Goal: Task Accomplishment & Management: Use online tool/utility

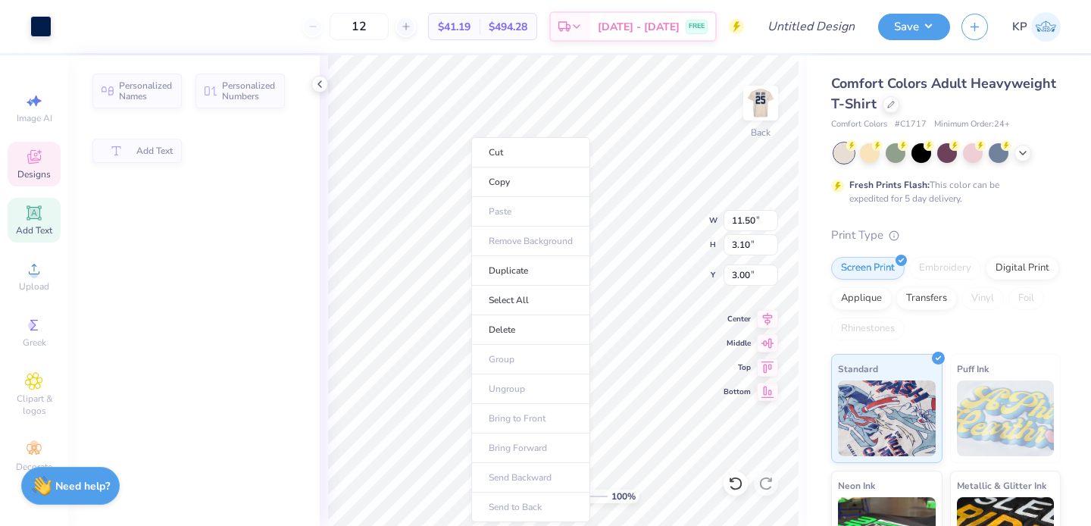
click at [471, 170] on li "Copy" at bounding box center [530, 182] width 119 height 30
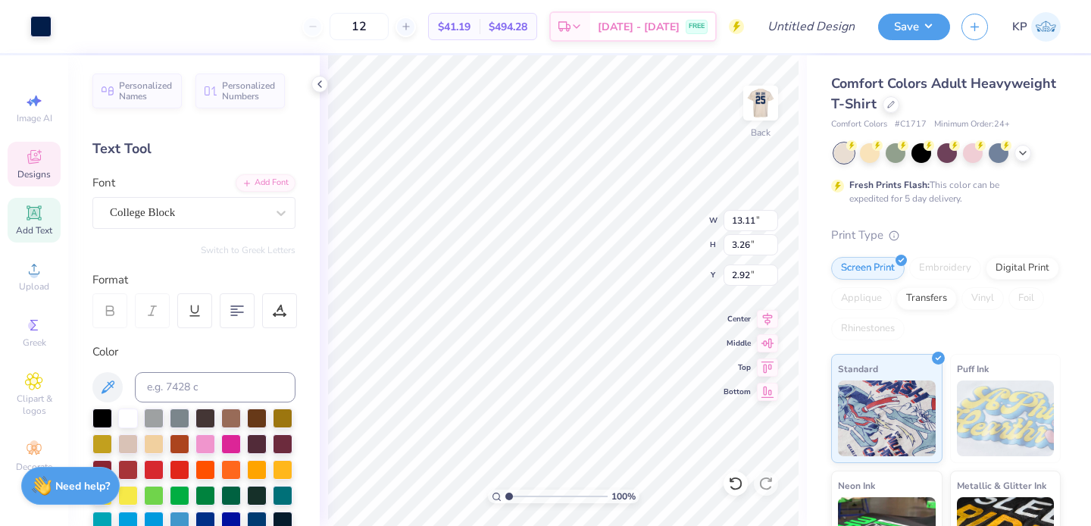
type input "13.11"
type input "3.26"
type input "2.92"
type textarea "Z"
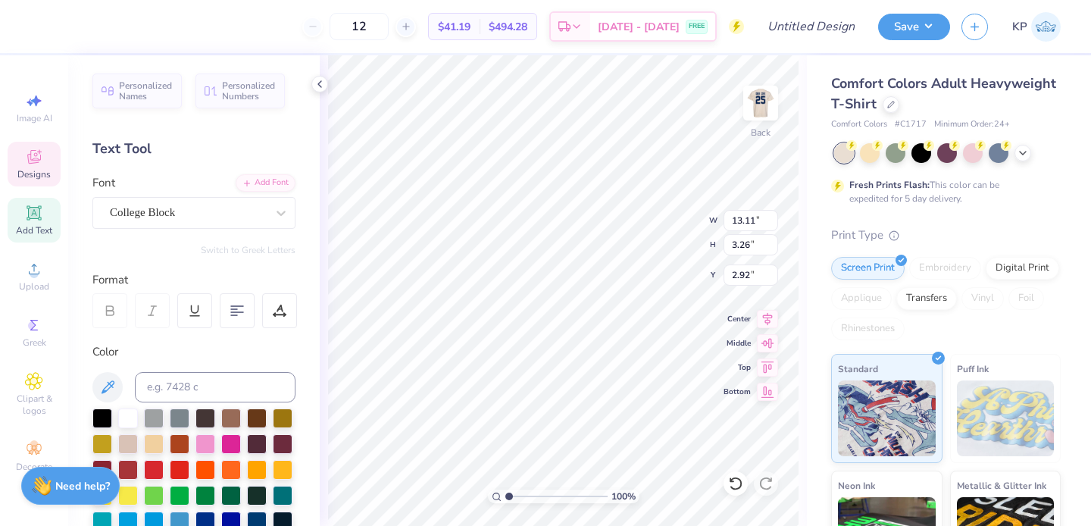
scroll to position [12, 5]
type textarea "GAMMA PHI"
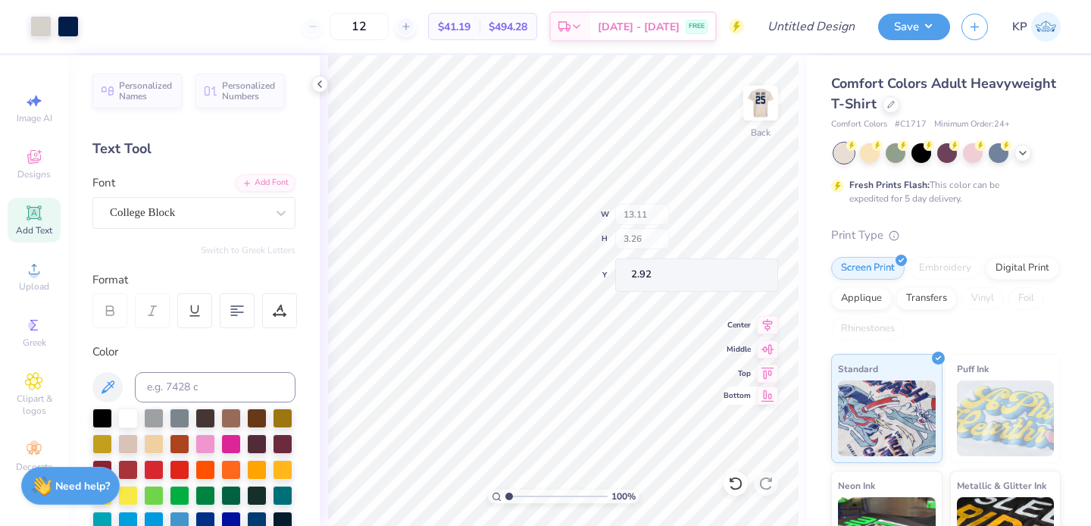
type input "11.42"
type input "3.09"
type input "3.00"
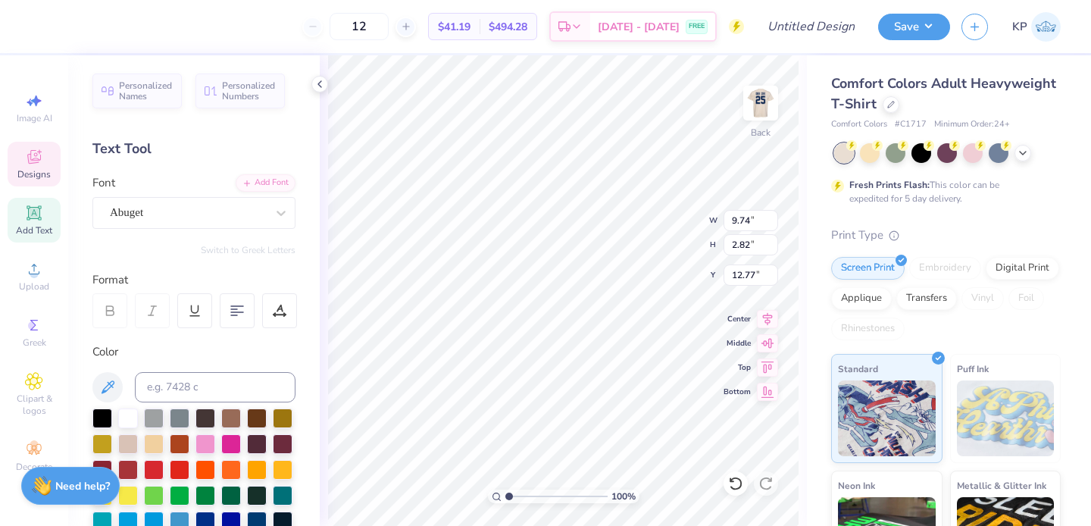
scroll to position [12, 4]
type textarea "dad's wknd 2025"
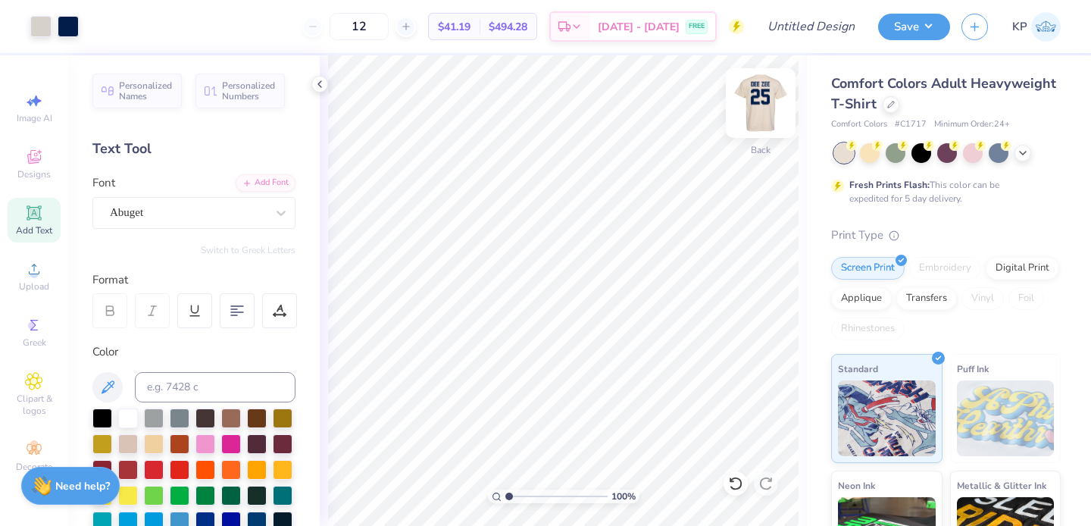
click at [759, 95] on img at bounding box center [760, 103] width 61 height 61
click at [752, 102] on img at bounding box center [760, 103] width 61 height 61
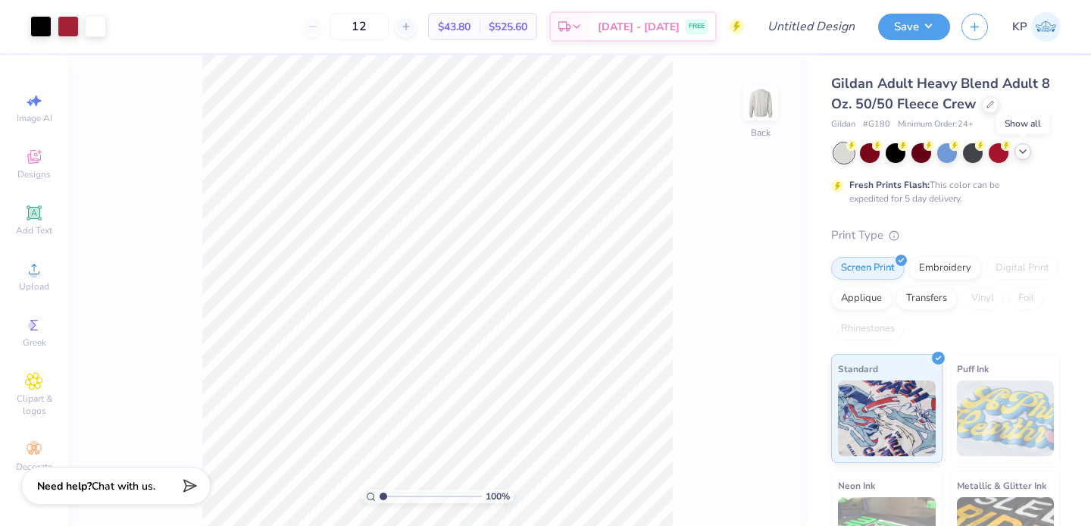
click at [1026, 153] on icon at bounding box center [1023, 151] width 12 height 12
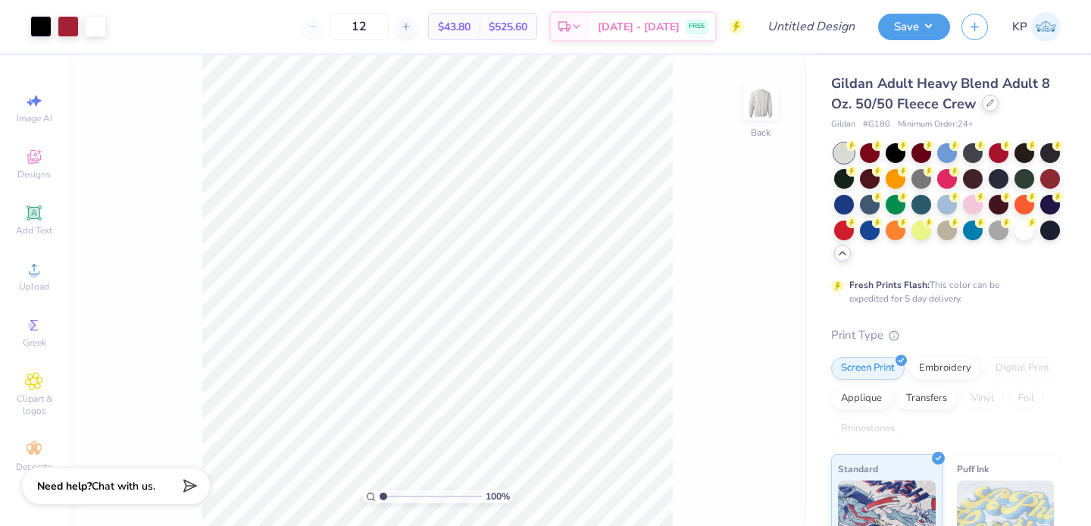
click at [990, 104] on icon at bounding box center [991, 103] width 8 height 8
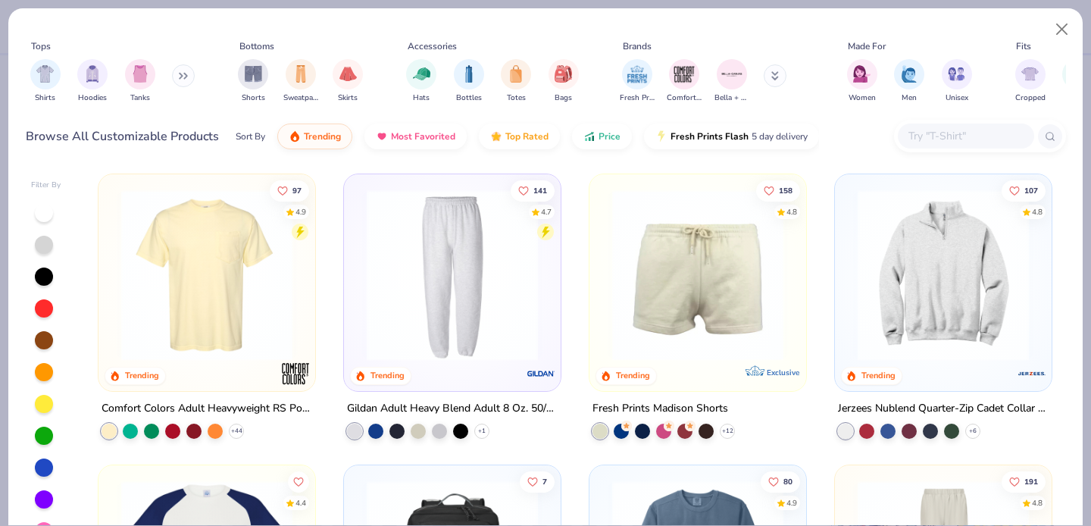
scroll to position [1750, 0]
click at [923, 433] on div at bounding box center [930, 429] width 15 height 15
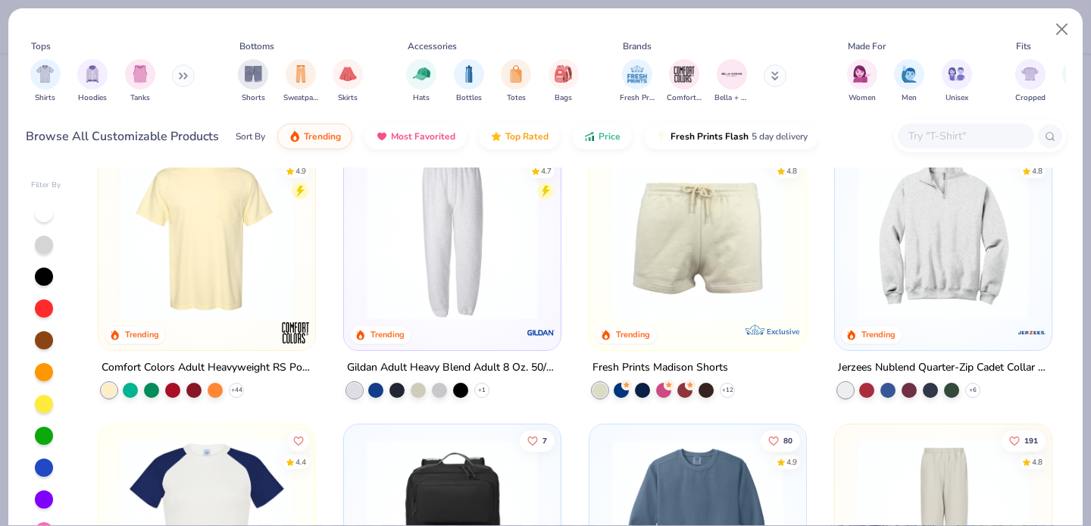
scroll to position [1794, 0]
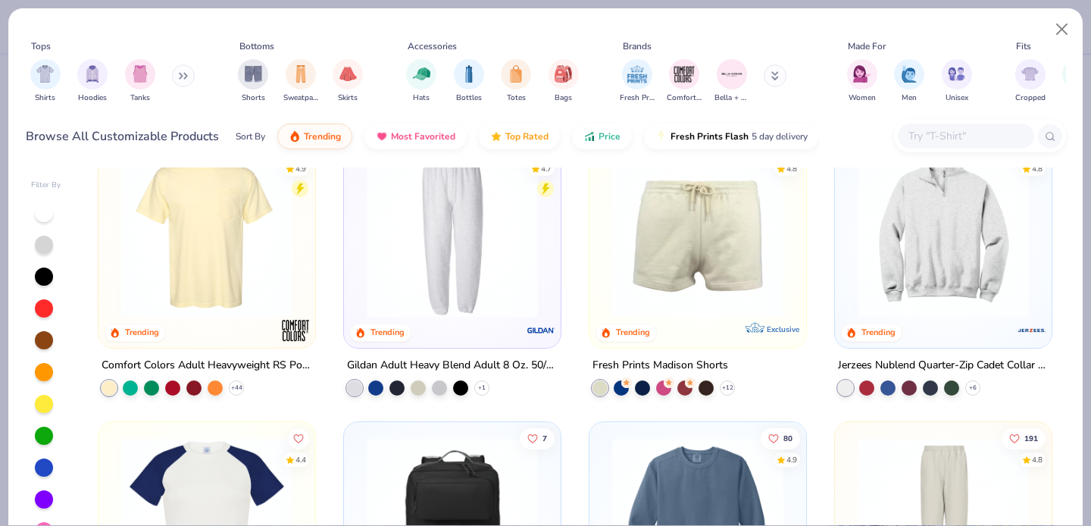
click at [905, 232] on img at bounding box center [943, 230] width 186 height 171
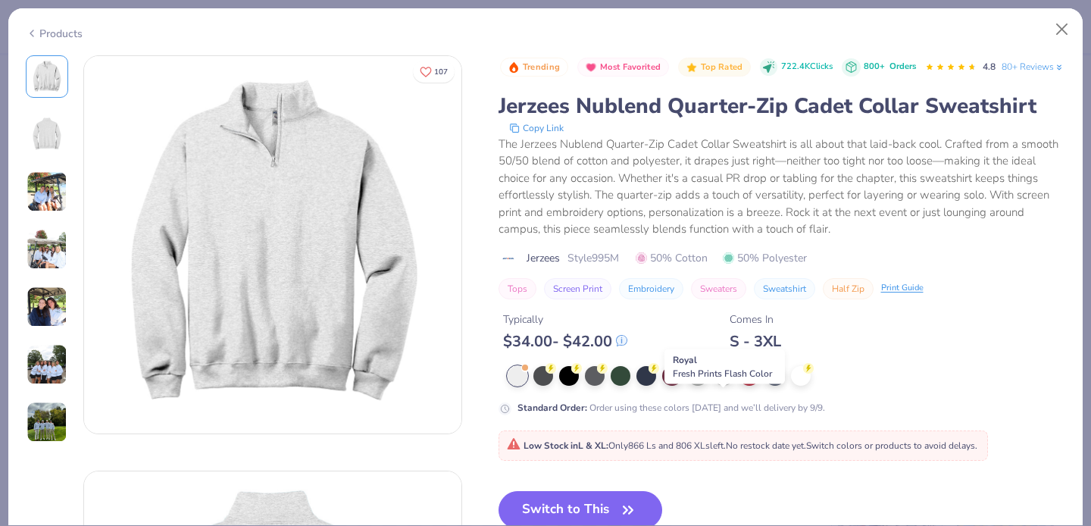
click at [718, 384] on div at bounding box center [724, 374] width 20 height 20
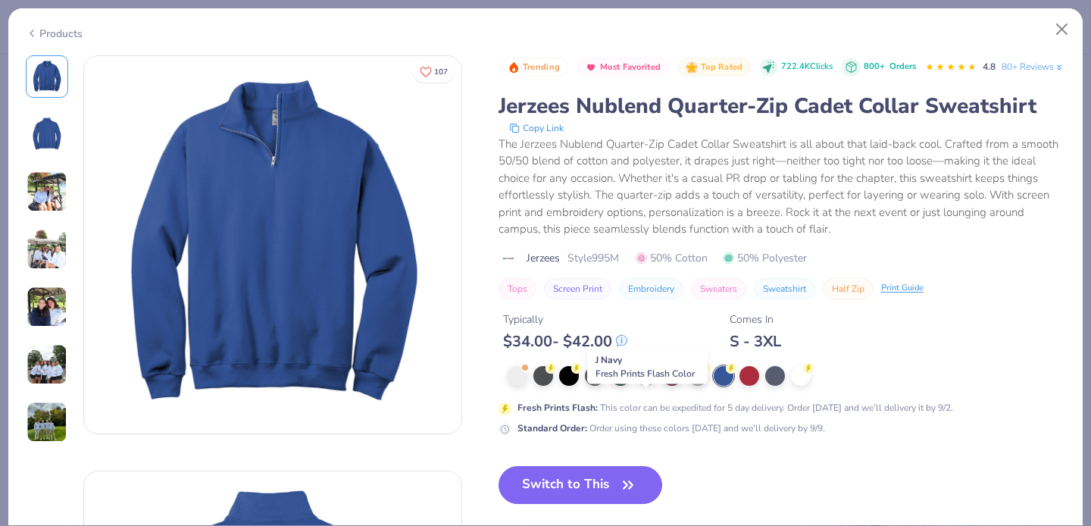
click at [647, 384] on div at bounding box center [647, 374] width 20 height 20
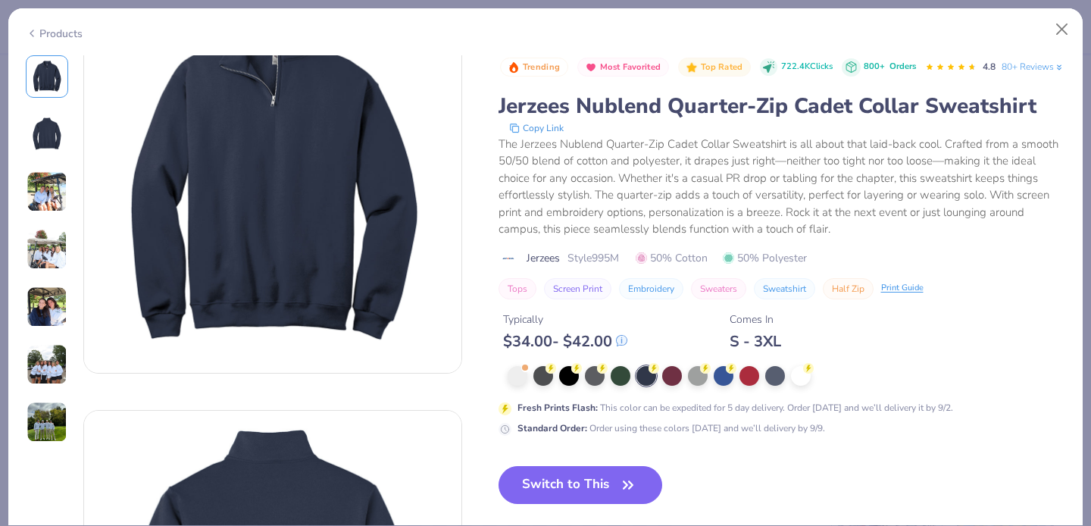
scroll to position [66, 0]
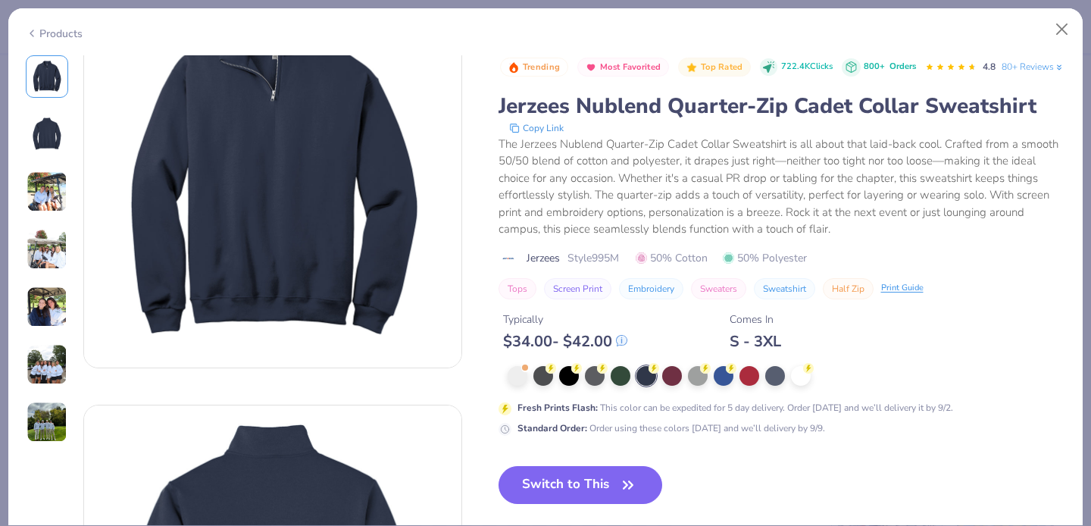
drag, startPoint x: 579, startPoint y: 500, endPoint x: 326, endPoint y: 2, distance: 559.2
click at [579, 500] on button "Switch to This" at bounding box center [581, 485] width 164 height 38
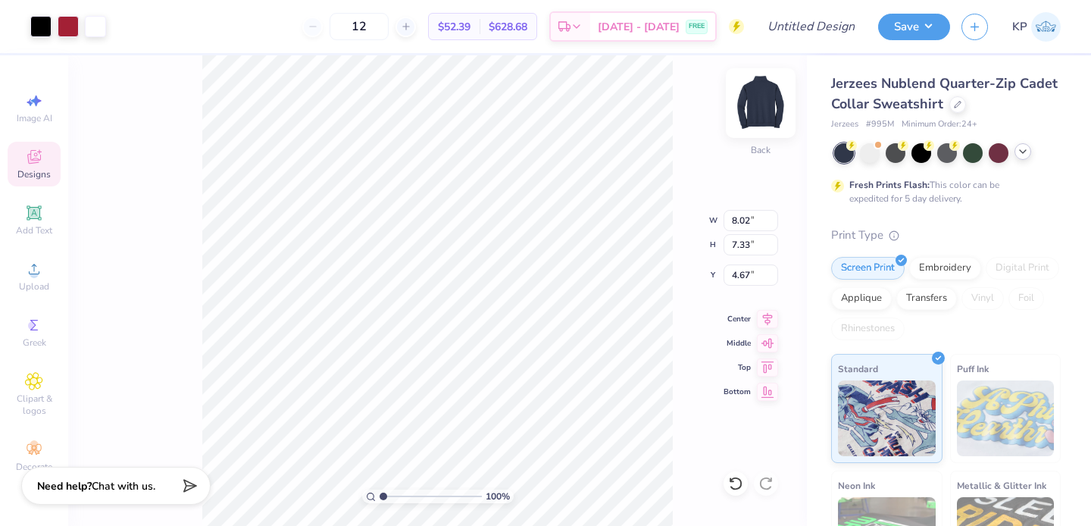
click at [757, 104] on img at bounding box center [760, 103] width 61 height 61
type input "13.45"
type input "12.30"
type input "5.70"
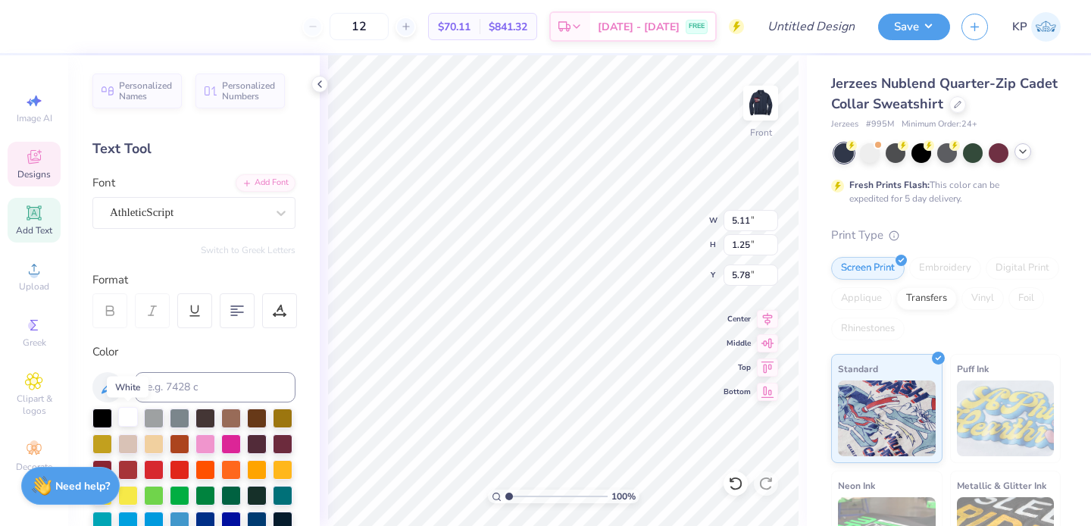
click at [130, 412] on div at bounding box center [128, 417] width 20 height 20
type input "8.58"
type input "1.24"
type input "16.06"
click at [123, 418] on div at bounding box center [128, 417] width 20 height 20
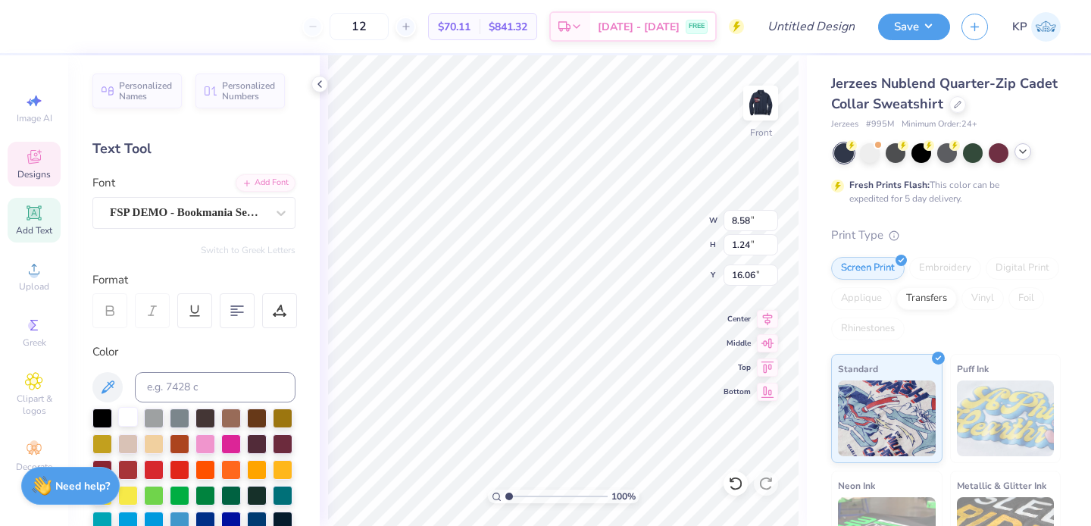
scroll to position [12, 4]
type textarea "HOMECOMING"
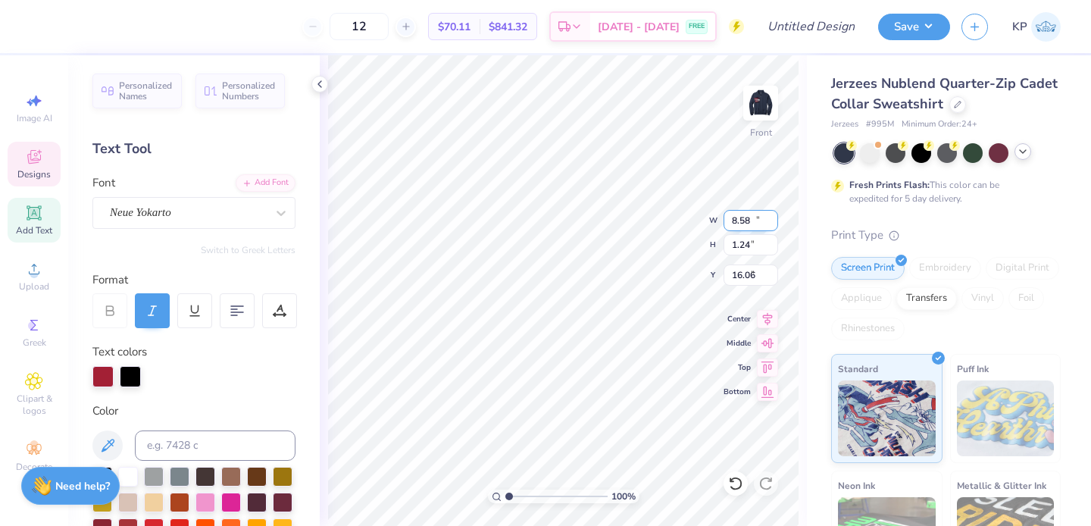
type input "13.22"
type input "2.05"
type input "7.03"
click at [650, 217] on div "100 % Front W 13.22 13.22 " H 2.05 2.05 " Y 7.03 7.03 " Center Middle Top Bottom" at bounding box center [563, 290] width 487 height 471
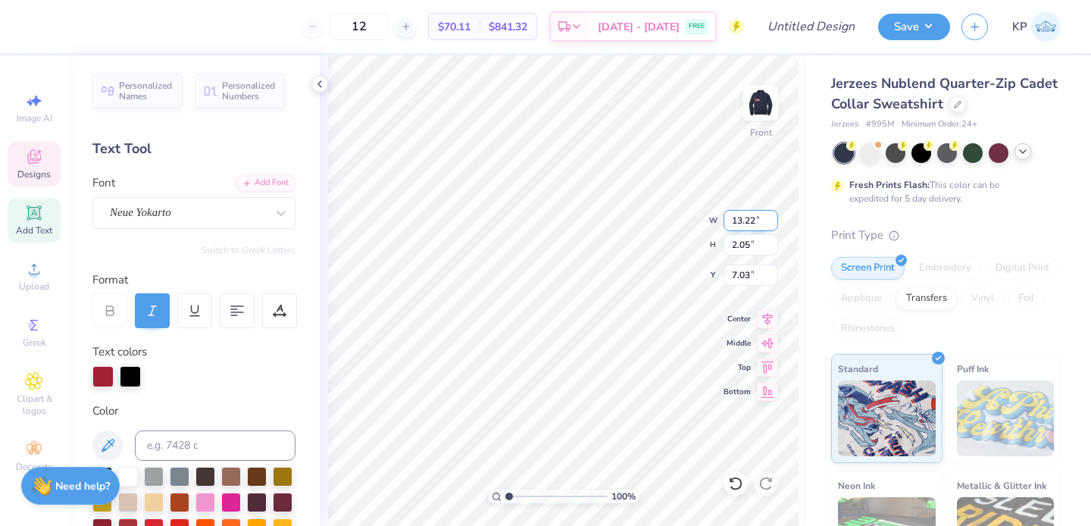
scroll to position [12, 4]
type textarea "Zeta x Beta"
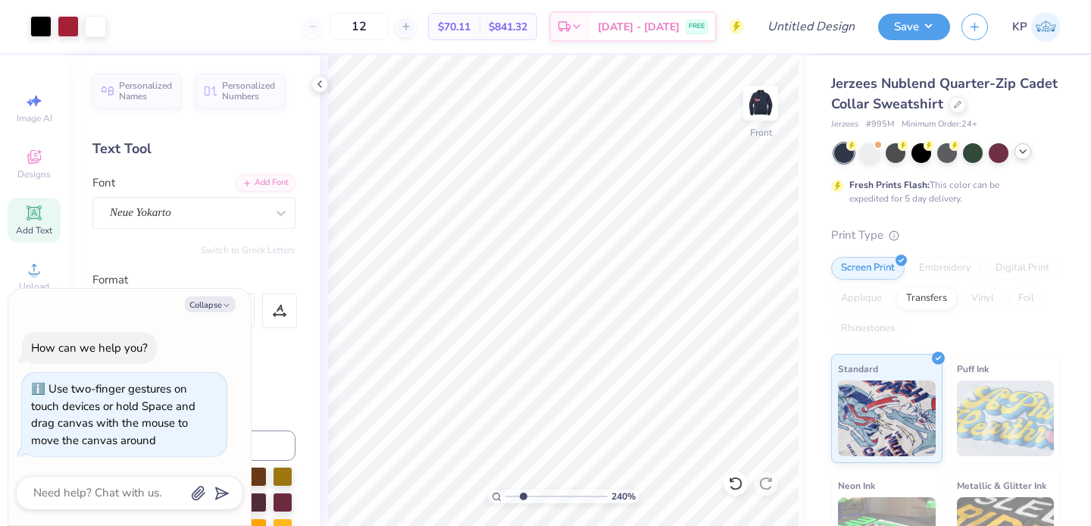
type input "2.26"
type textarea "x"
drag, startPoint x: 507, startPoint y: 496, endPoint x: 521, endPoint y: 495, distance: 14.4
type input "2.26"
click at [521, 495] on input "range" at bounding box center [556, 497] width 102 height 14
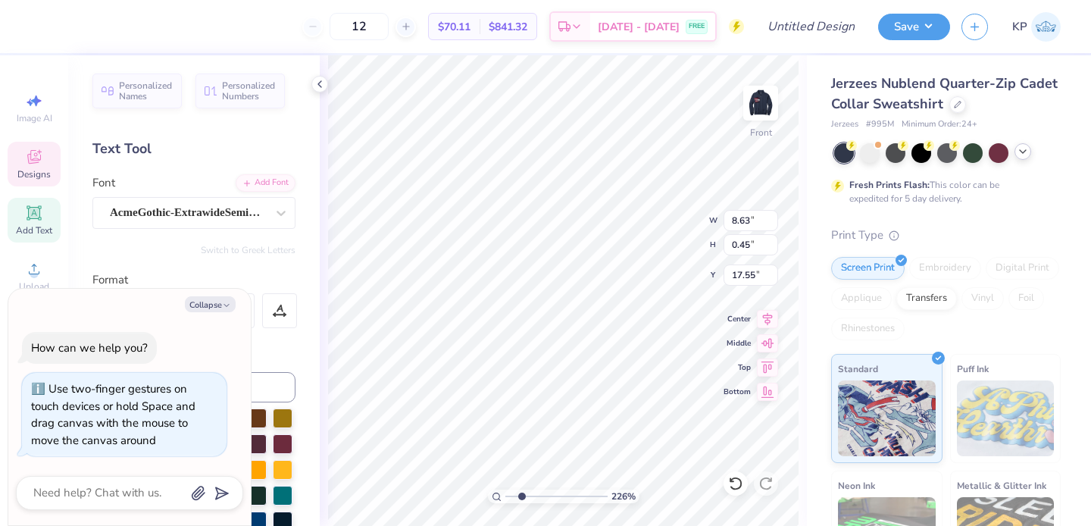
type textarea "x"
type textarea "B"
type textarea "x"
type textarea "BLO"
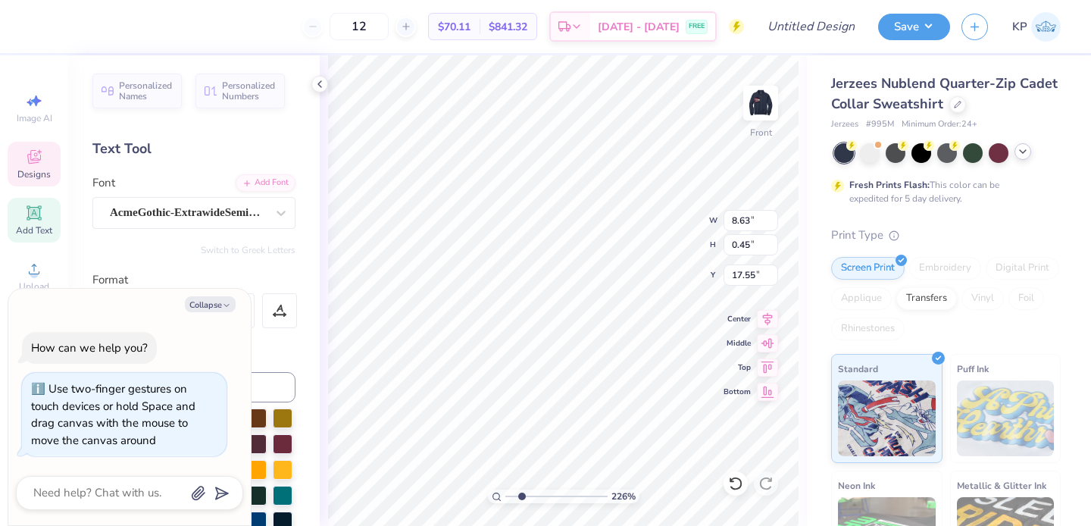
type textarea "x"
type textarea "BLOO"
type textarea "x"
type textarea "BLOOM"
type textarea "x"
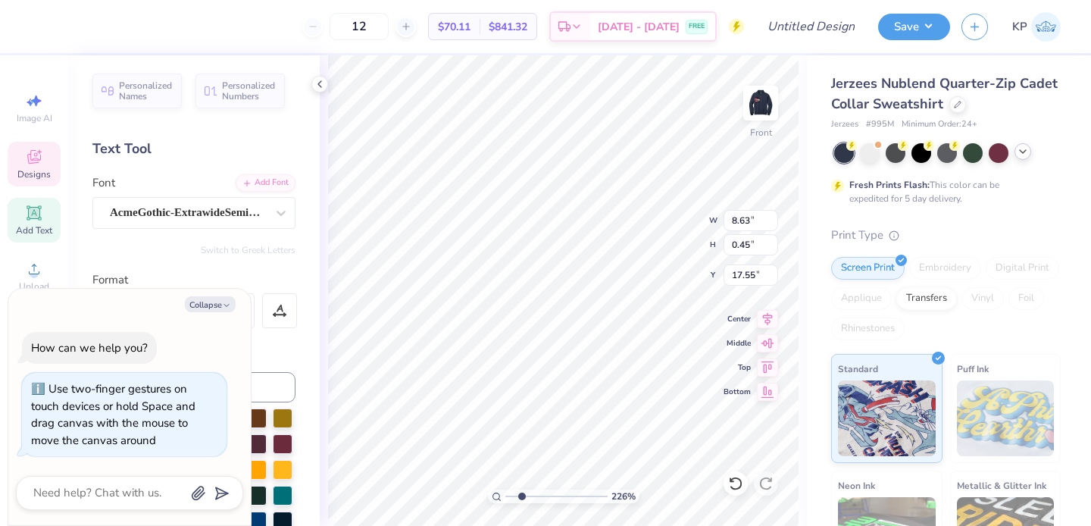
type textarea "BLOOMI"
type textarea "x"
type textarea "BLOOMIN"
type textarea "x"
type textarea "BLOOMING"
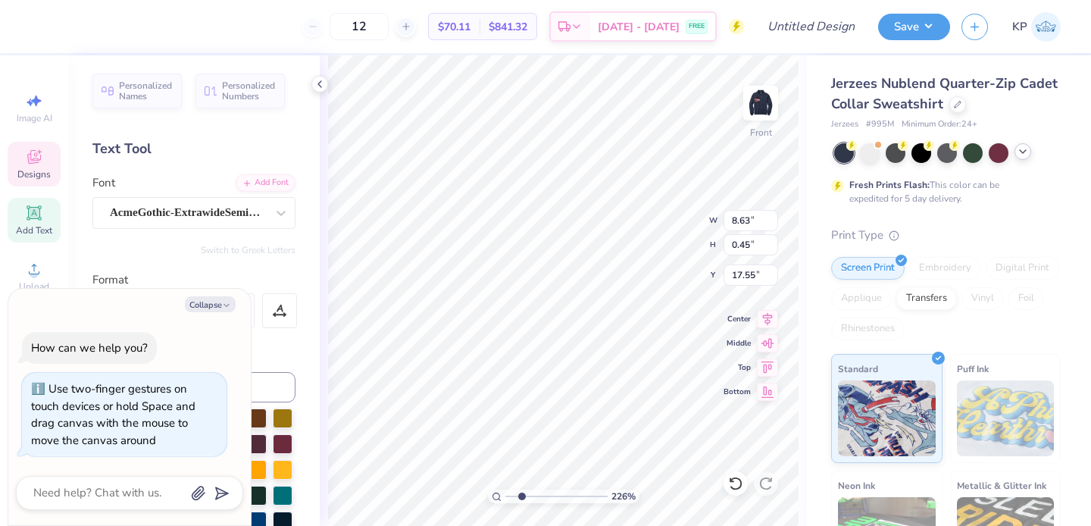
type textarea "x"
type textarea "BLOOMINGT"
type textarea "x"
type textarea "BLOOMINGTON"
type textarea "x"
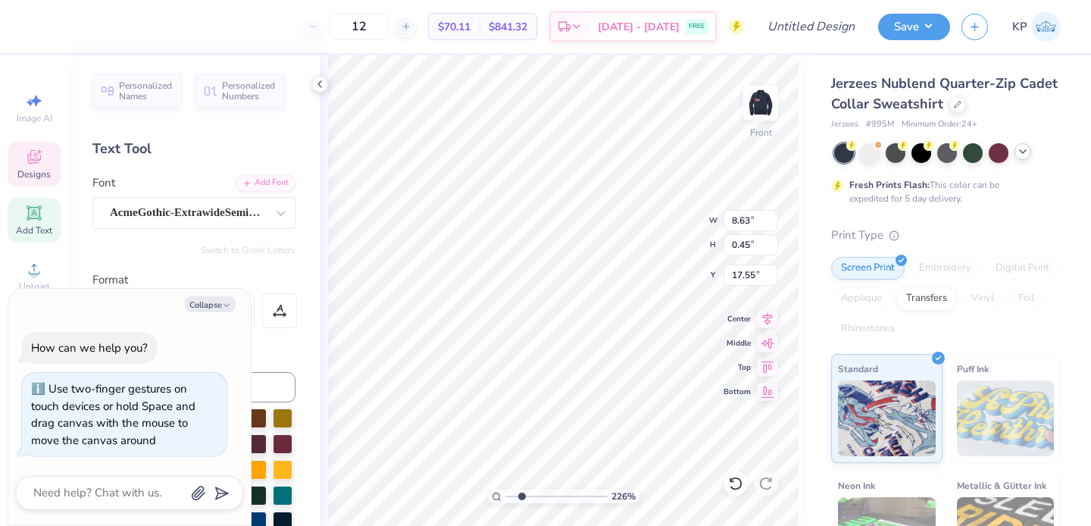
type textarea "BLOOMINGTON,"
type textarea "x"
type textarea "BLOOMINGTON,"
type textarea "x"
type textarea "BLOOMINGTON, I"
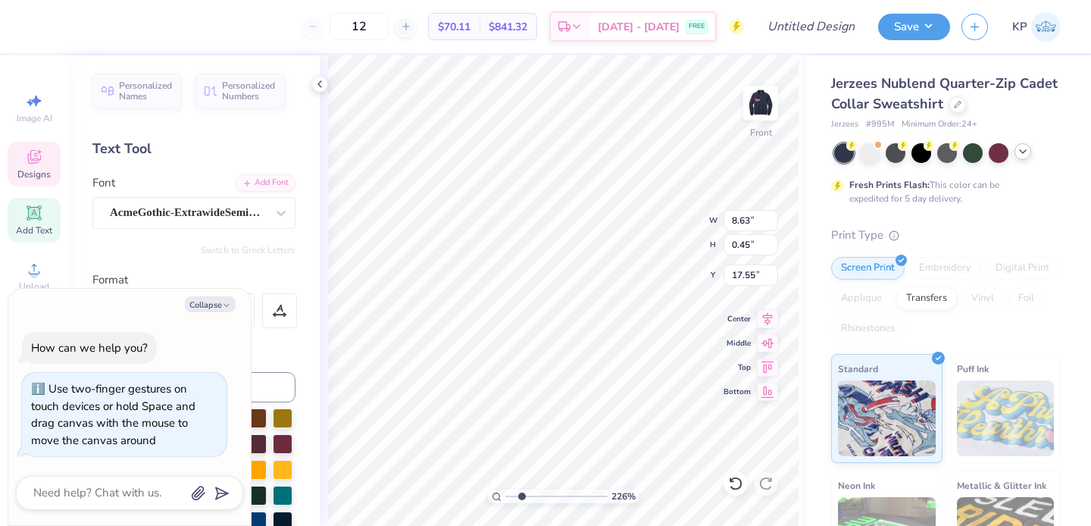
type textarea "x"
type textarea "BLOOMINGTON, IND"
type textarea "x"
type textarea "BLOOMINGTON, INDI"
type textarea "x"
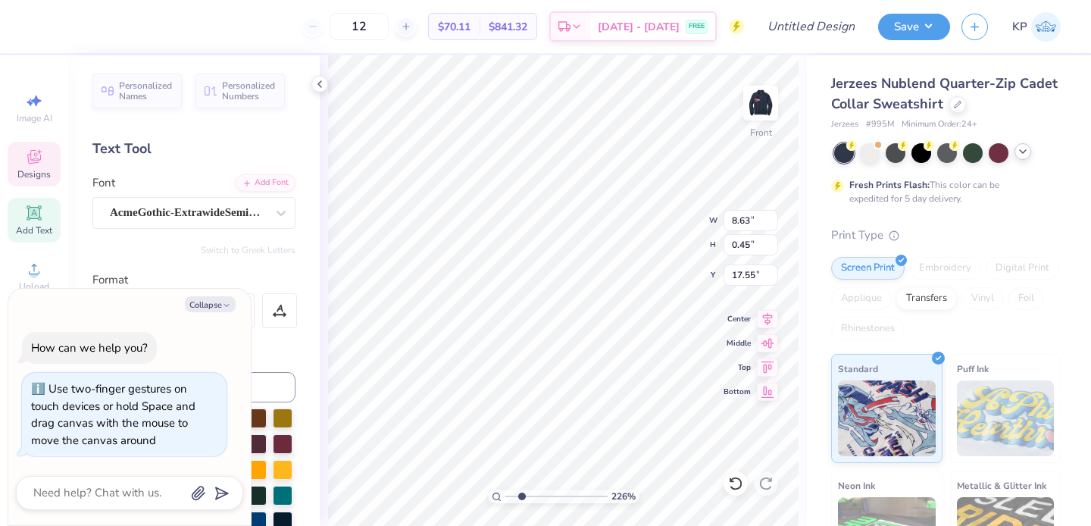
type textarea "BLOOMINGTON, INDIA"
type textarea "x"
type textarea "BLOOMINGTON, INDIANA"
type textarea "x"
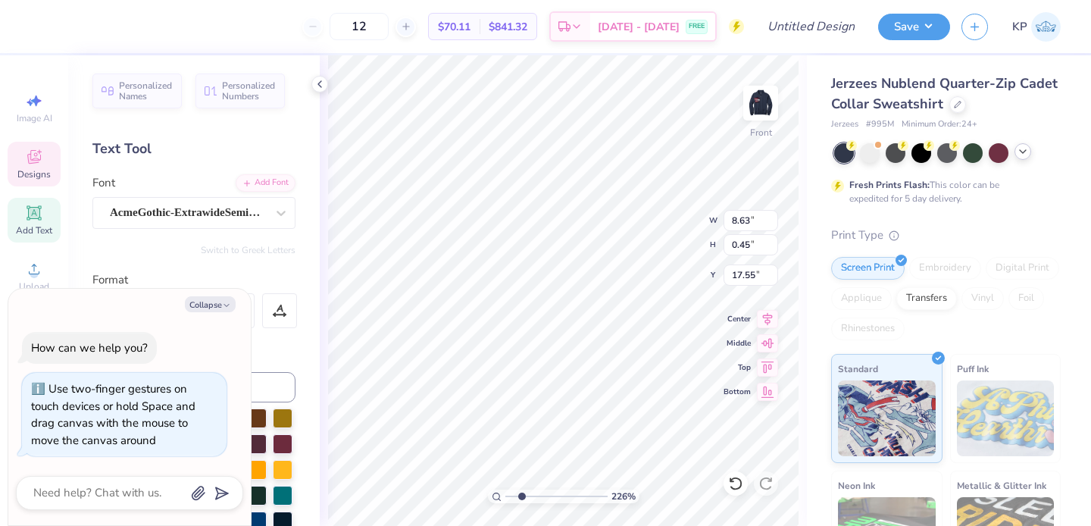
type textarea "BLOOMINGTON, INDIANA"
click at [520, 494] on input "range" at bounding box center [556, 497] width 102 height 14
type input "1.58"
click at [515, 496] on input "range" at bounding box center [556, 497] width 102 height 14
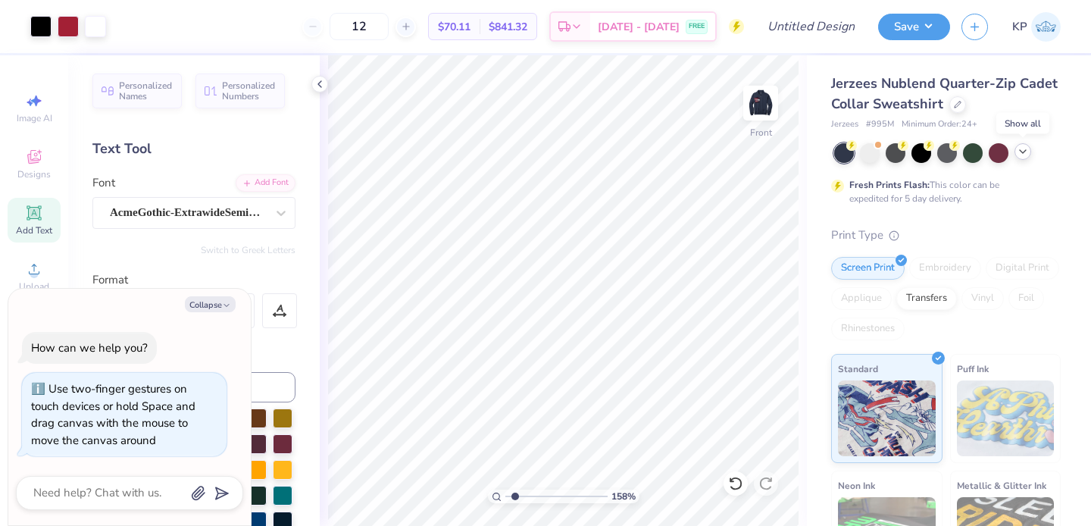
click at [1024, 152] on icon at bounding box center [1023, 151] width 12 height 12
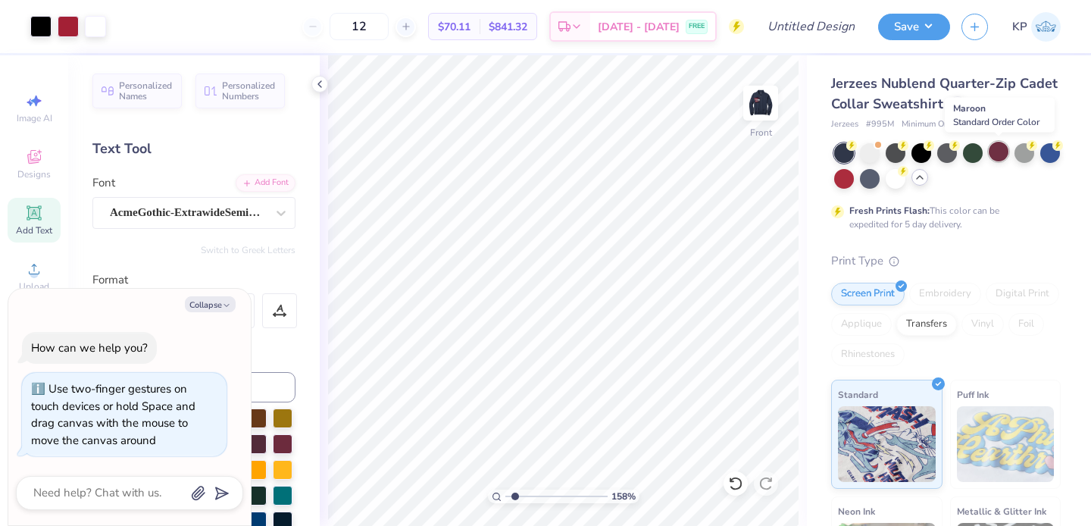
click at [997, 149] on div at bounding box center [999, 152] width 20 height 20
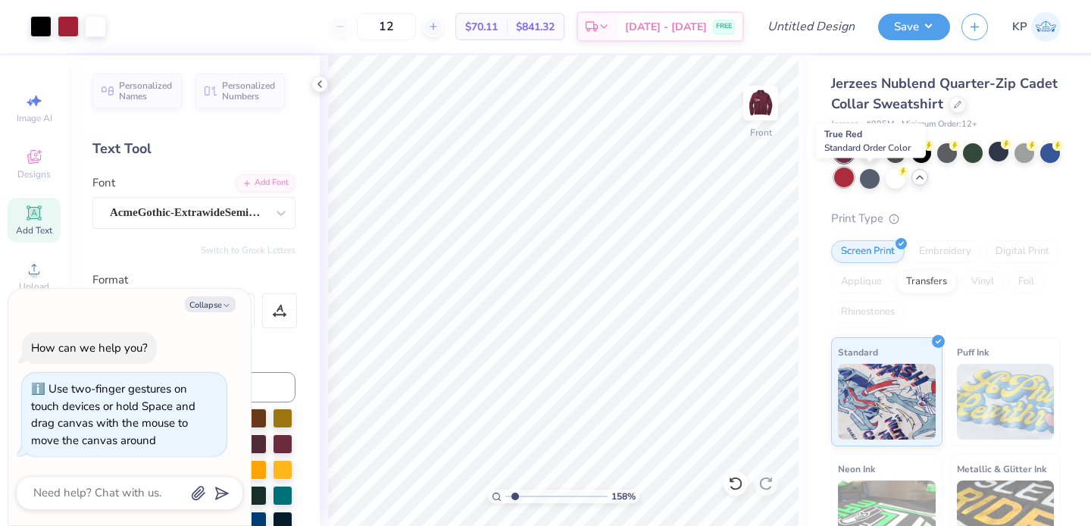
click at [854, 177] on div at bounding box center [844, 177] width 20 height 20
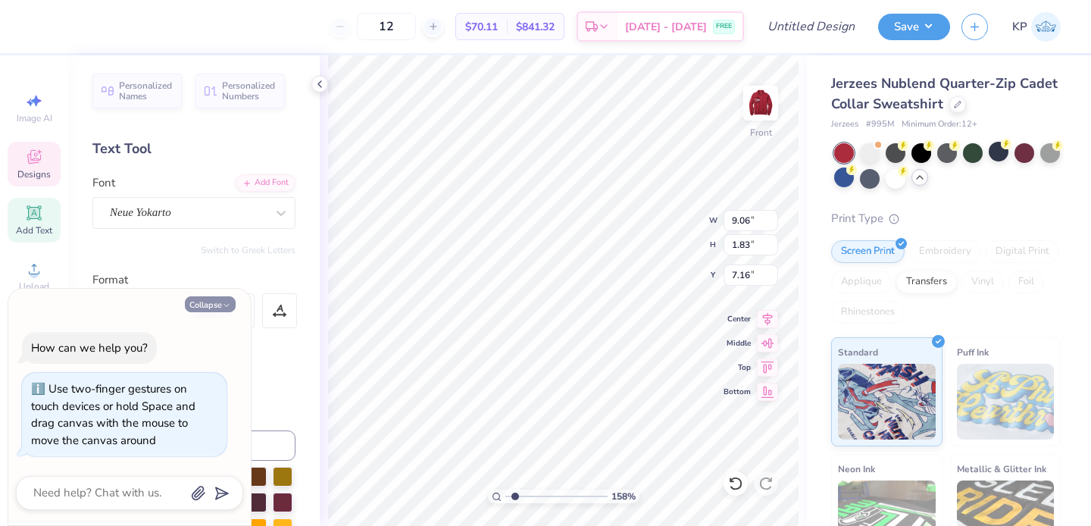
click at [218, 303] on button "Collapse" at bounding box center [210, 304] width 51 height 16
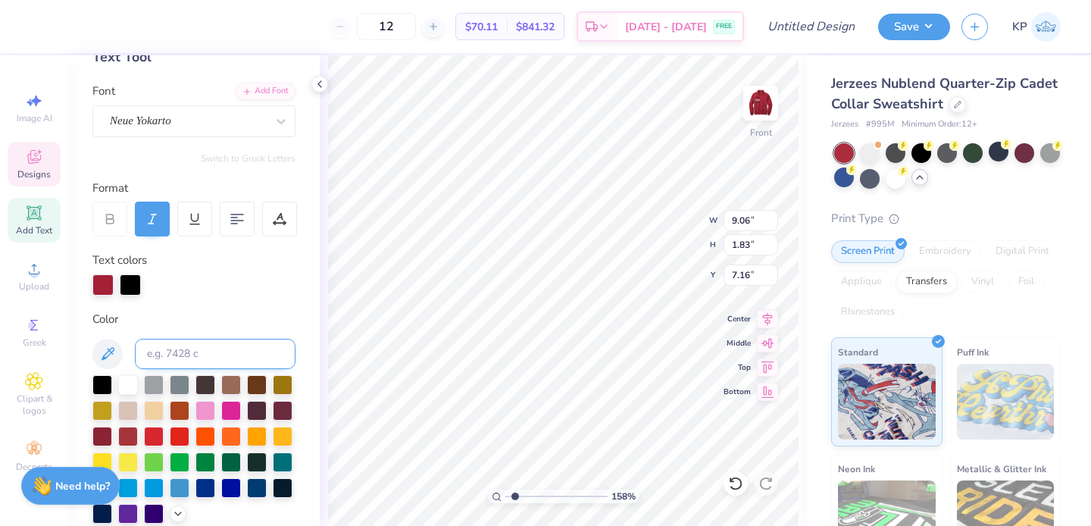
scroll to position [116, 0]
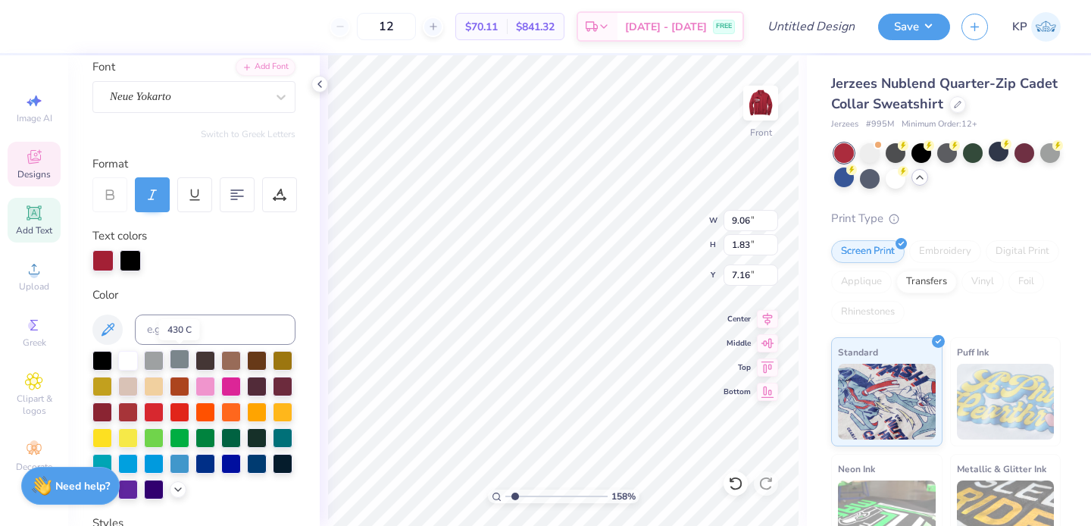
click at [178, 359] on div at bounding box center [180, 359] width 20 height 20
click at [247, 472] on div at bounding box center [257, 462] width 20 height 20
click at [871, 155] on div at bounding box center [870, 152] width 20 height 20
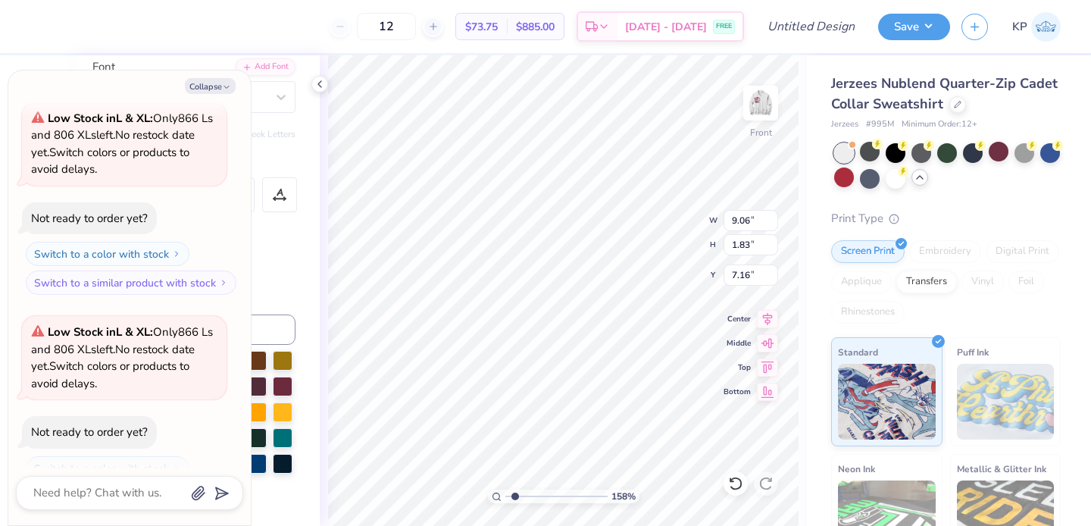
scroll to position [154, 0]
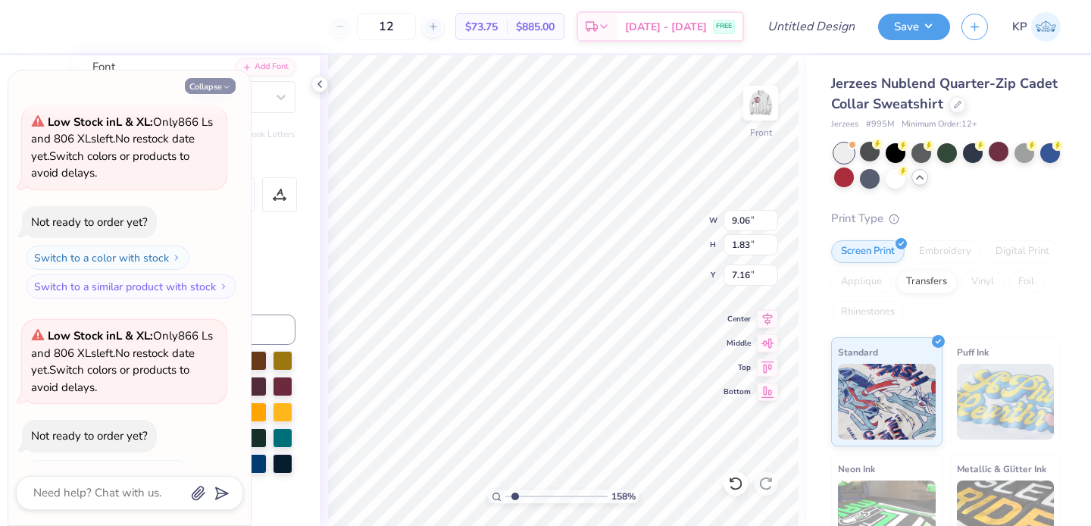
click at [200, 86] on button "Collapse" at bounding box center [210, 86] width 51 height 16
type textarea "x"
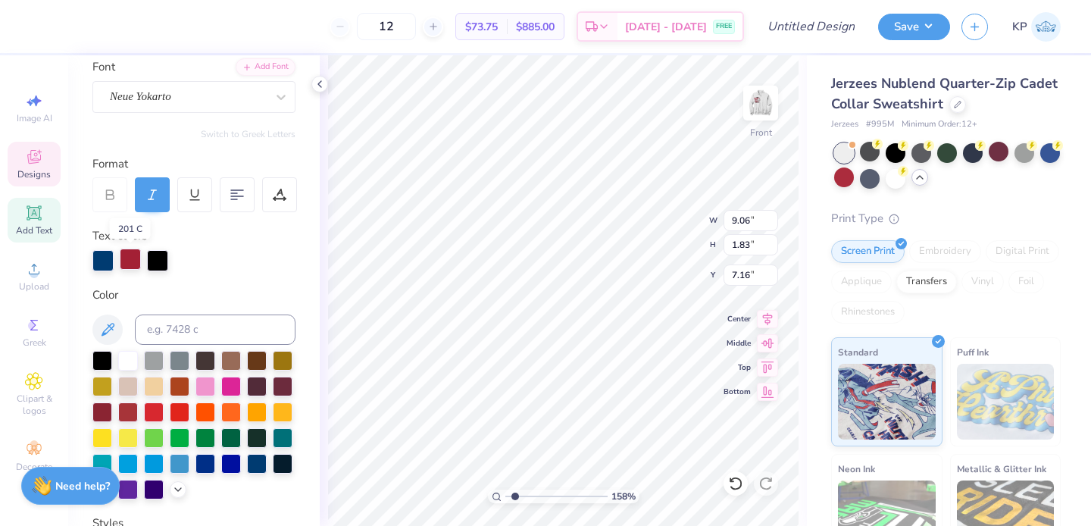
click at [128, 258] on div at bounding box center [130, 259] width 21 height 21
click at [128, 258] on div at bounding box center [130, 260] width 21 height 21
type input "7.27"
click at [131, 255] on div at bounding box center [130, 260] width 21 height 21
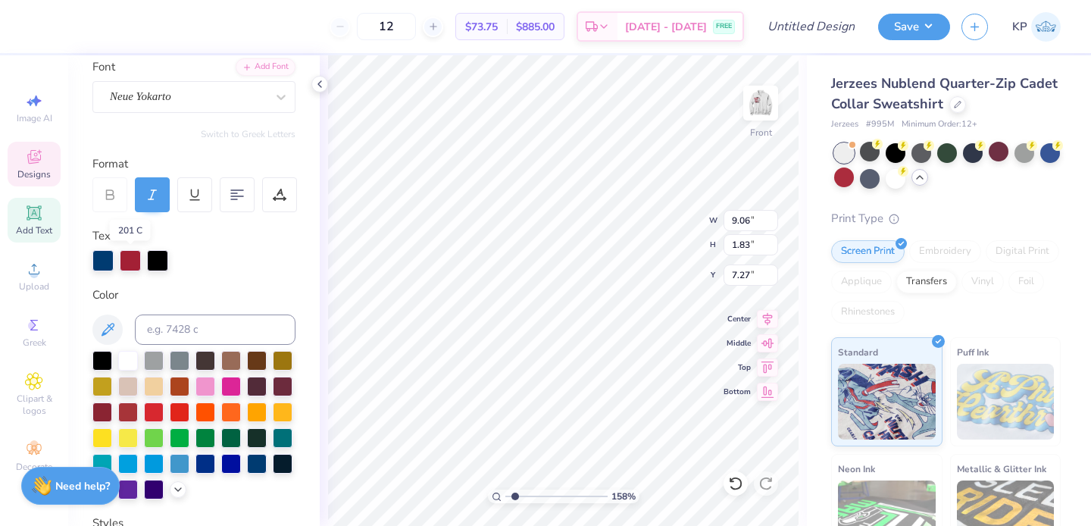
click at [131, 267] on div at bounding box center [130, 260] width 21 height 21
click at [132, 255] on div at bounding box center [130, 260] width 21 height 21
click at [135, 254] on div at bounding box center [130, 260] width 21 height 21
click at [134, 258] on div at bounding box center [130, 260] width 21 height 21
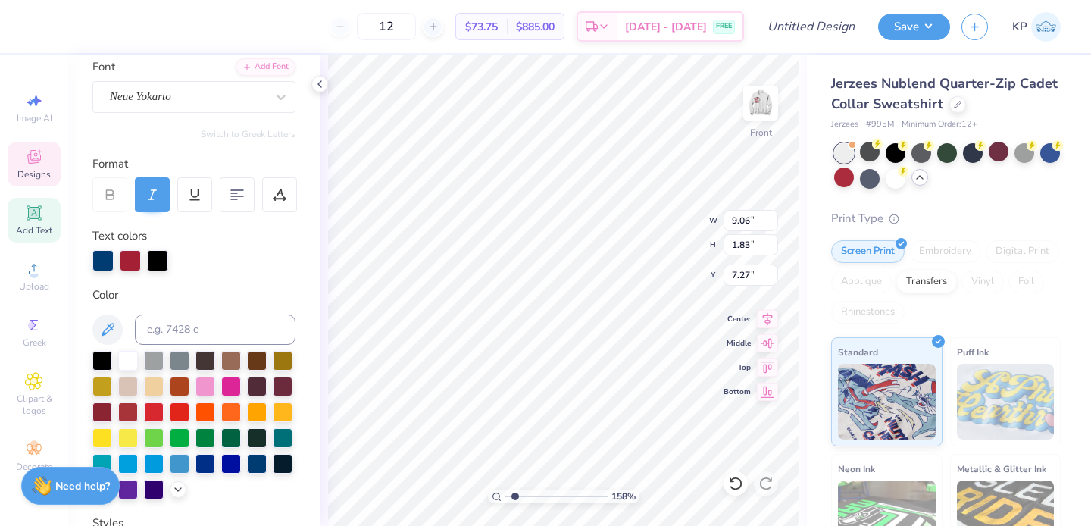
type input "3.44"
type input "1.97"
type input "13.43"
click at [132, 260] on div at bounding box center [130, 260] width 21 height 21
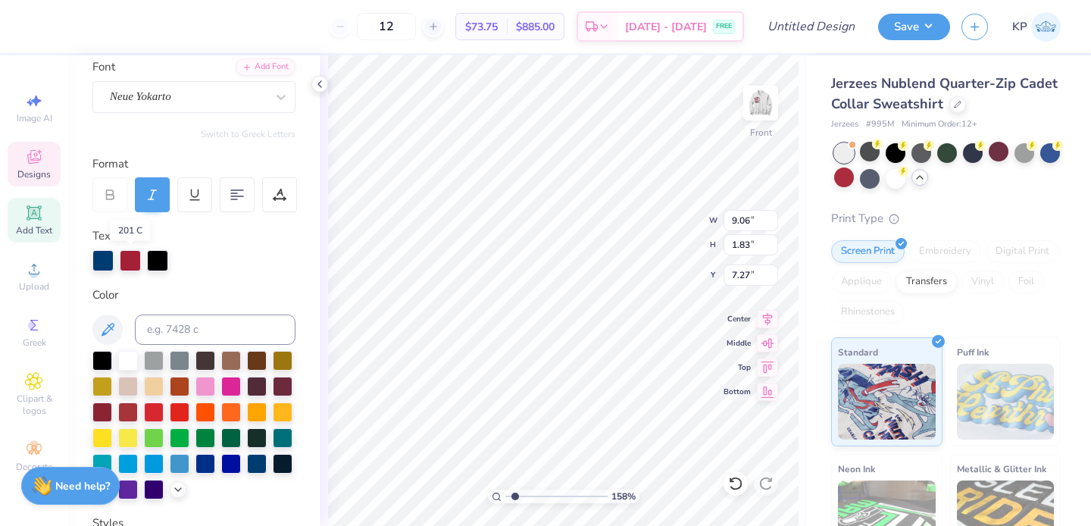
click at [128, 260] on div at bounding box center [130, 260] width 21 height 21
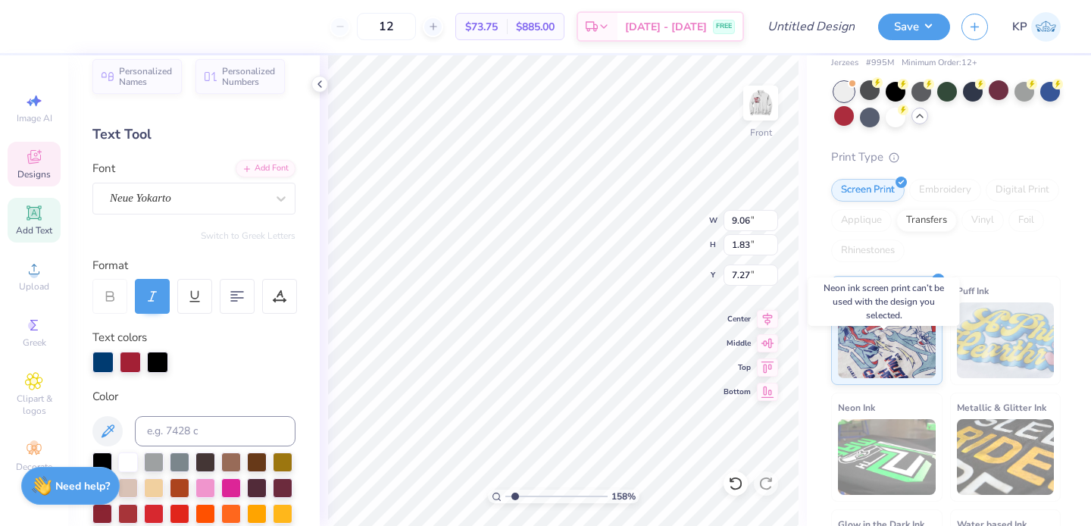
scroll to position [0, 0]
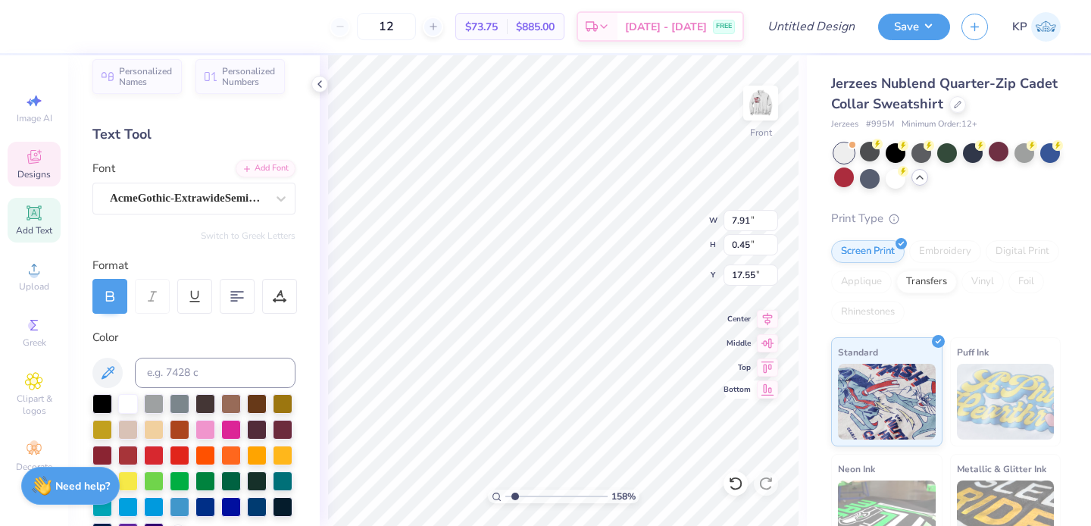
type input "7.91"
type input "0.45"
type input "17.55"
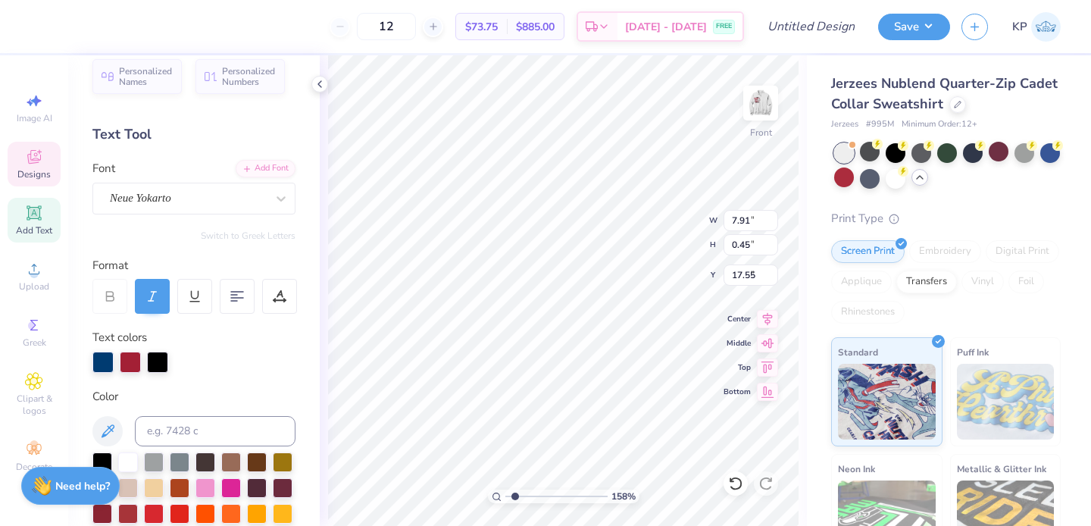
type input "9.06"
type input "1.83"
type input "7.27"
click at [124, 359] on div at bounding box center [130, 362] width 21 height 21
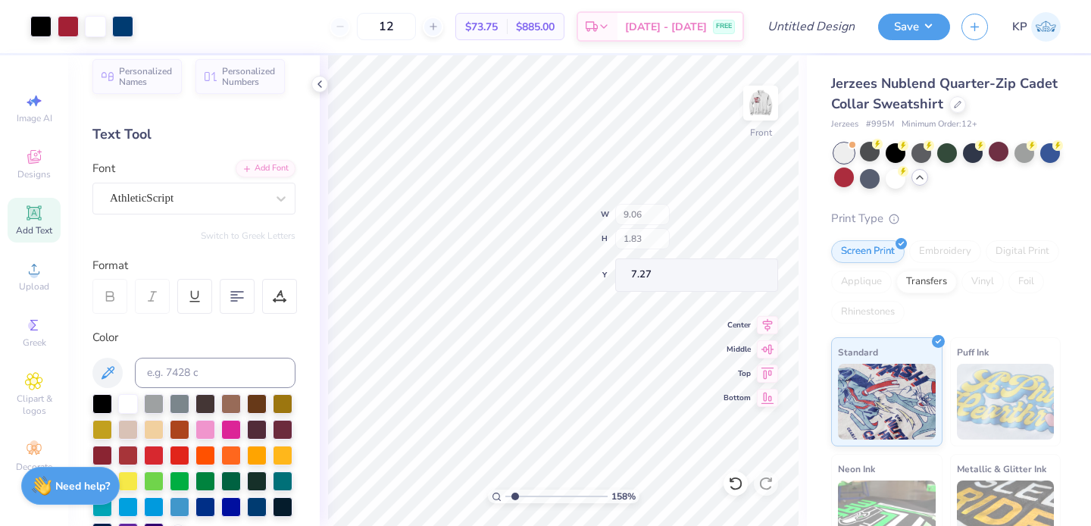
type input "5.11"
type input "1.25"
type input "5.78"
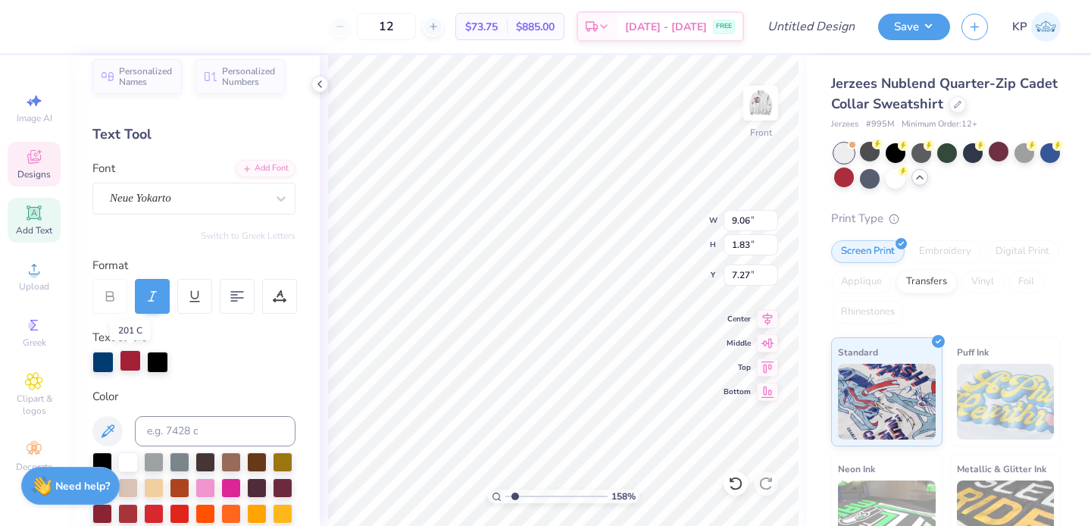
click at [123, 363] on div at bounding box center [130, 360] width 21 height 21
click at [124, 362] on div at bounding box center [130, 362] width 21 height 21
click at [124, 362] on div at bounding box center [130, 360] width 21 height 21
click at [127, 360] on div at bounding box center [130, 362] width 21 height 21
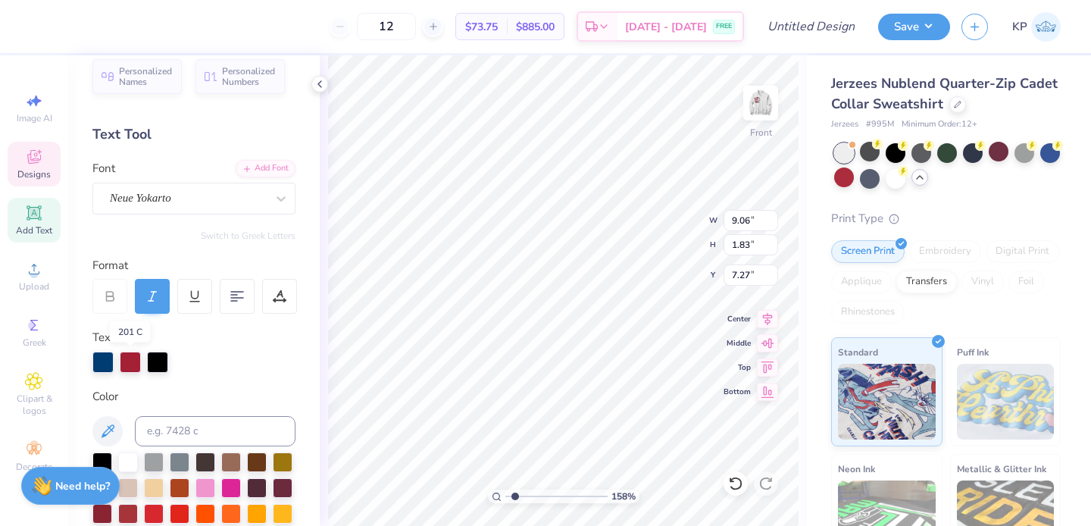
click at [127, 360] on div at bounding box center [130, 362] width 21 height 21
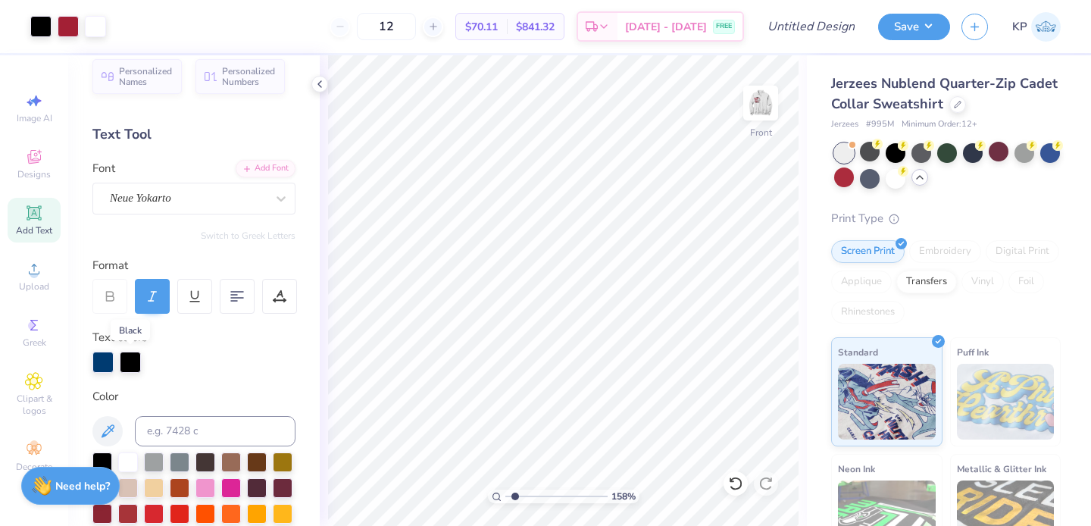
click at [130, 364] on div at bounding box center [130, 362] width 21 height 21
click at [404, 19] on input "12" at bounding box center [386, 26] width 59 height 27
drag, startPoint x: 433, startPoint y: 23, endPoint x: 393, endPoint y: 23, distance: 39.4
click at [393, 23] on input "12" at bounding box center [386, 26] width 59 height 27
type input "50"
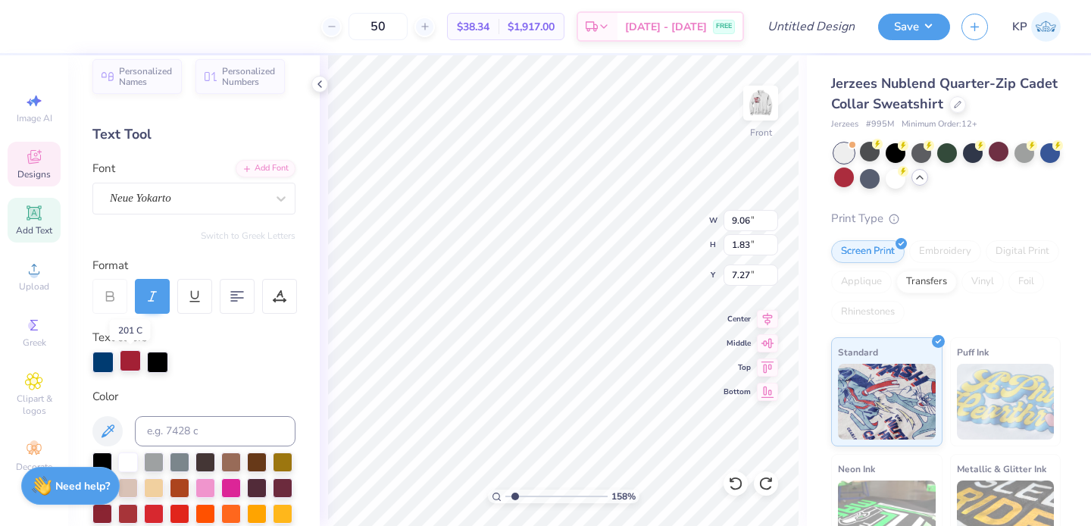
click at [130, 360] on div at bounding box center [130, 360] width 21 height 21
click at [760, 111] on img at bounding box center [760, 103] width 61 height 61
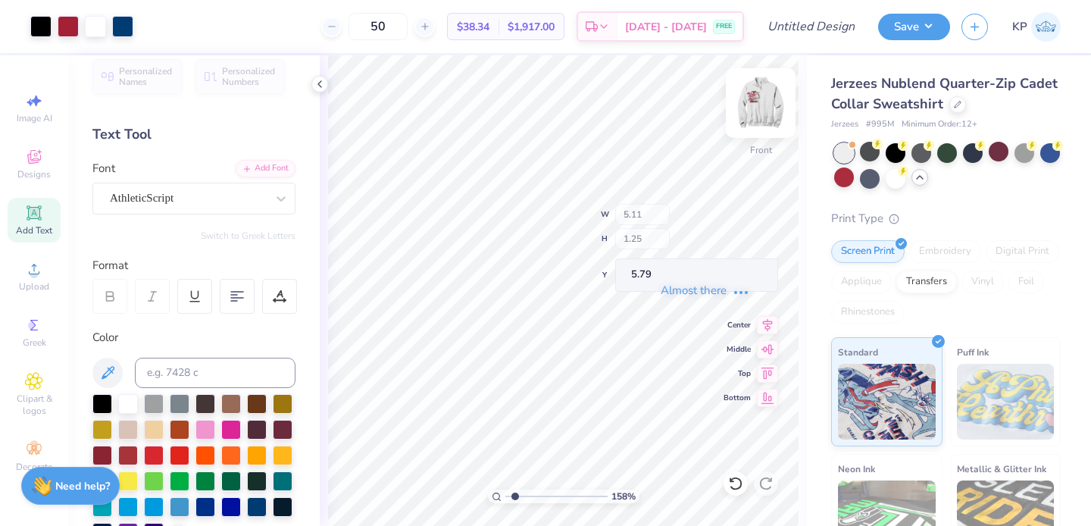
type input "5.11"
type input "1.25"
type input "5.79"
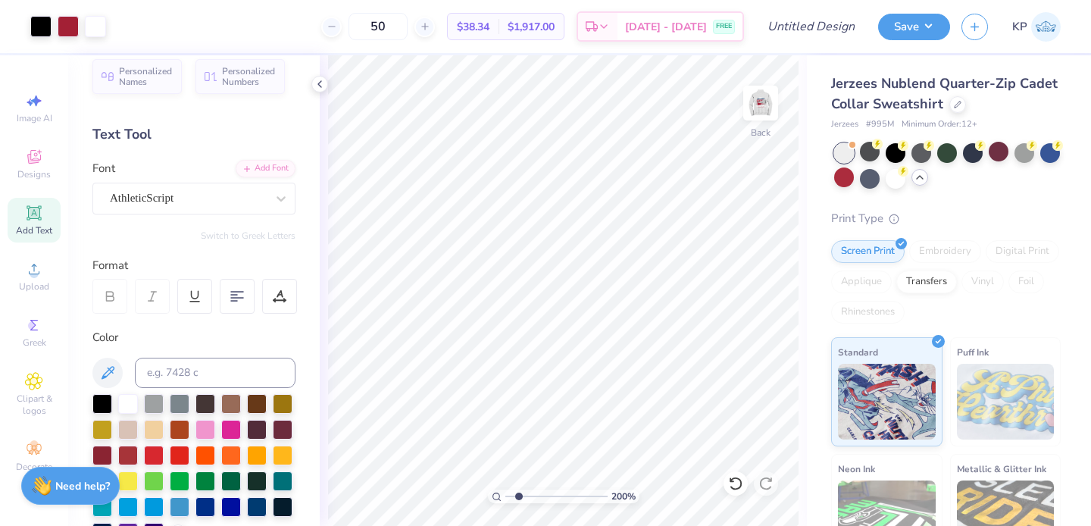
type input "2"
click at [518, 494] on input "range" at bounding box center [556, 497] width 102 height 14
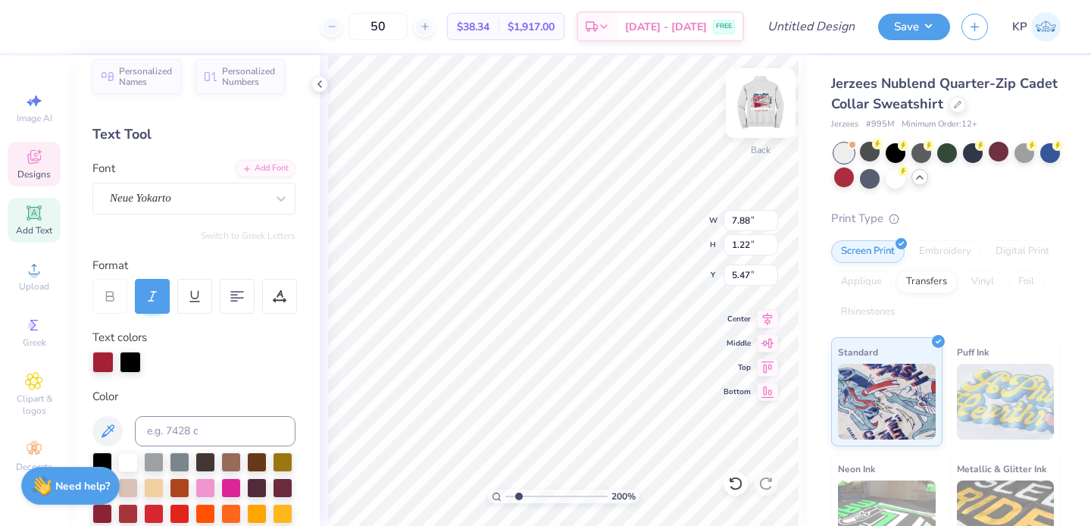
click at [761, 102] on img at bounding box center [760, 103] width 61 height 61
type input "7.49"
type input "11.42"
type input "1.77"
type input "7.03"
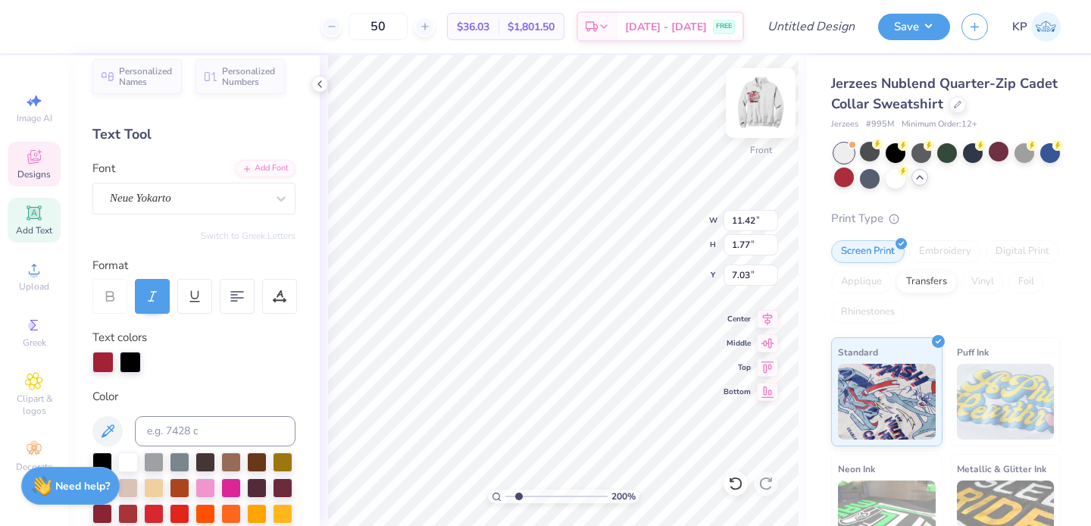
type input "14.31"
type input "2.22"
type input "6.58"
type input "6.88"
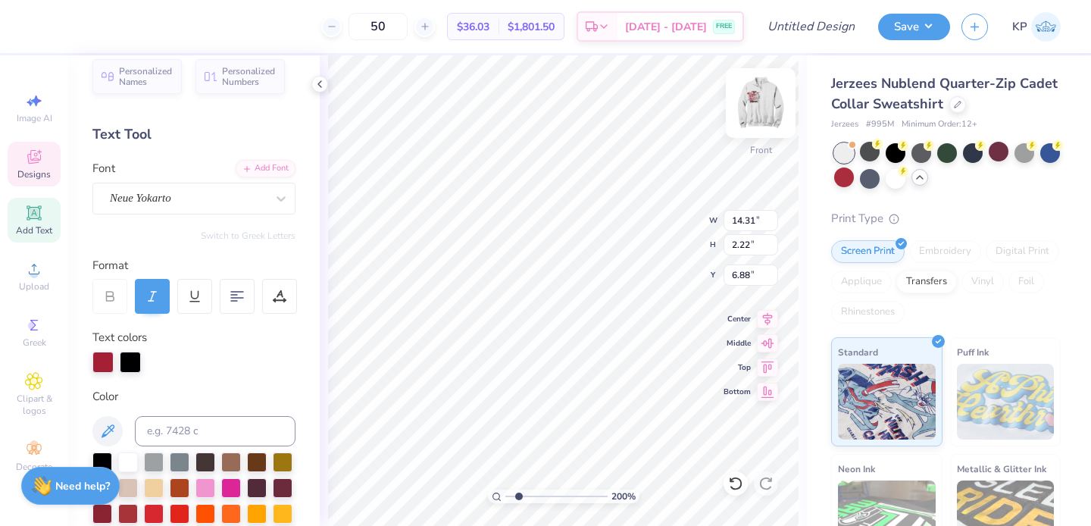
scroll to position [12, 6]
type textarea "i"
type textarea "Zeta x Beta"
click at [325, 83] on icon at bounding box center [320, 84] width 12 height 12
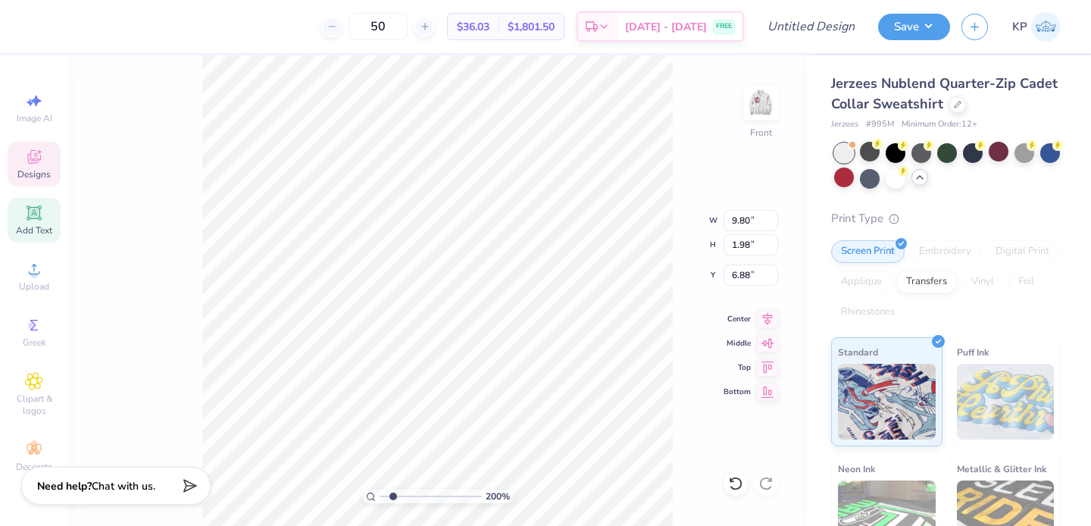
type input "9.80"
type input "1.98"
type input "7.02"
type input "1.77"
click at [390, 496] on input "range" at bounding box center [431, 497] width 102 height 14
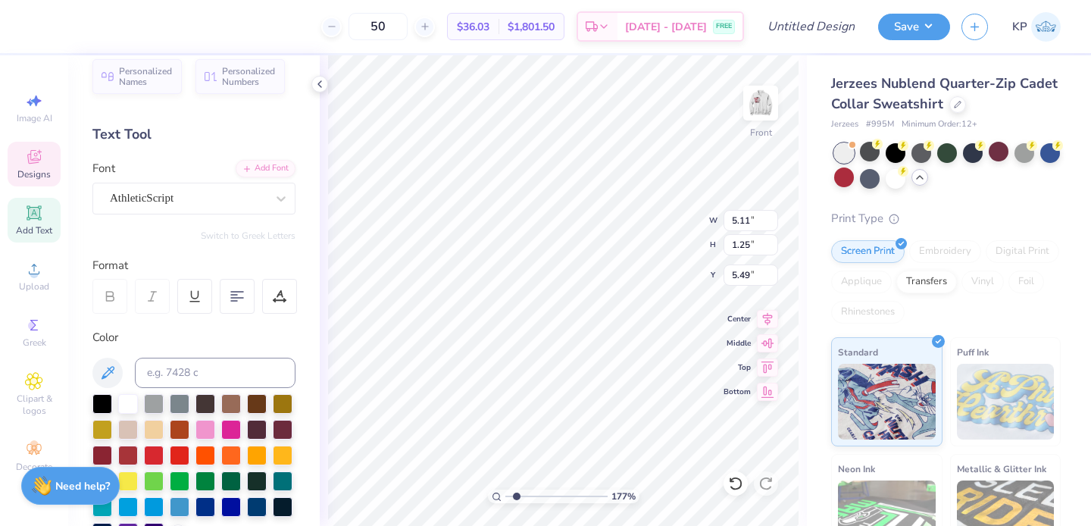
type input "5.11"
type input "1.25"
type input "5.49"
type input "1.46"
type input "5.87"
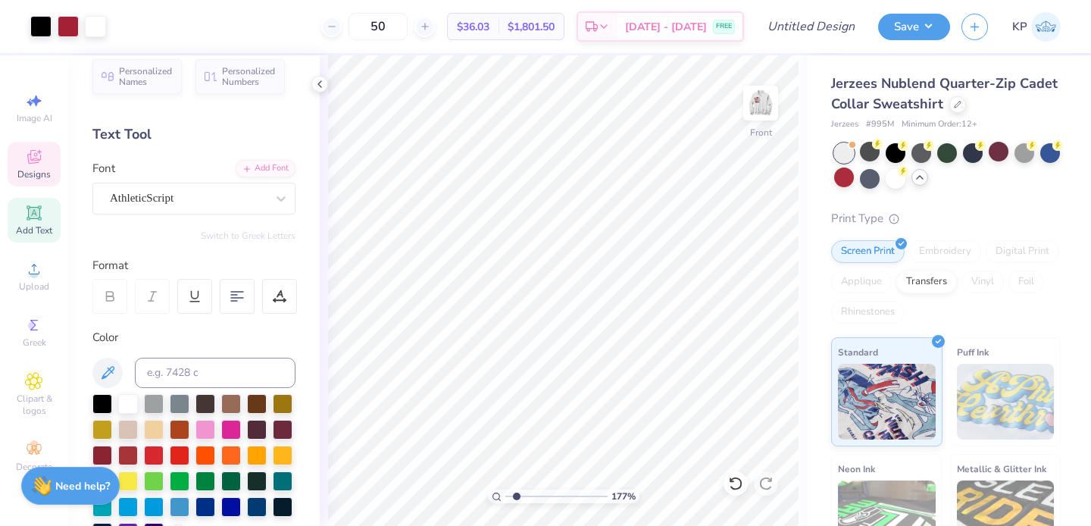
click at [27, 169] on span "Designs" at bounding box center [33, 174] width 33 height 12
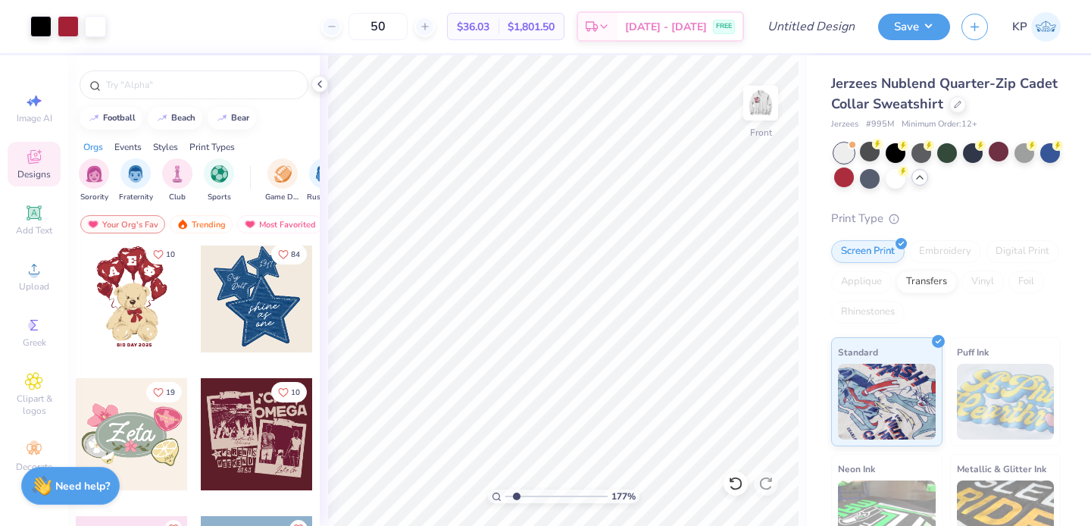
scroll to position [531, 0]
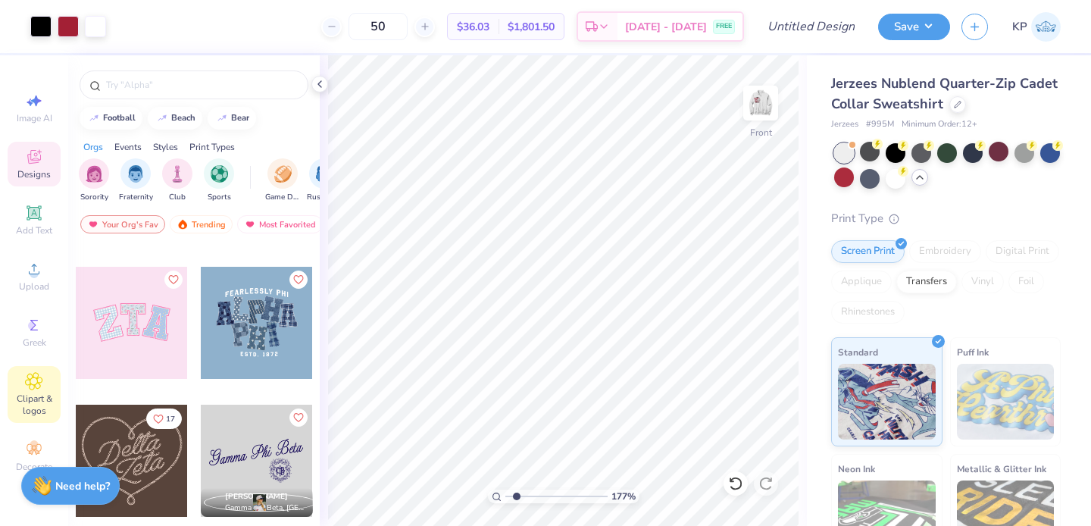
click at [28, 391] on div "Clipart & logos" at bounding box center [34, 394] width 53 height 57
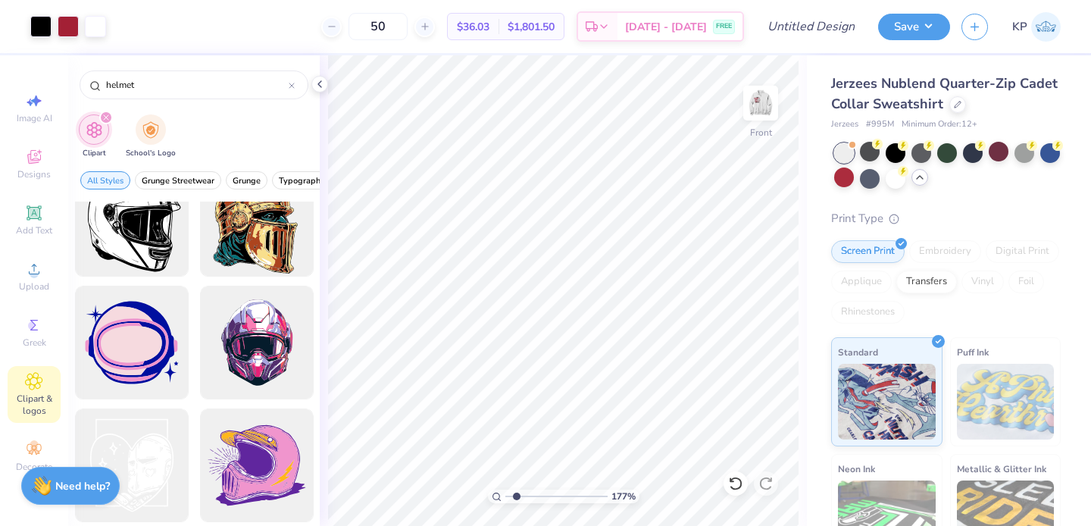
scroll to position [0, 0]
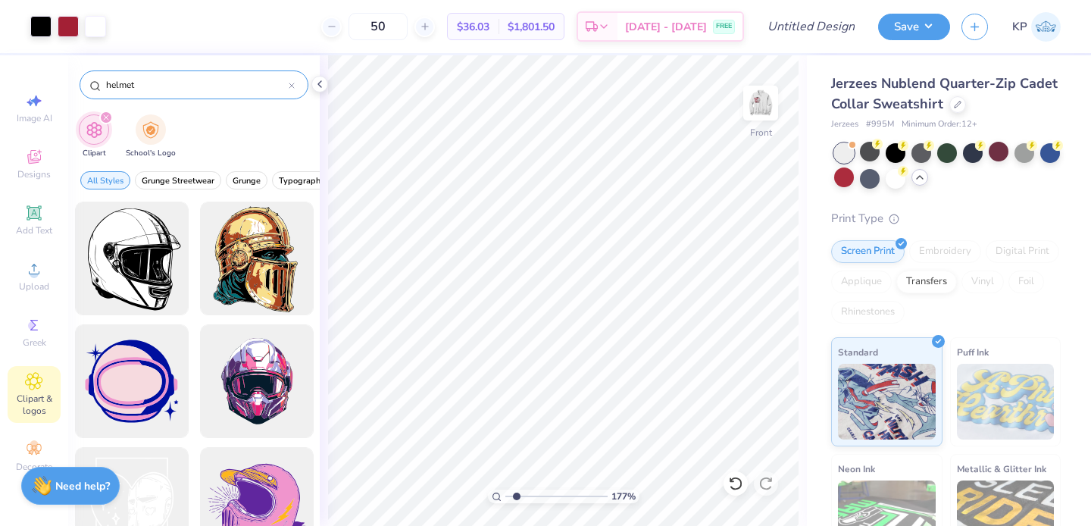
click at [107, 82] on input "helmet" at bounding box center [197, 84] width 184 height 15
type input "football helmet"
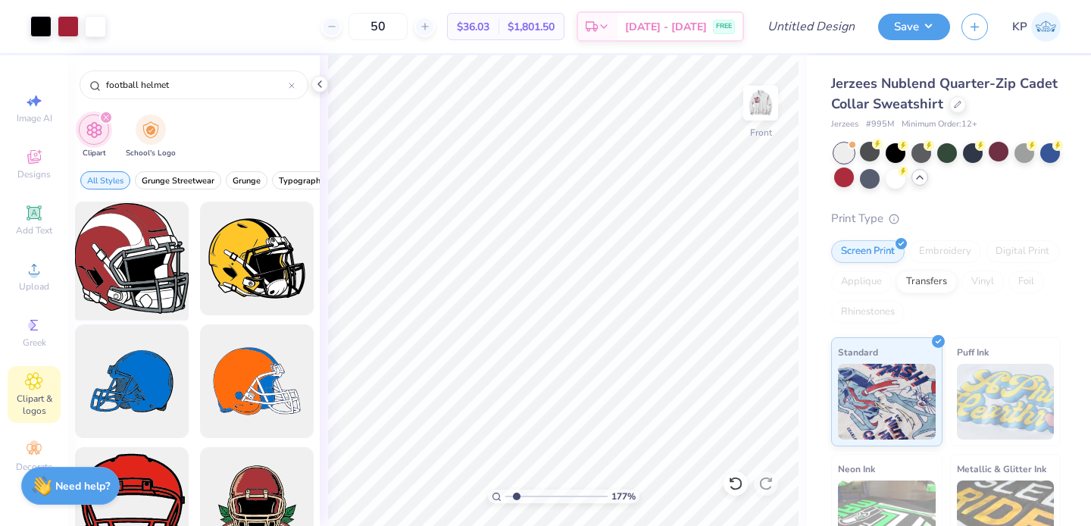
click at [112, 264] on div at bounding box center [131, 258] width 125 height 125
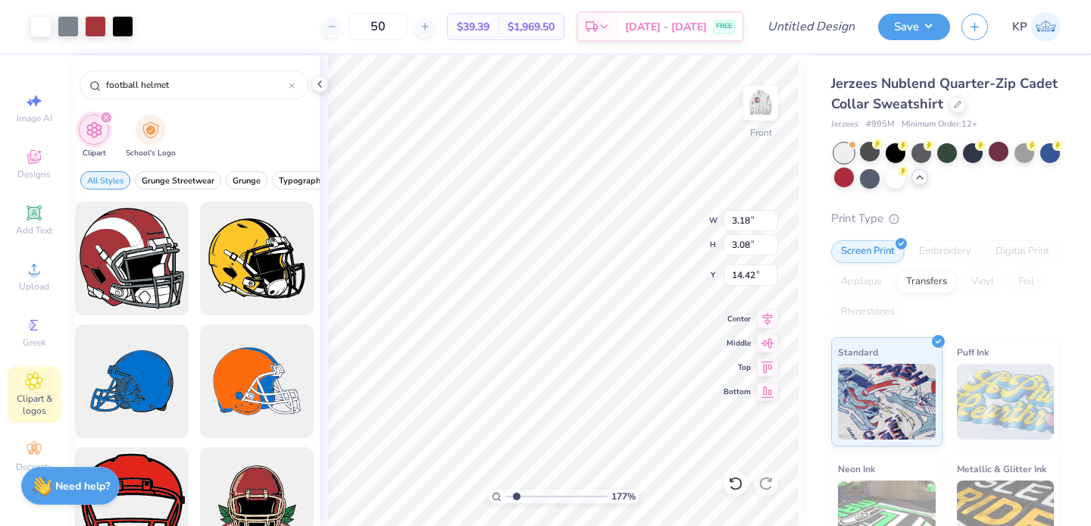
type input "3.18"
type input "3.08"
type input "12.88"
type input "2.43"
type input "2.35"
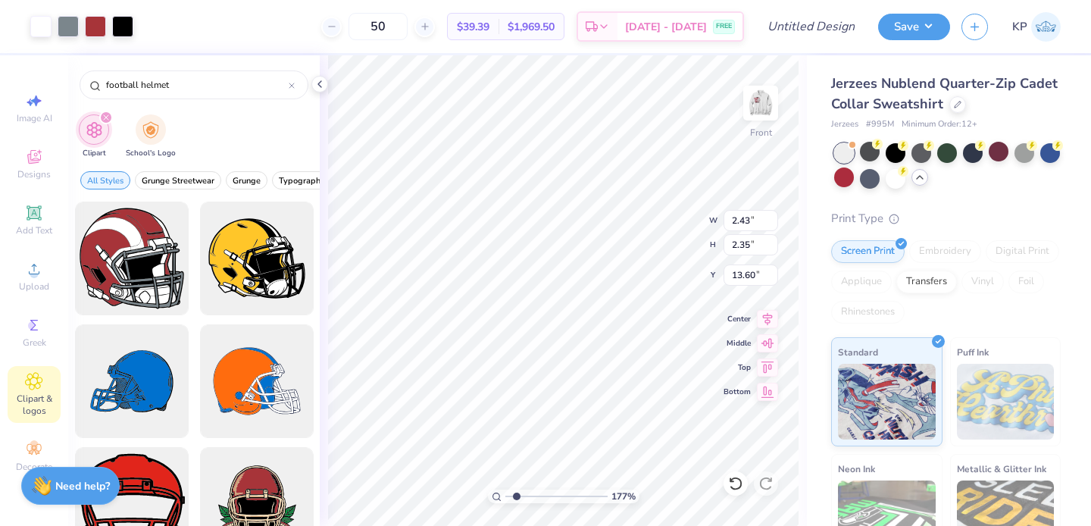
type input "13.24"
drag, startPoint x: 516, startPoint y: 496, endPoint x: 527, endPoint y: 497, distance: 10.6
type input "2.82"
click at [527, 497] on input "range" at bounding box center [556, 497] width 102 height 14
type input "2.54"
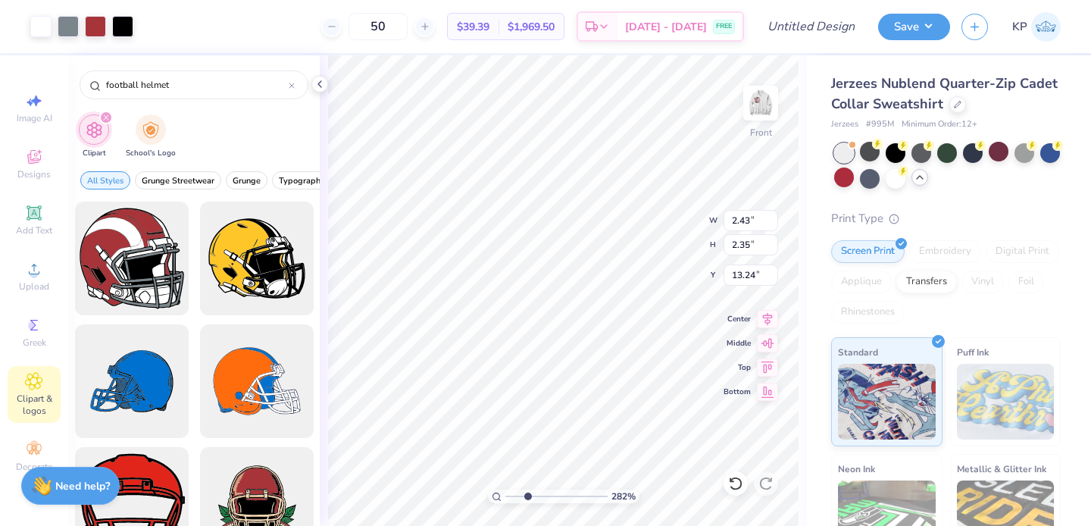
type input "2.33"
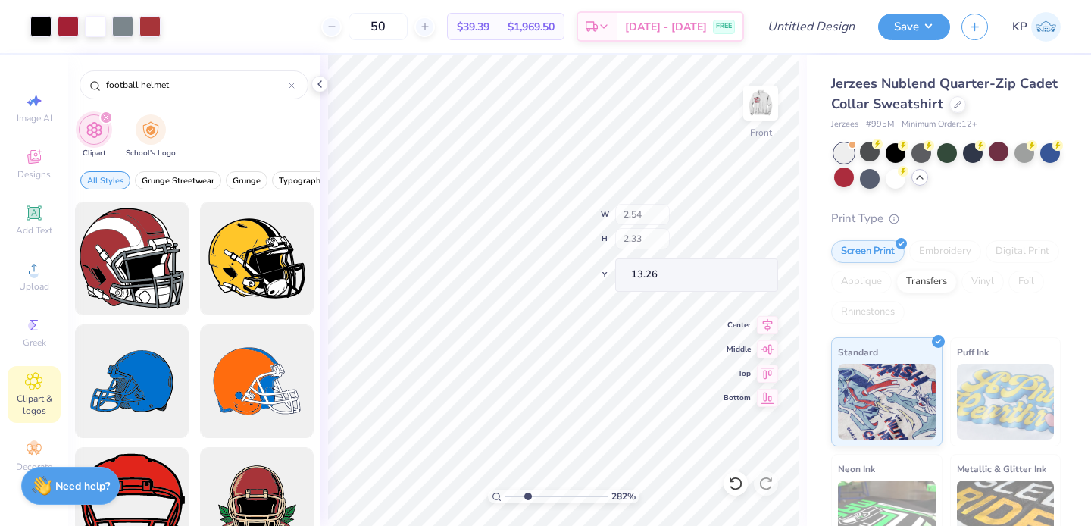
type input "13.25"
type input "2.46"
click at [524, 497] on input "range" at bounding box center [556, 497] width 102 height 14
type input "1.60"
type input "0.81"
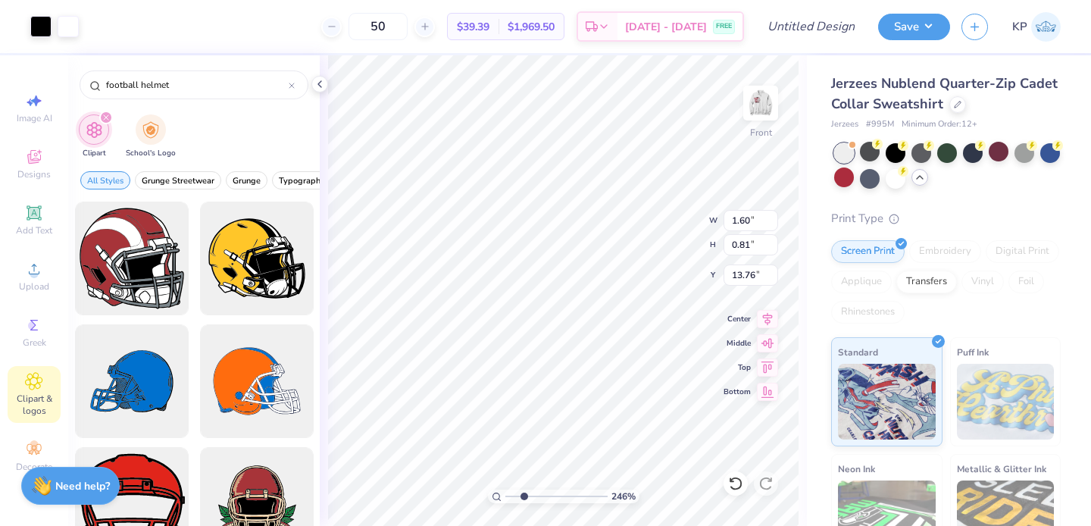
type input "13.76"
type input "1.80"
type input "0.62"
type input "13.96"
drag, startPoint x: 525, startPoint y: 501, endPoint x: 546, endPoint y: 500, distance: 21.2
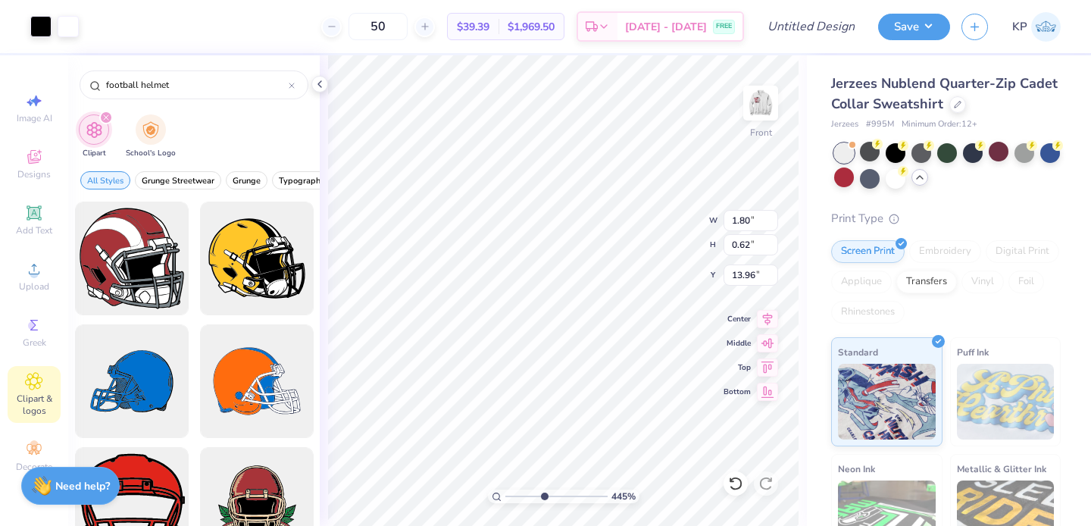
type input "4.68"
click at [546, 500] on input "range" at bounding box center [556, 497] width 102 height 14
click at [734, 480] on icon at bounding box center [735, 483] width 15 height 15
type input "2.37"
type input "0.81"
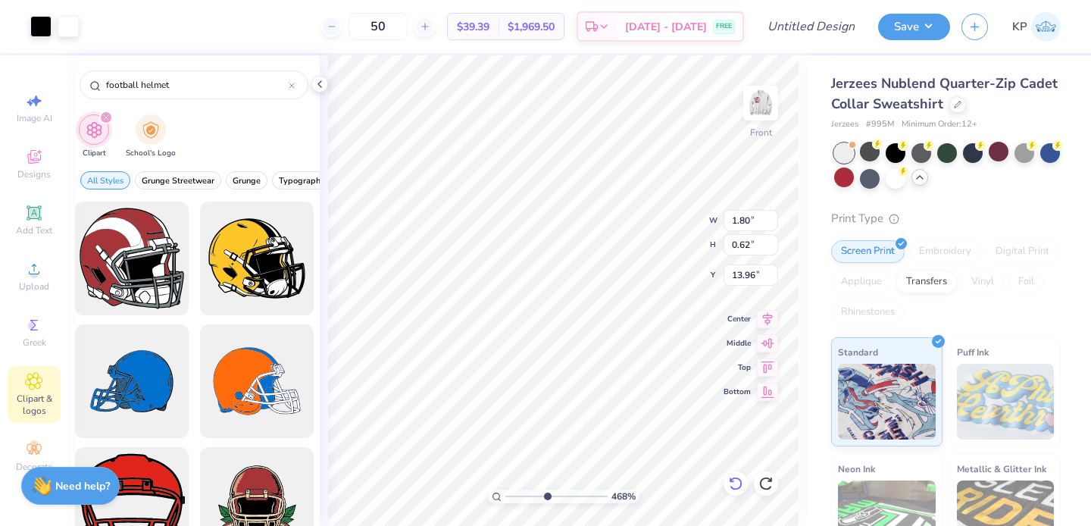
type input "13.76"
click at [734, 481] on icon at bounding box center [735, 483] width 15 height 15
click at [730, 478] on icon at bounding box center [731, 479] width 3 height 3
click at [765, 480] on icon at bounding box center [766, 483] width 15 height 15
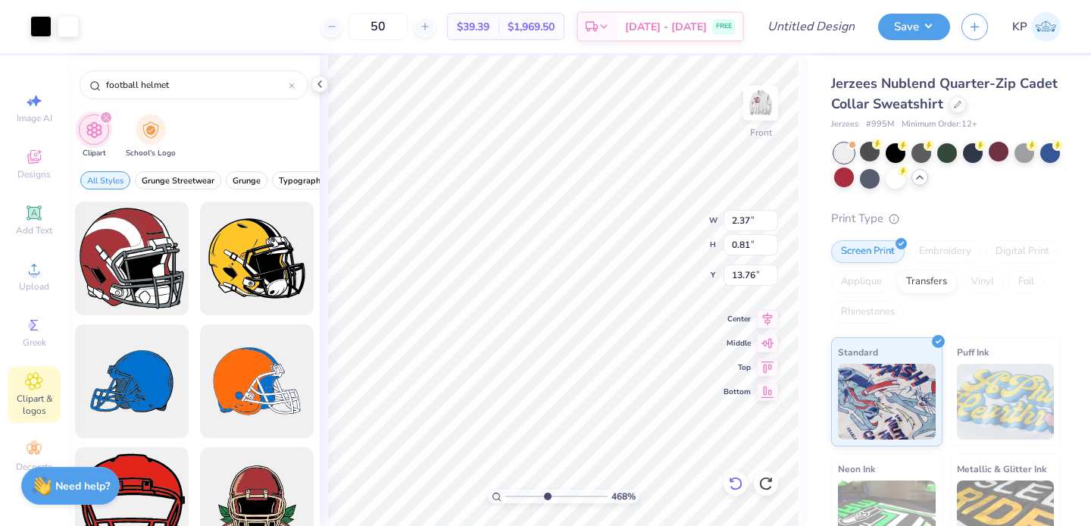
click at [732, 482] on icon at bounding box center [735, 483] width 15 height 15
type input "13.07"
type input "0.60"
type input "13.92"
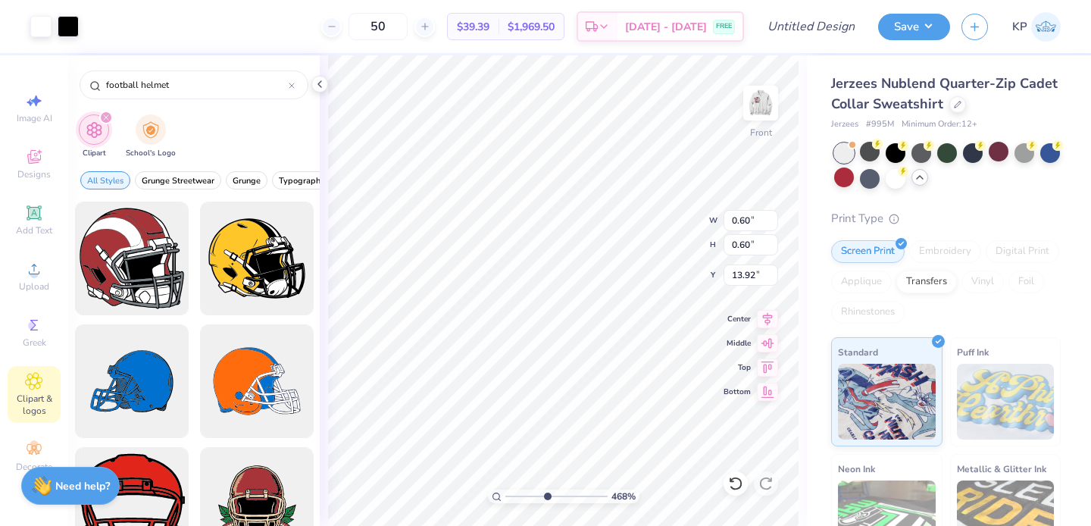
type input "0.67"
type input "0.61"
type input "13.91"
type input "3.19"
type input "1.09"
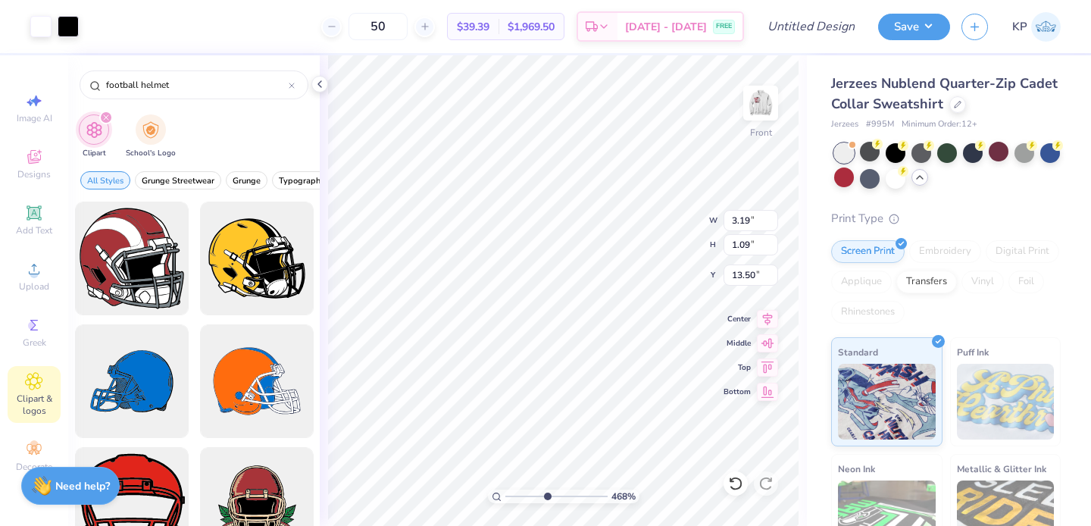
type input "13.70"
drag, startPoint x: 544, startPoint y: 496, endPoint x: 517, endPoint y: 490, distance: 27.8
type input "1.82"
click at [517, 490] on input "range" at bounding box center [556, 497] width 102 height 14
type input "2.97"
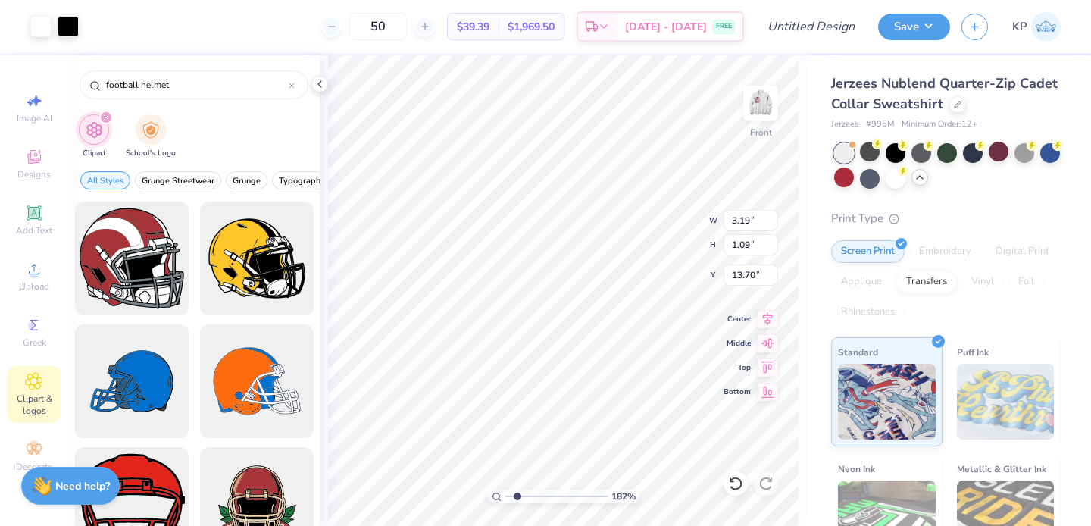
type input "1.02"
type input "13.74"
click at [99, 27] on div at bounding box center [95, 24] width 21 height 21
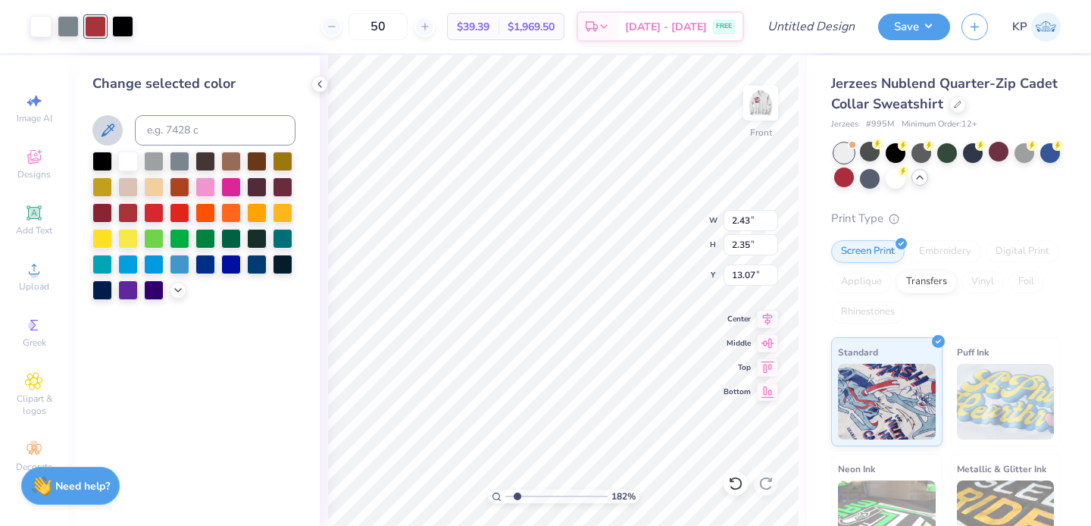
click at [105, 121] on icon at bounding box center [108, 130] width 18 height 18
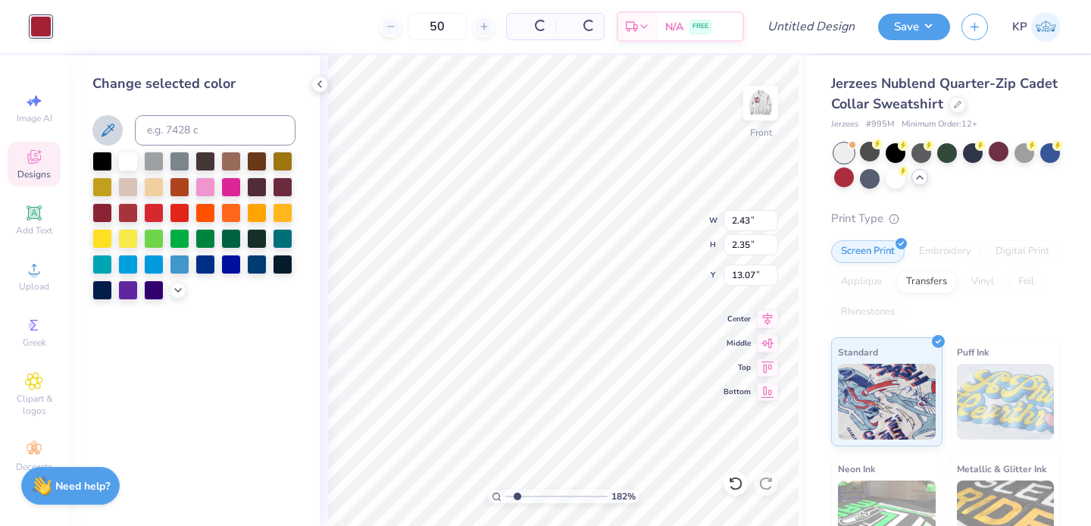
type input "8.57"
type input "3.27"
type input "9.00"
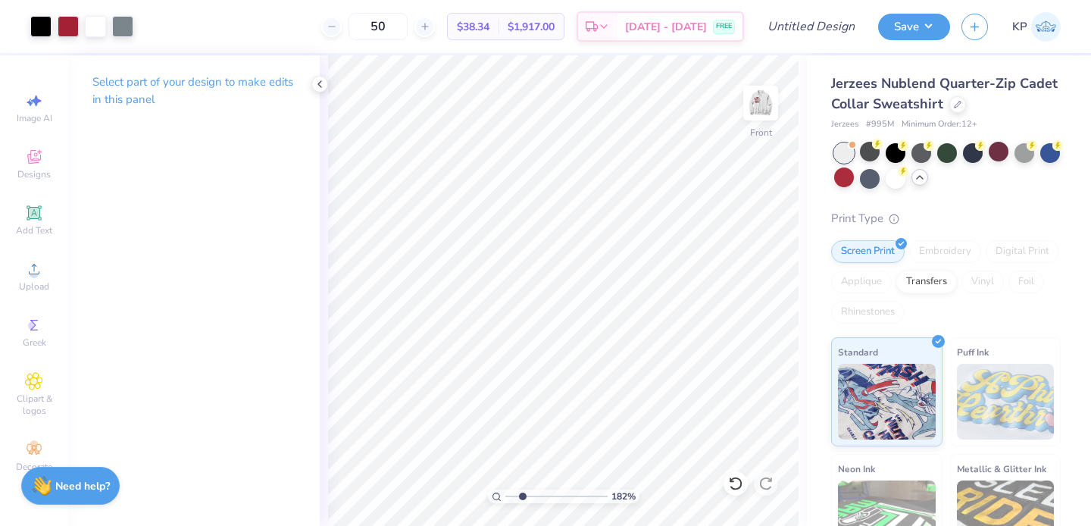
click at [522, 497] on input "range" at bounding box center [556, 497] width 102 height 14
drag, startPoint x: 522, startPoint y: 496, endPoint x: 532, endPoint y: 493, distance: 10.3
click at [532, 493] on input "range" at bounding box center [556, 497] width 102 height 14
click at [523, 495] on input "range" at bounding box center [556, 497] width 102 height 14
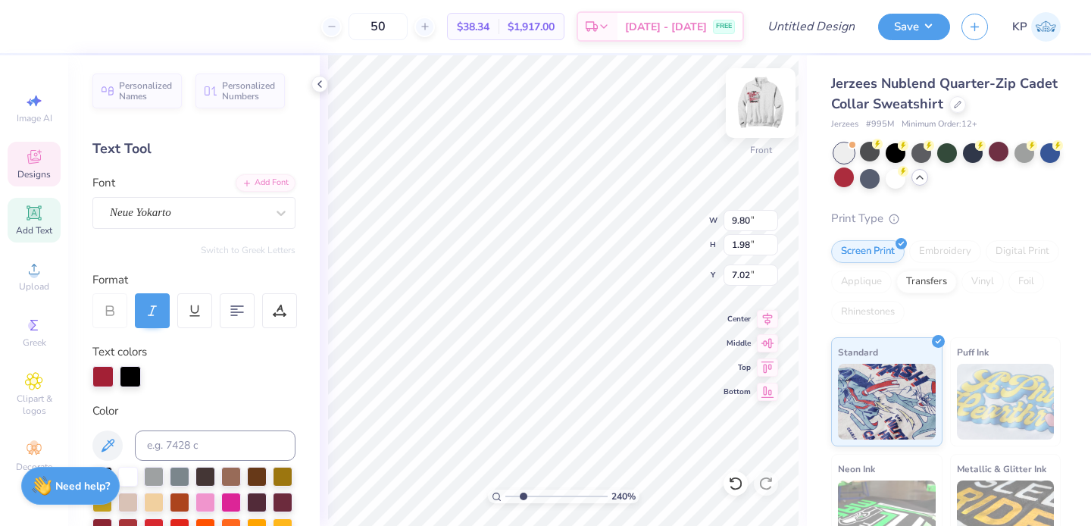
click at [757, 103] on img at bounding box center [760, 103] width 61 height 61
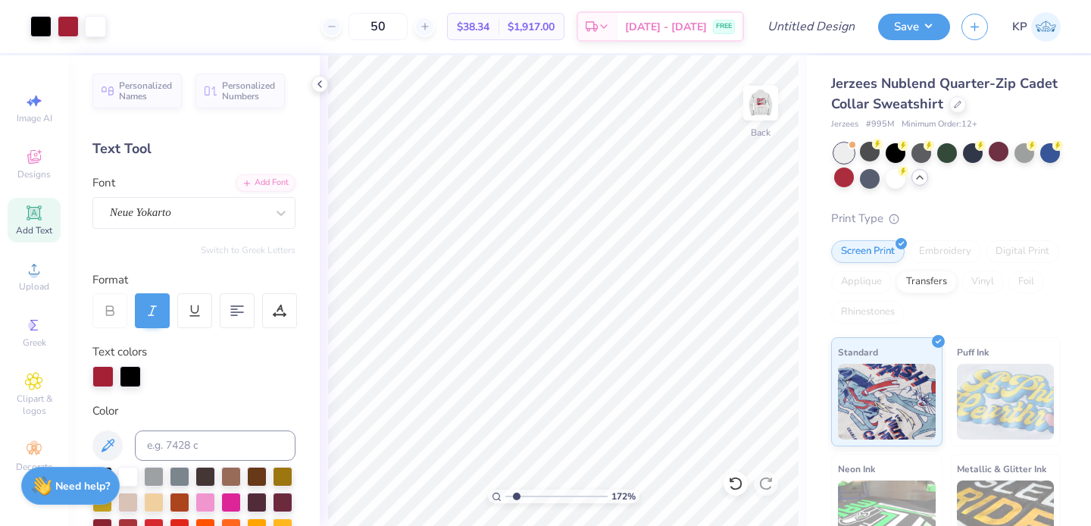
type input "1.72"
click at [516, 497] on input "range" at bounding box center [556, 497] width 102 height 14
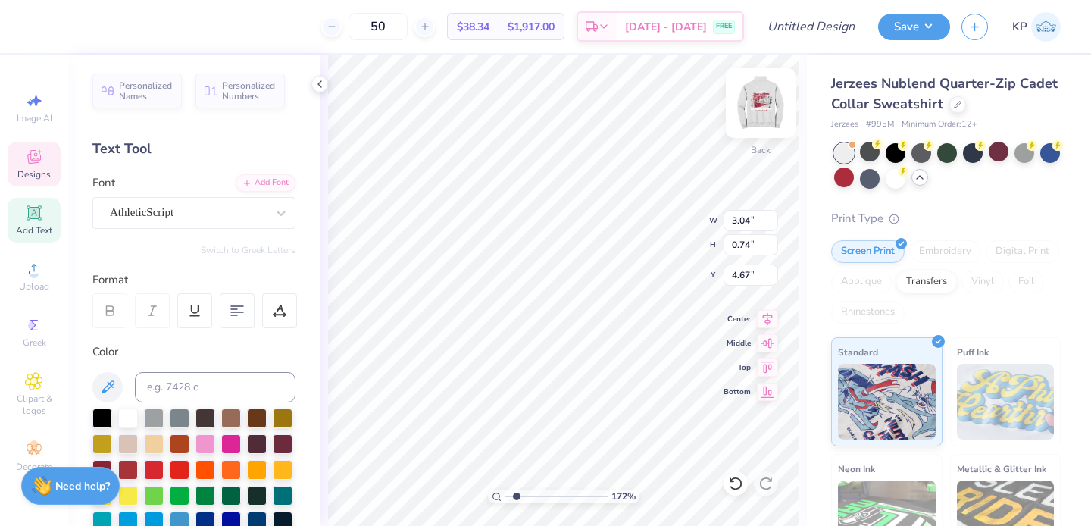
click at [752, 113] on img at bounding box center [760, 103] width 61 height 61
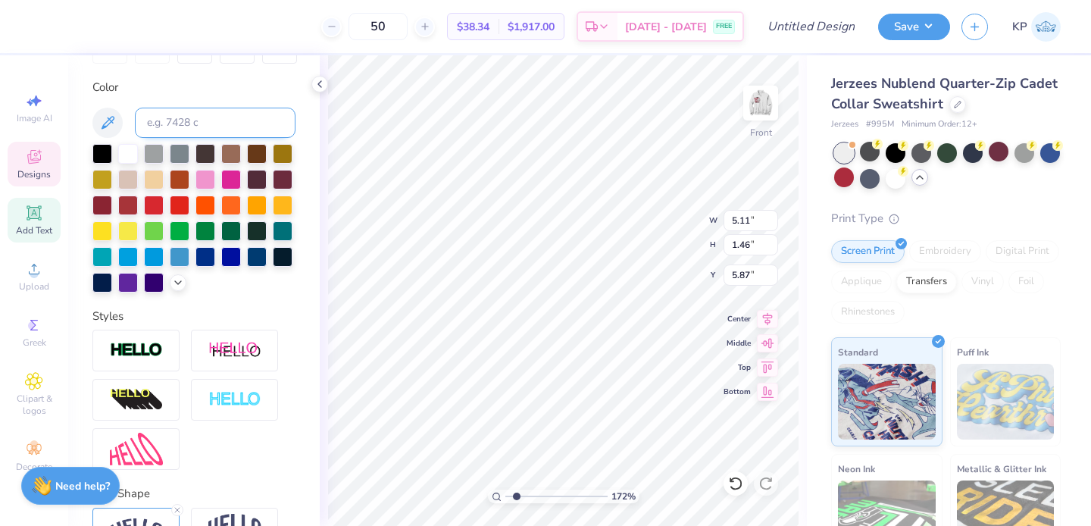
scroll to position [264, 0]
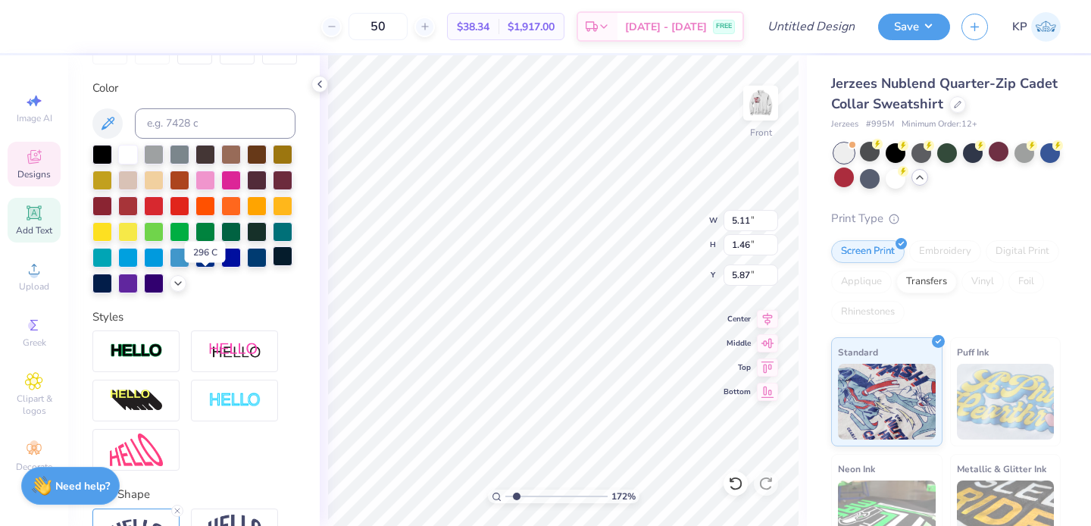
click at [273, 266] on div at bounding box center [283, 256] width 20 height 20
click at [247, 266] on div at bounding box center [257, 256] width 20 height 20
click at [112, 282] on div at bounding box center [102, 282] width 20 height 20
type input "12.55"
type input "1.24"
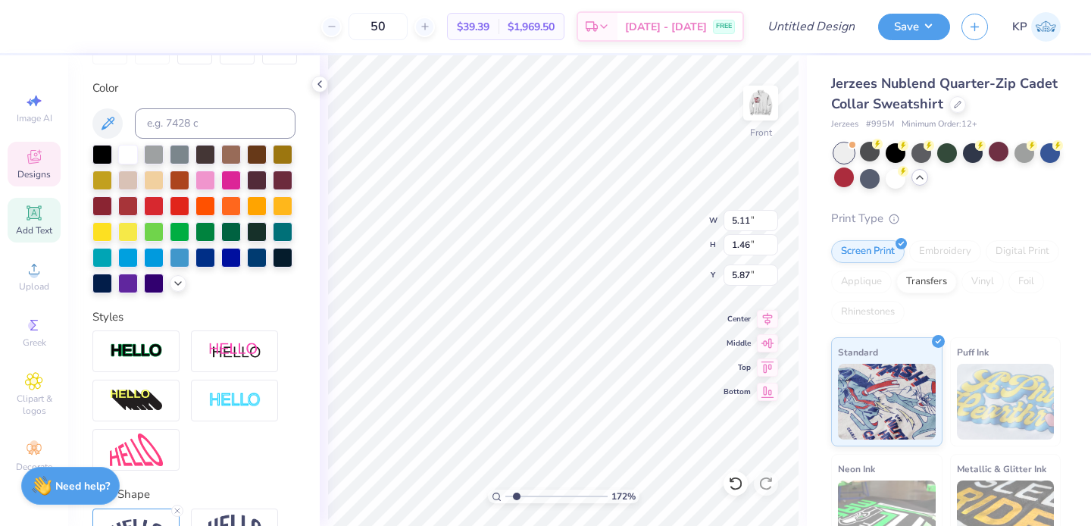
type input "16.06"
click at [112, 290] on div at bounding box center [102, 282] width 20 height 20
type input "10.28"
type input "3.24"
type input "10.57"
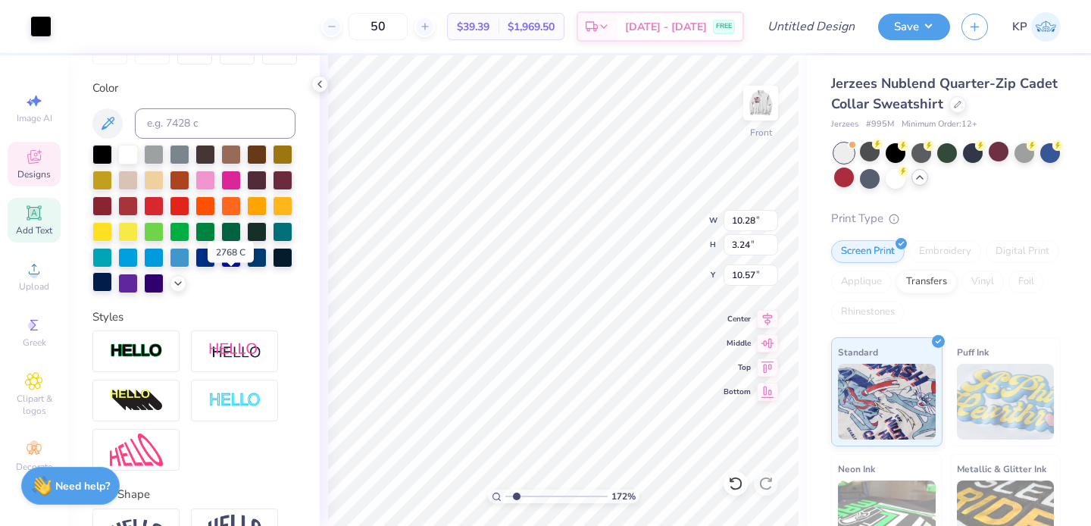
click at [112, 285] on div at bounding box center [102, 282] width 20 height 20
click at [112, 289] on div at bounding box center [102, 282] width 20 height 20
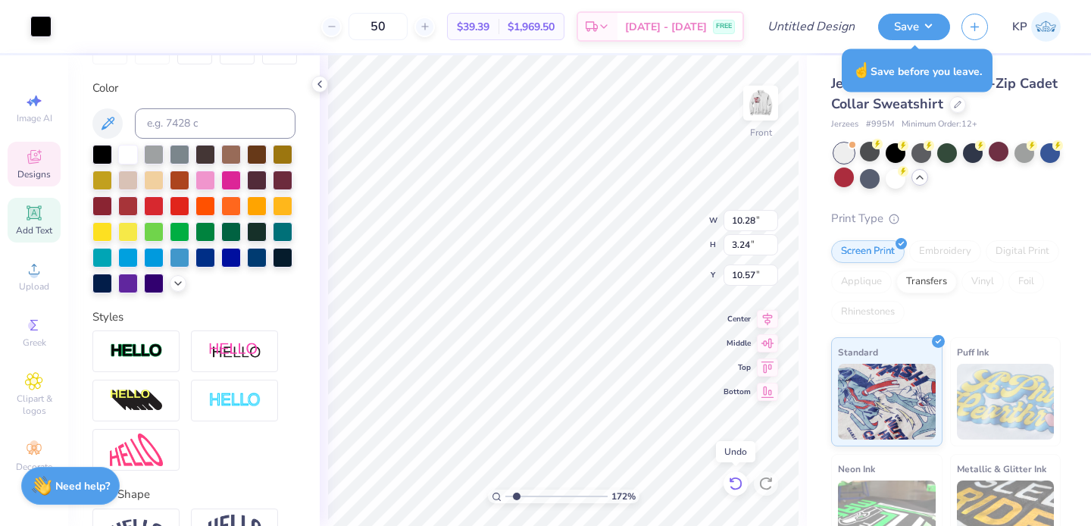
click at [737, 488] on icon at bounding box center [735, 484] width 13 height 14
click at [826, 25] on input "Design Title" at bounding box center [830, 26] width 74 height 30
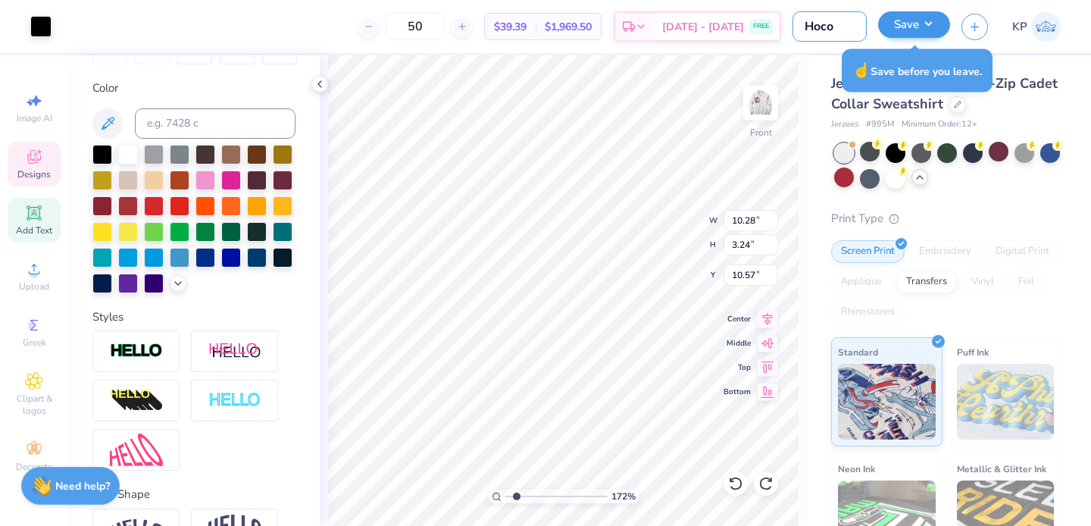
type input "Hoco"
click at [884, 31] on button "Save" at bounding box center [914, 24] width 72 height 27
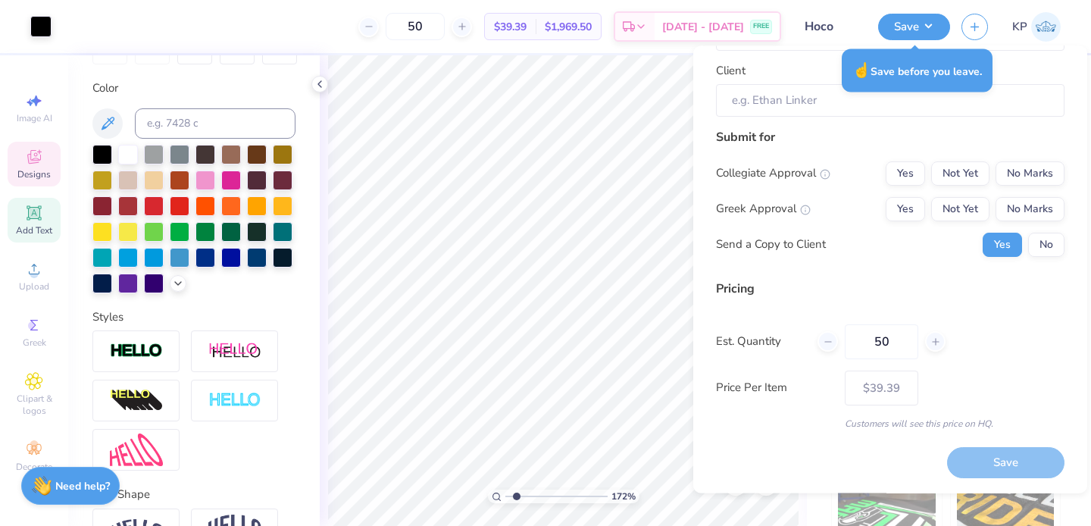
scroll to position [0, 0]
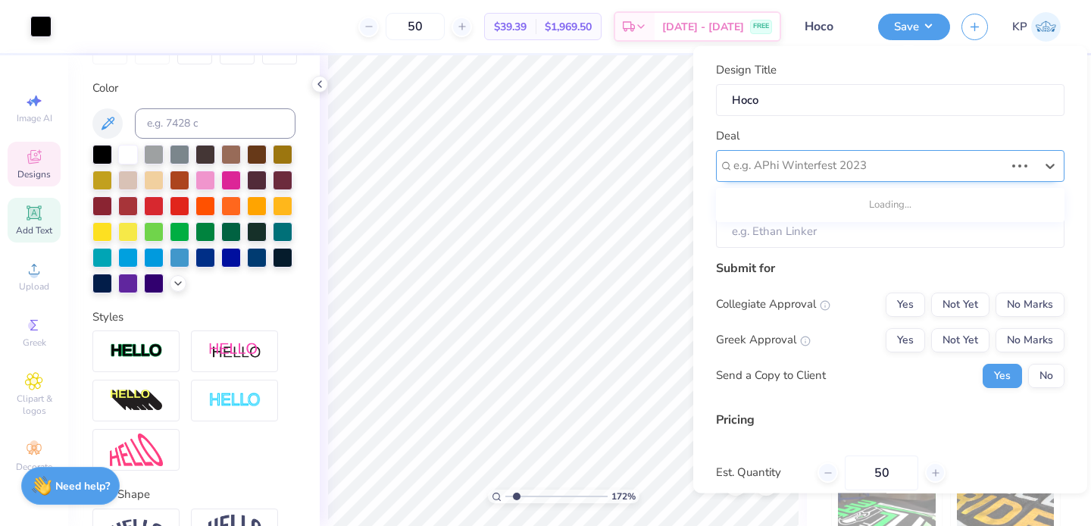
click at [843, 180] on div "e.g. APhi Winterfest 2023" at bounding box center [890, 165] width 349 height 32
click at [840, 167] on div at bounding box center [885, 165] width 302 height 20
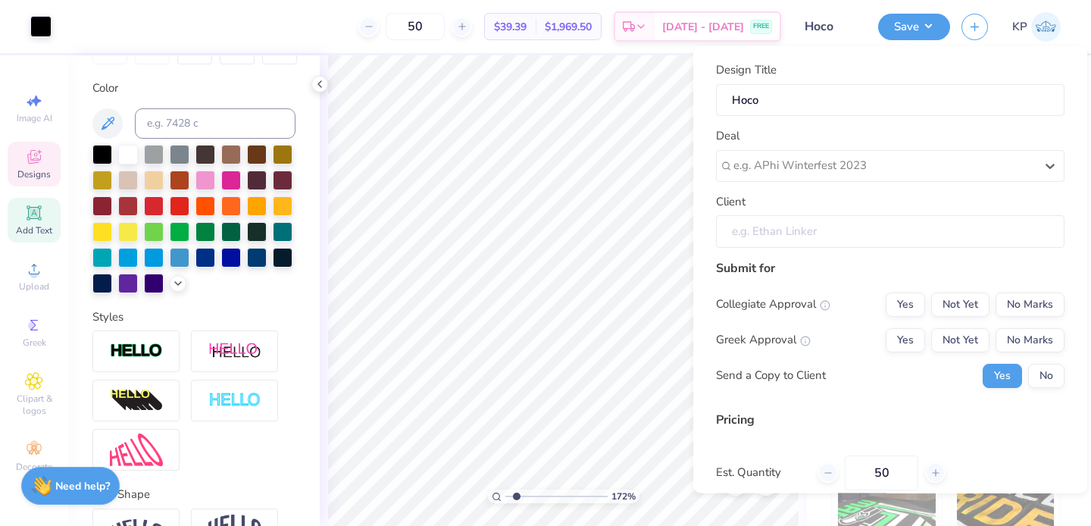
click at [823, 215] on input "Client" at bounding box center [890, 231] width 349 height 33
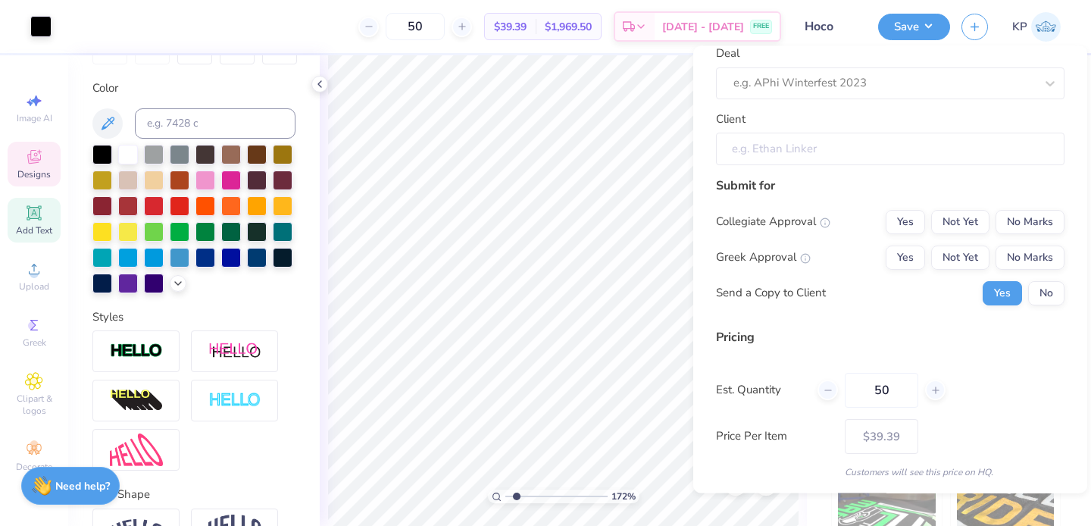
scroll to position [130, 0]
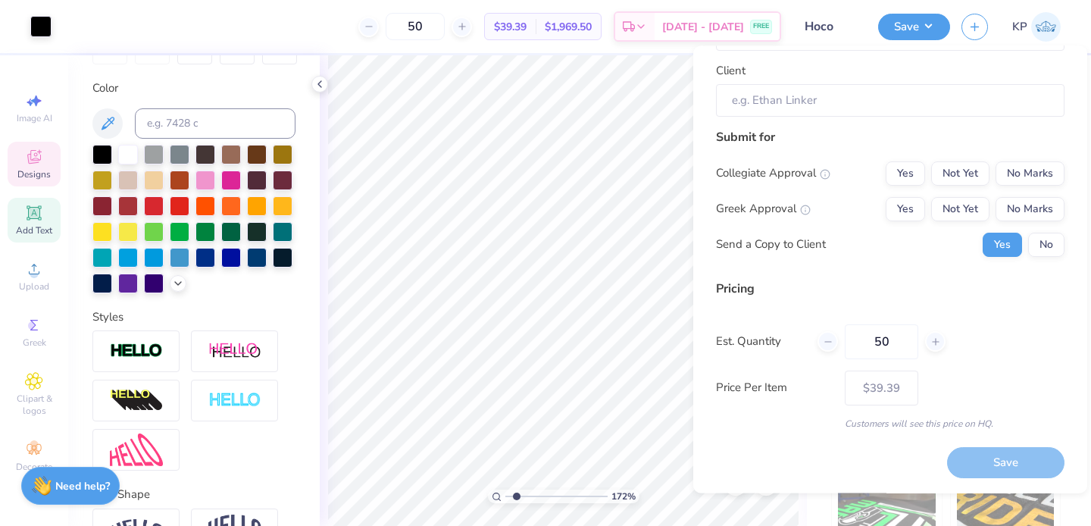
click at [976, 465] on div "Save" at bounding box center [1005, 463] width 117 height 31
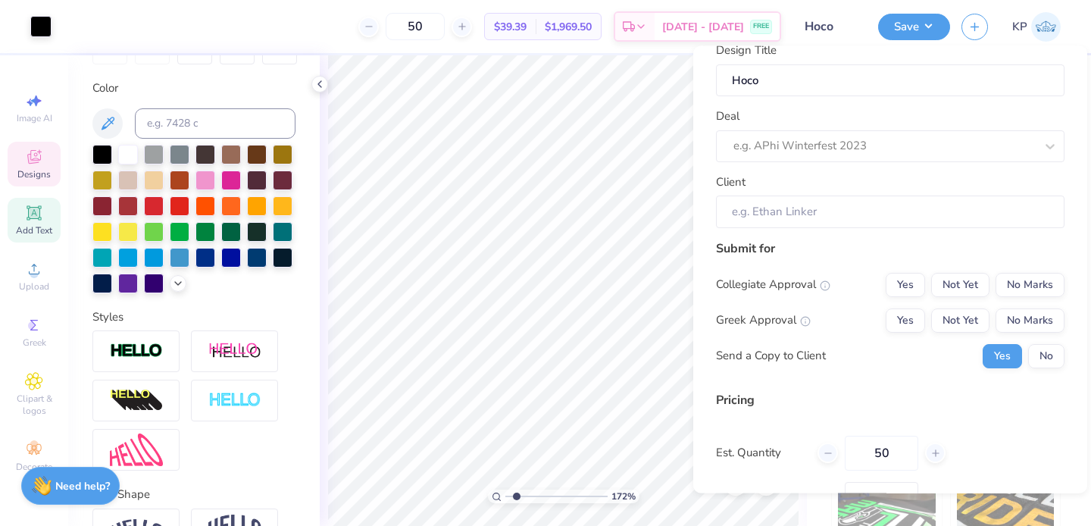
scroll to position [0, 0]
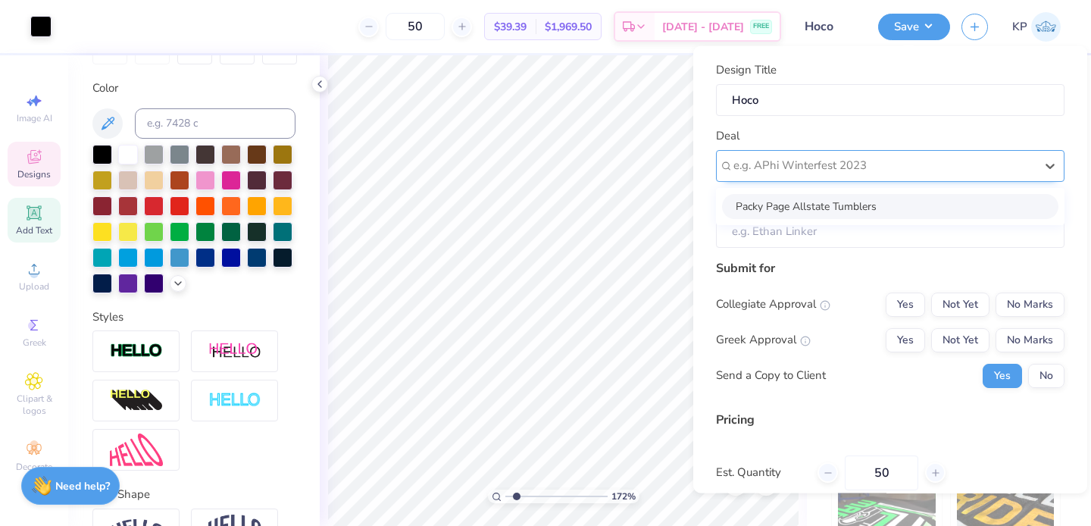
click at [890, 163] on div at bounding box center [885, 165] width 302 height 20
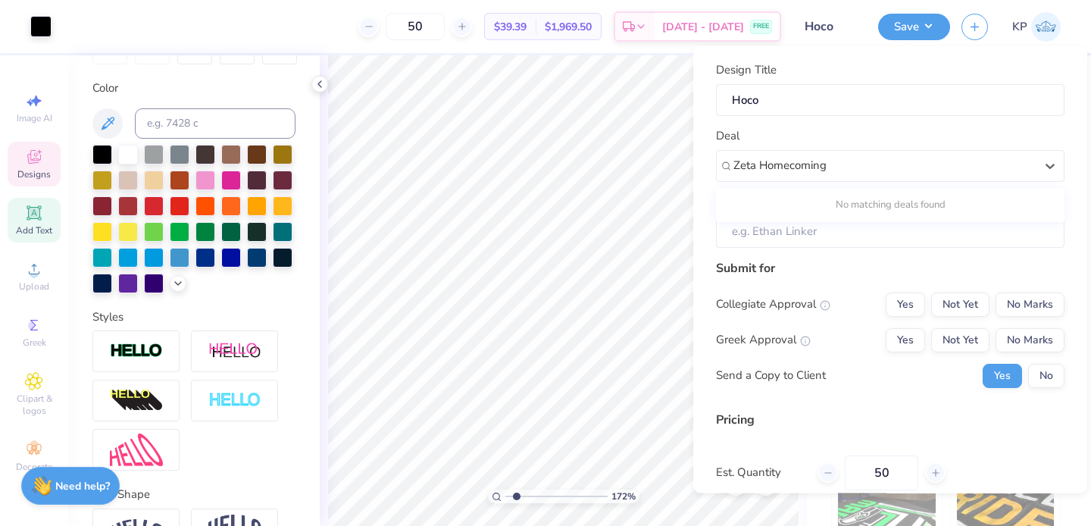
type input "Zeta Homecoming"
click at [759, 231] on input "Client" at bounding box center [890, 231] width 349 height 33
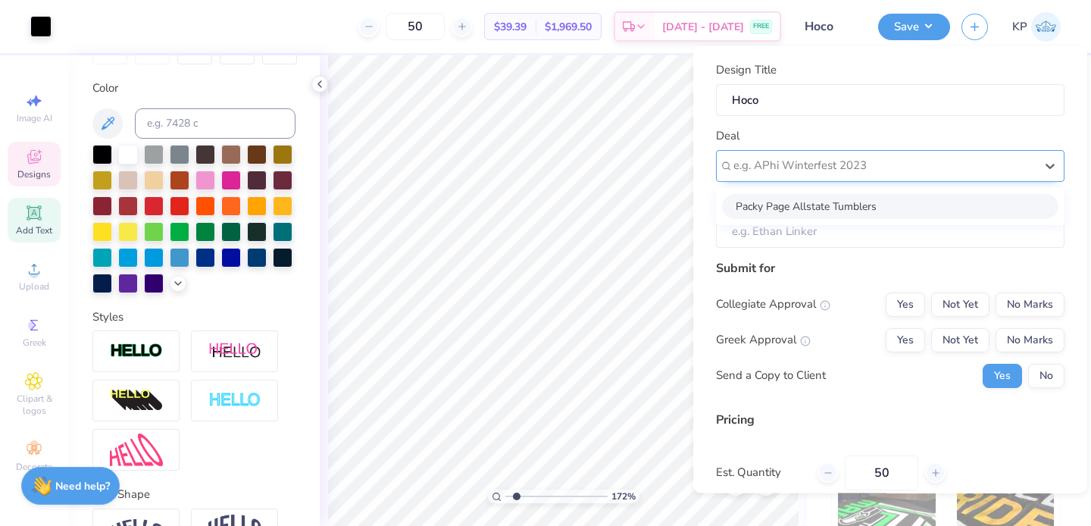
click at [845, 171] on div at bounding box center [885, 165] width 302 height 20
click at [834, 275] on div "Submit for" at bounding box center [890, 267] width 349 height 18
click at [793, 171] on div at bounding box center [885, 165] width 302 height 20
click at [796, 167] on div at bounding box center [885, 165] width 302 height 20
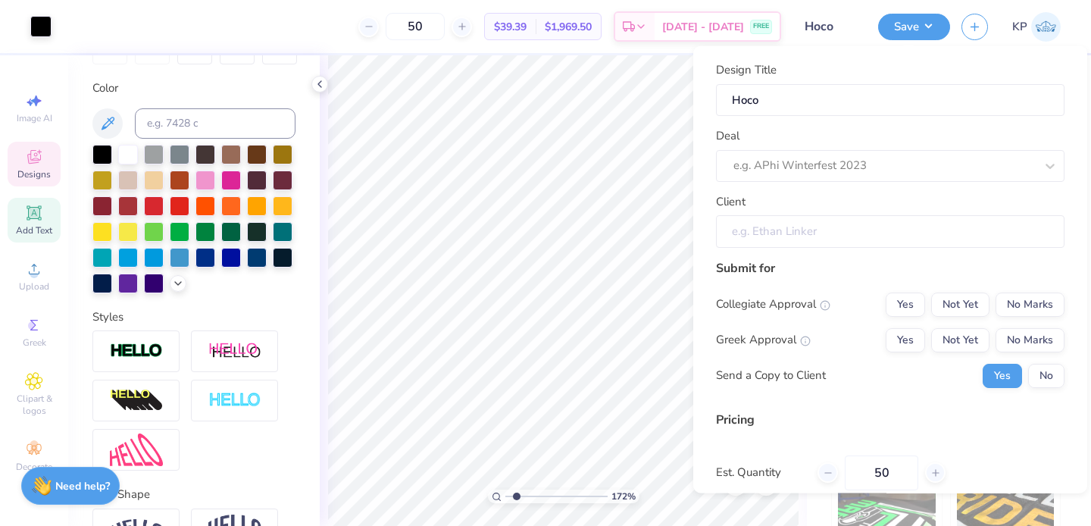
click at [843, 217] on input "Client" at bounding box center [890, 231] width 349 height 33
click at [843, 228] on input "Client" at bounding box center [890, 231] width 349 height 33
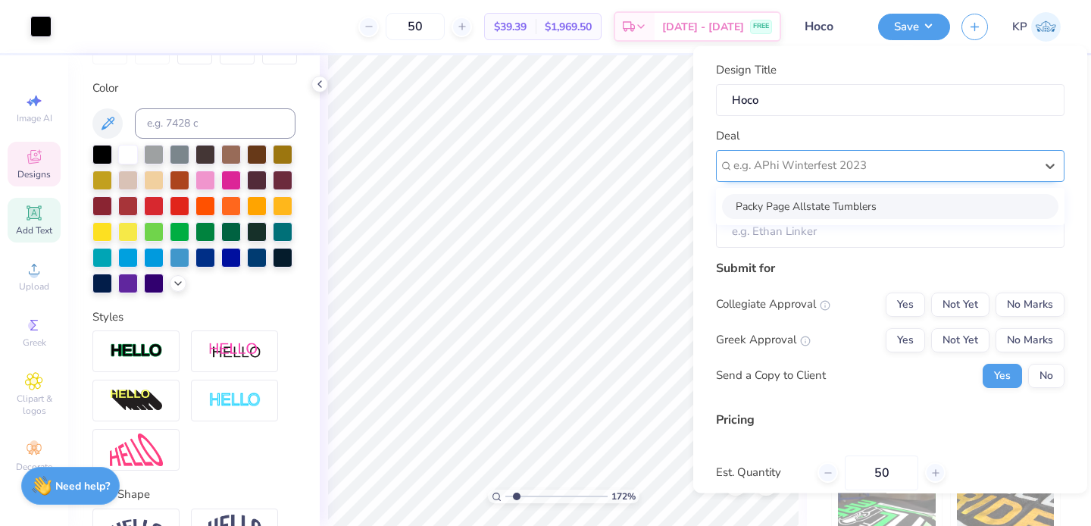
click at [846, 180] on div "e.g. APhi Winterfest 2023" at bounding box center [890, 165] width 349 height 32
click at [848, 157] on div at bounding box center [885, 165] width 302 height 20
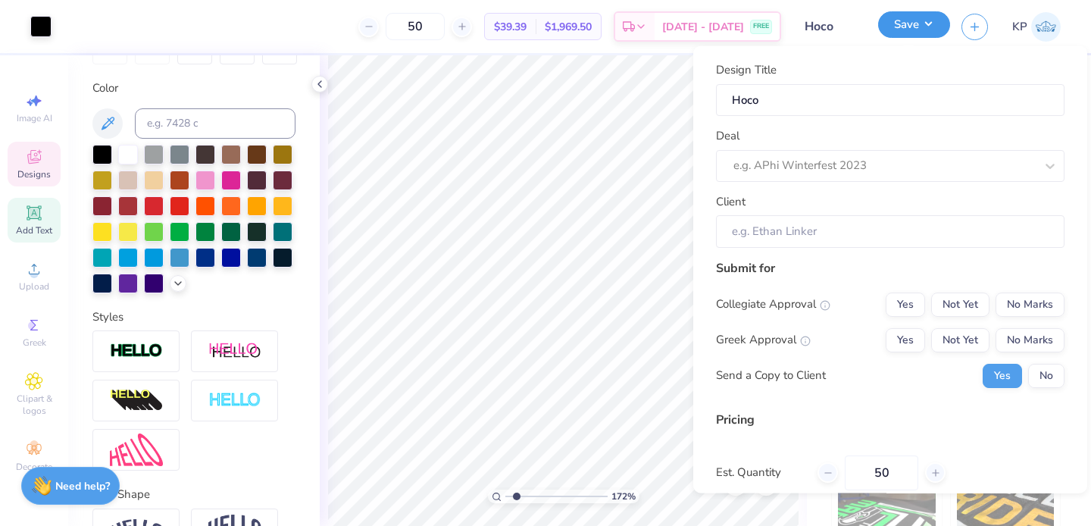
click at [932, 30] on button "Save" at bounding box center [914, 24] width 72 height 27
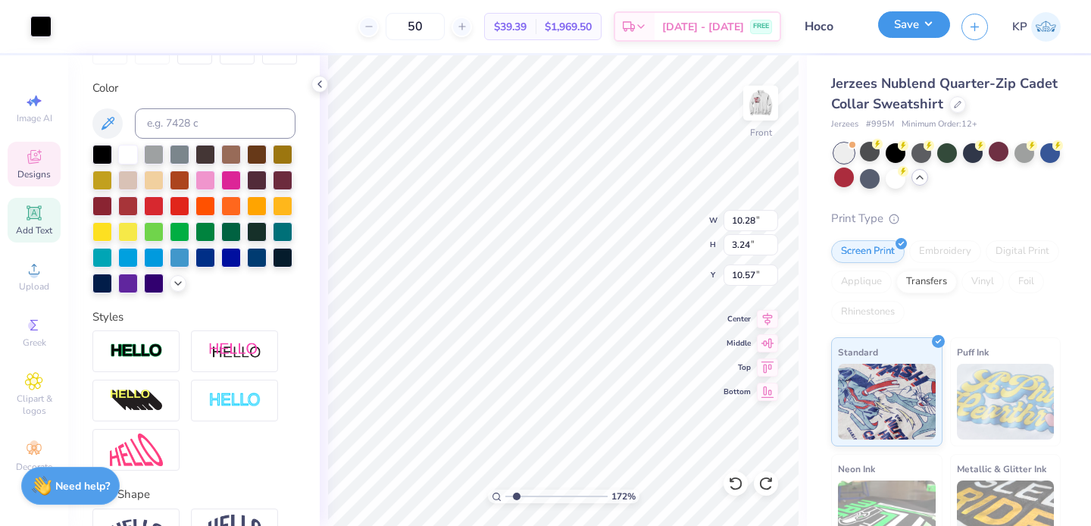
click at [932, 30] on button "Save" at bounding box center [914, 24] width 72 height 27
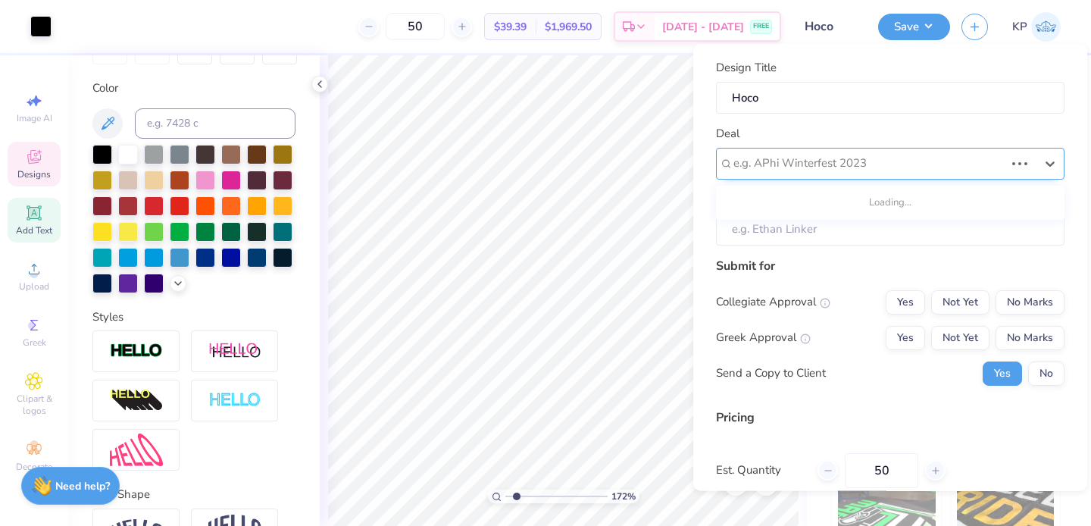
click at [843, 174] on div "e.g. APhi Winterfest 2023" at bounding box center [869, 163] width 274 height 23
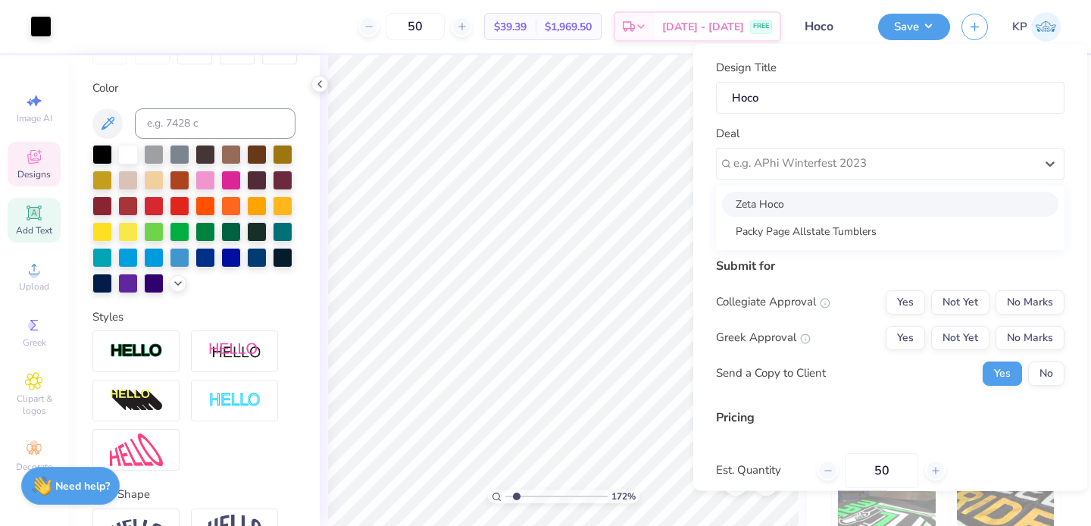
click at [815, 202] on div "Zeta Hoco" at bounding box center [890, 203] width 336 height 25
type input "Keely Page"
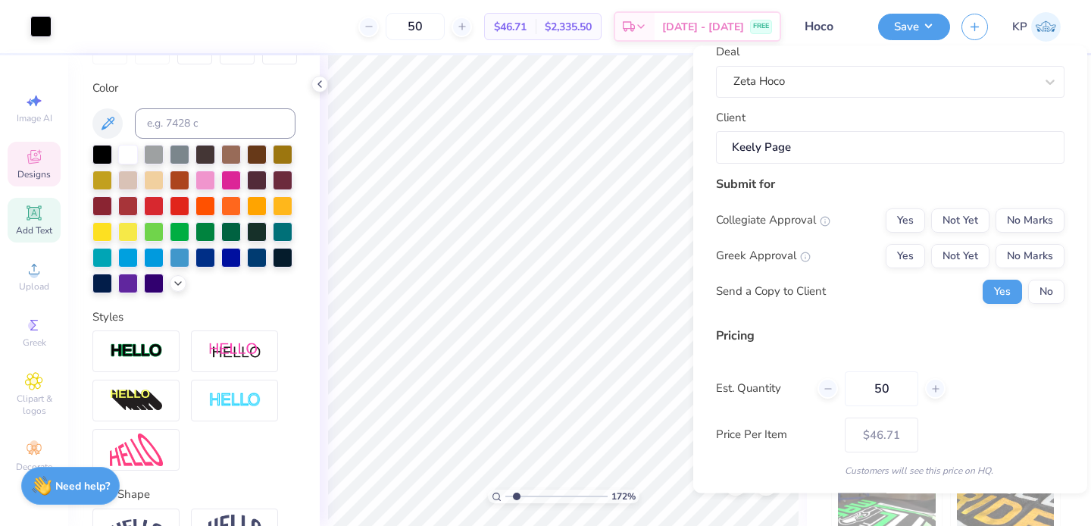
scroll to position [81, 0]
click at [959, 221] on button "Not Yet" at bounding box center [960, 223] width 58 height 24
click at [959, 247] on button "Not Yet" at bounding box center [960, 258] width 58 height 24
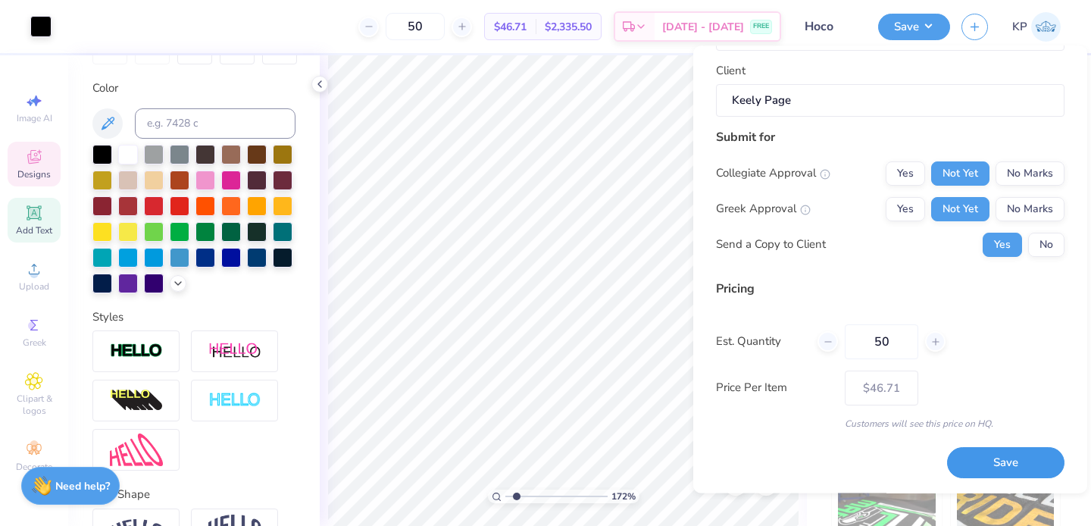
click at [978, 465] on button "Save" at bounding box center [1005, 463] width 117 height 31
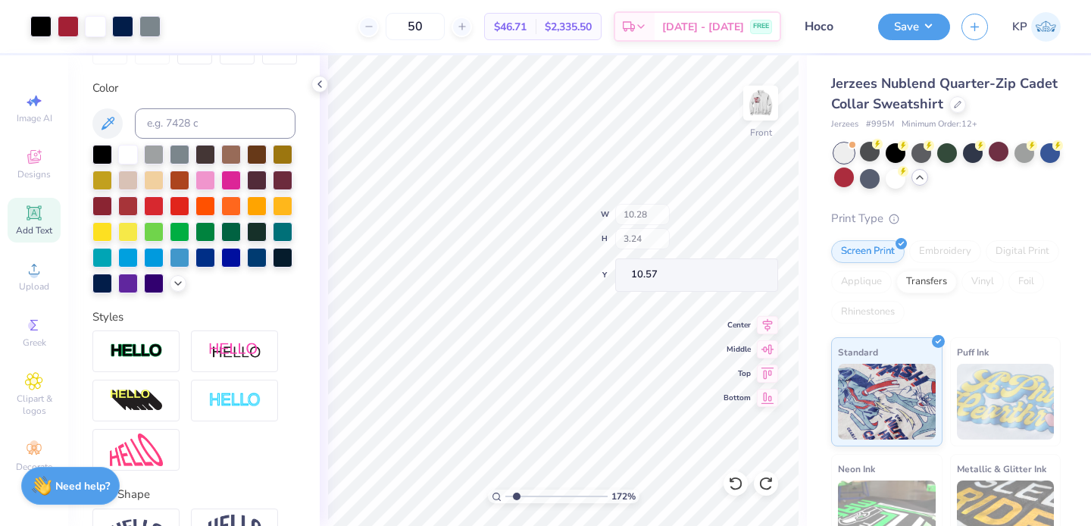
type input "$46.71"
click at [777, 103] on div at bounding box center [761, 103] width 70 height 70
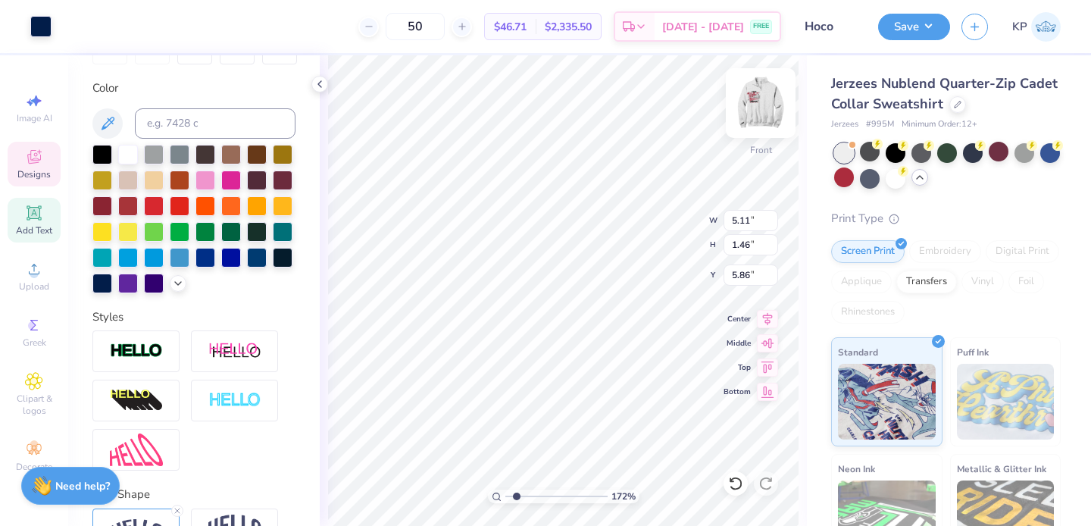
click at [768, 108] on img at bounding box center [760, 103] width 61 height 61
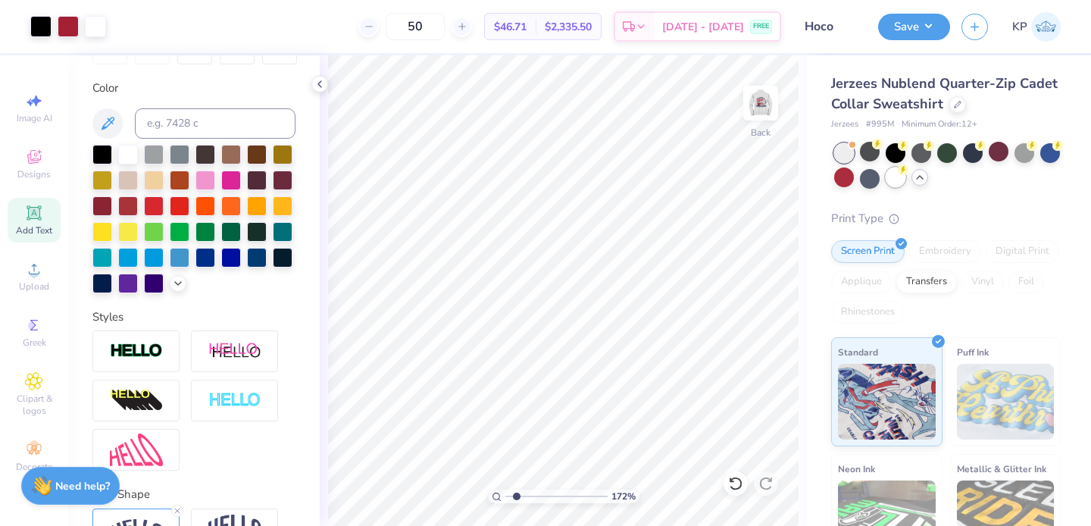
click at [906, 180] on div at bounding box center [896, 177] width 20 height 20
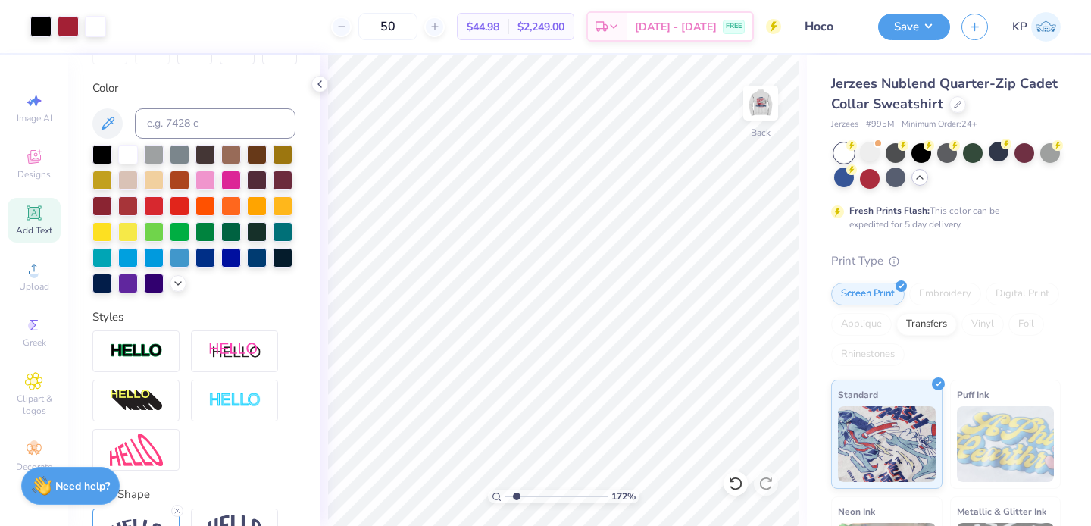
click at [926, 178] on icon at bounding box center [920, 177] width 12 height 12
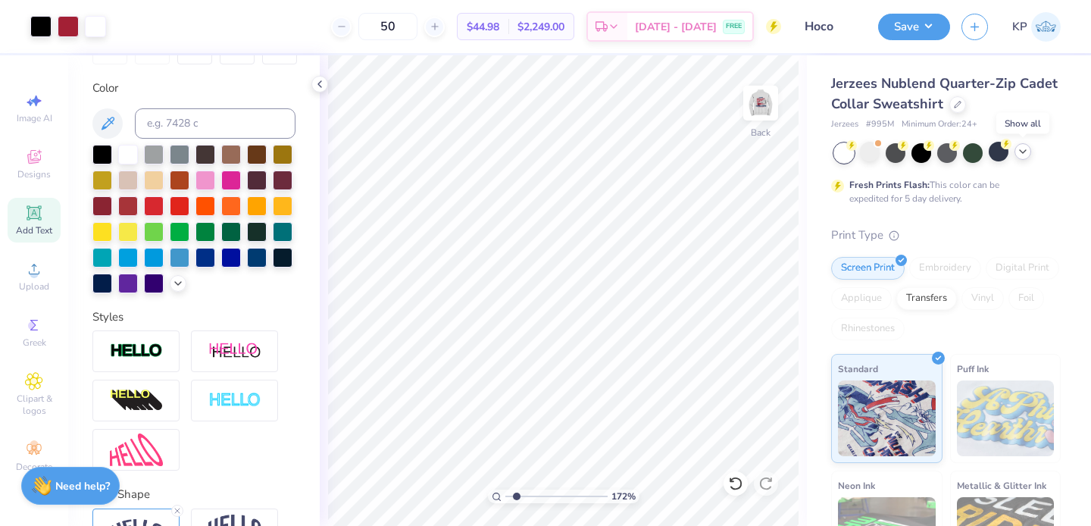
click at [1025, 153] on icon at bounding box center [1023, 151] width 12 height 12
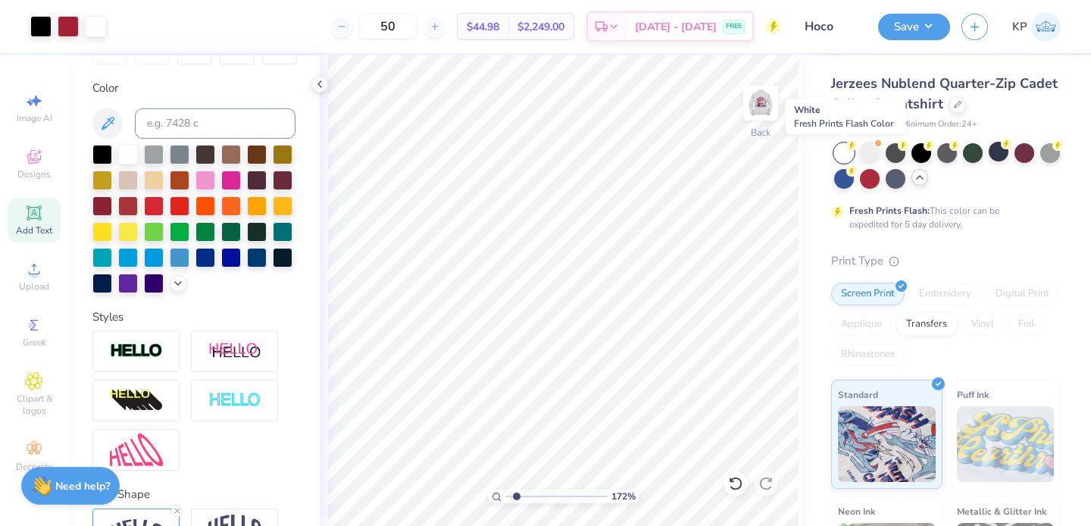
click at [844, 147] on div at bounding box center [844, 153] width 20 height 20
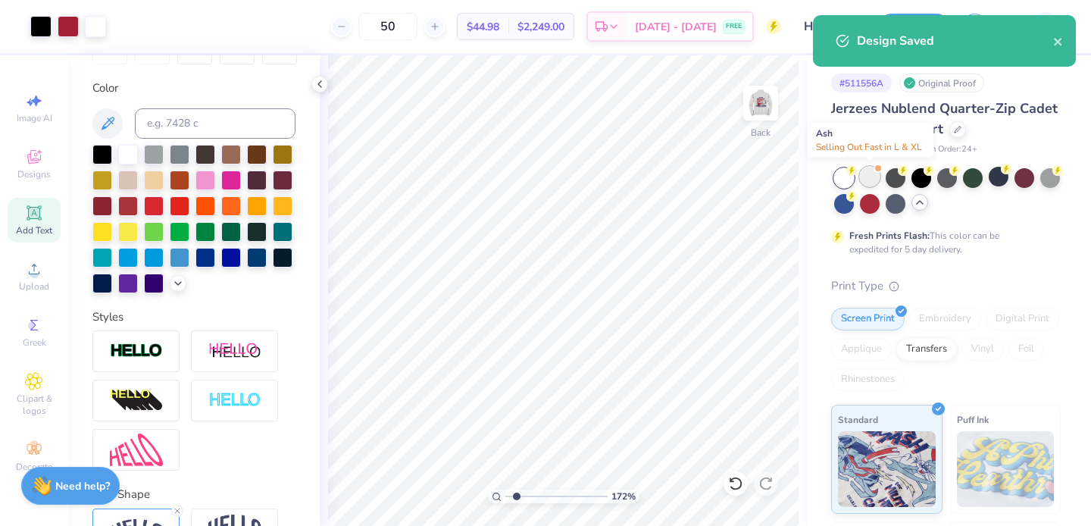
click at [868, 175] on div at bounding box center [870, 177] width 20 height 20
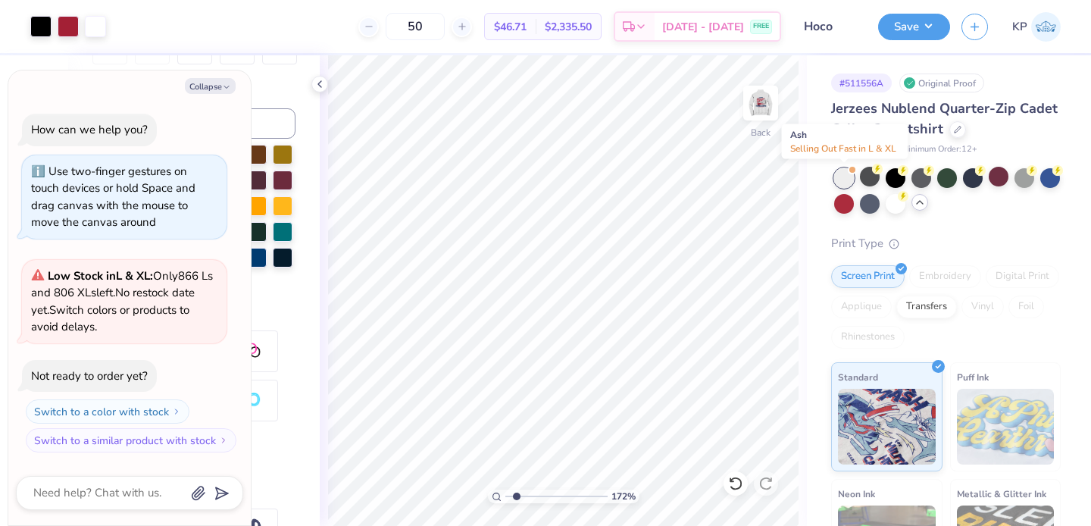
scroll to position [638, 0]
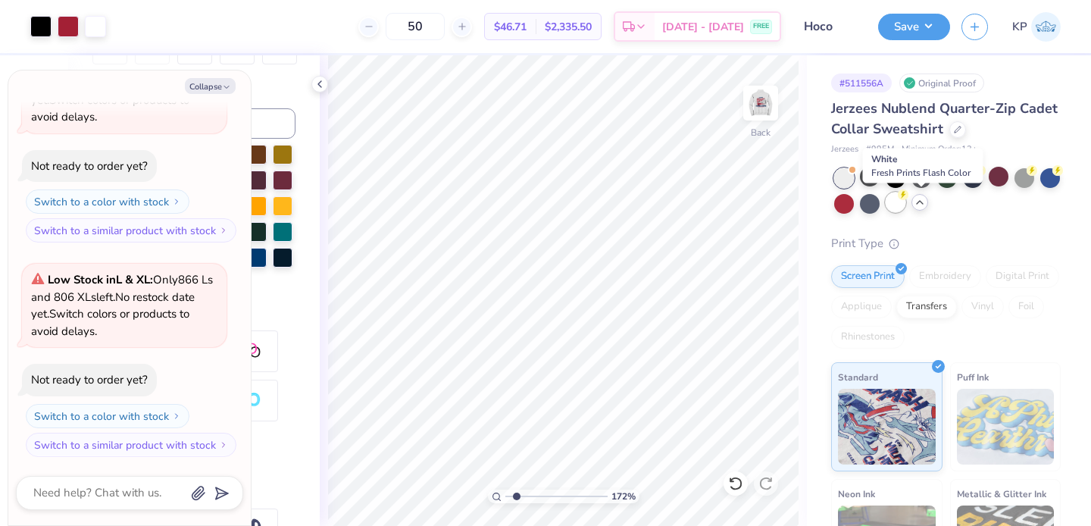
click at [906, 204] on div at bounding box center [896, 202] width 20 height 20
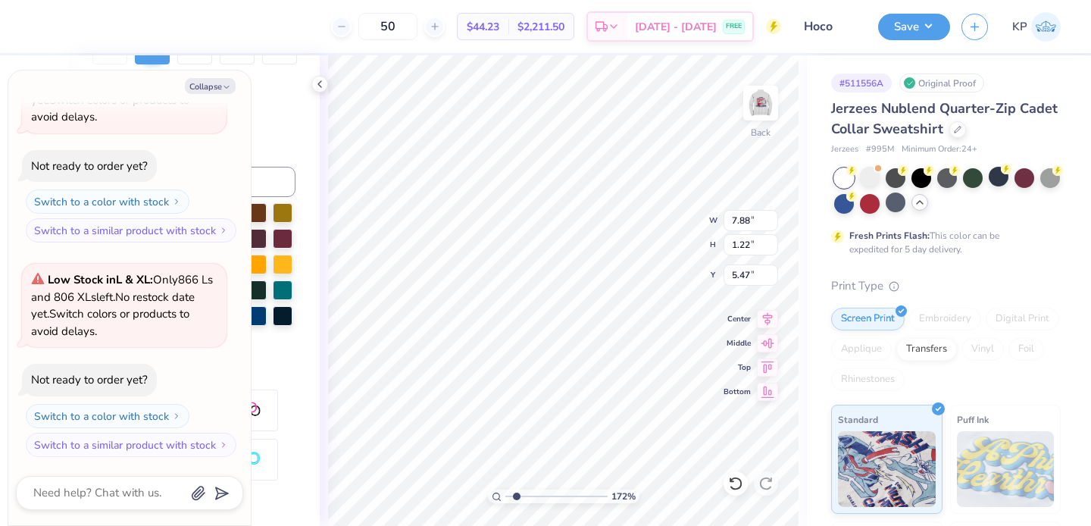
type textarea "x"
type textarea "Alpha Delta"
type textarea "x"
type textarea "A"
type textarea "x"
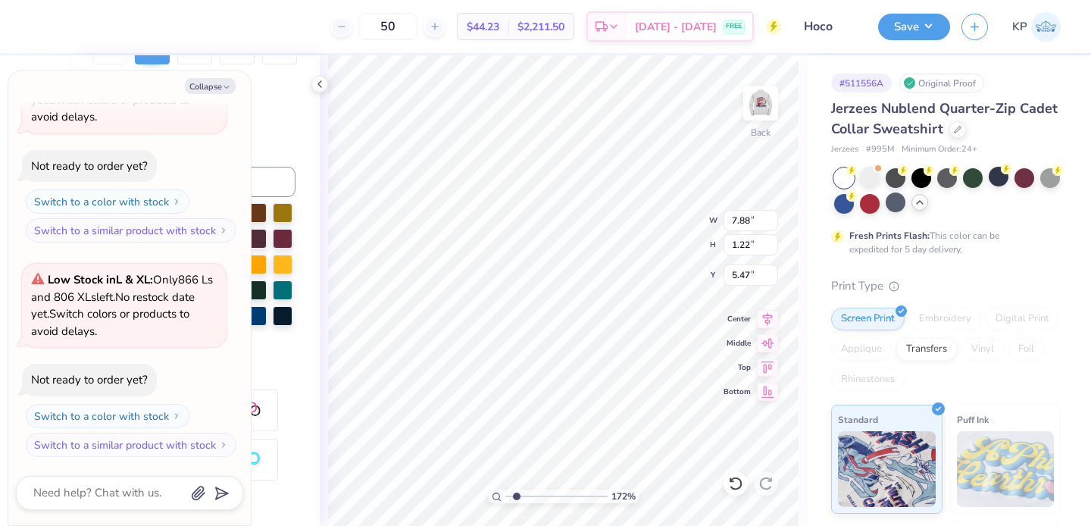
type textarea "Z"
type textarea "x"
type textarea "Ze"
type textarea "x"
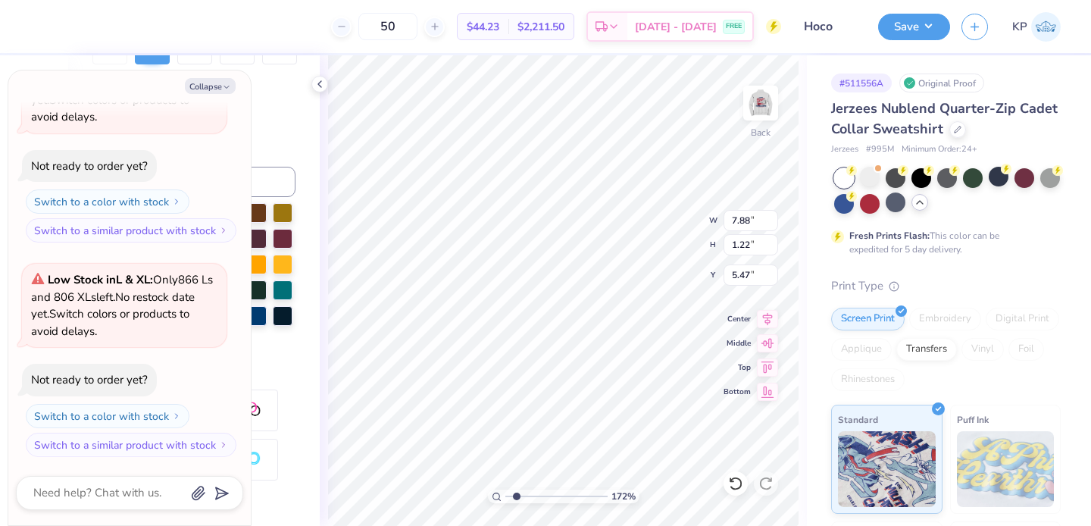
type textarea "Zet"
type textarea "x"
type textarea "Zeta"
type textarea "x"
type textarea "Zeta"
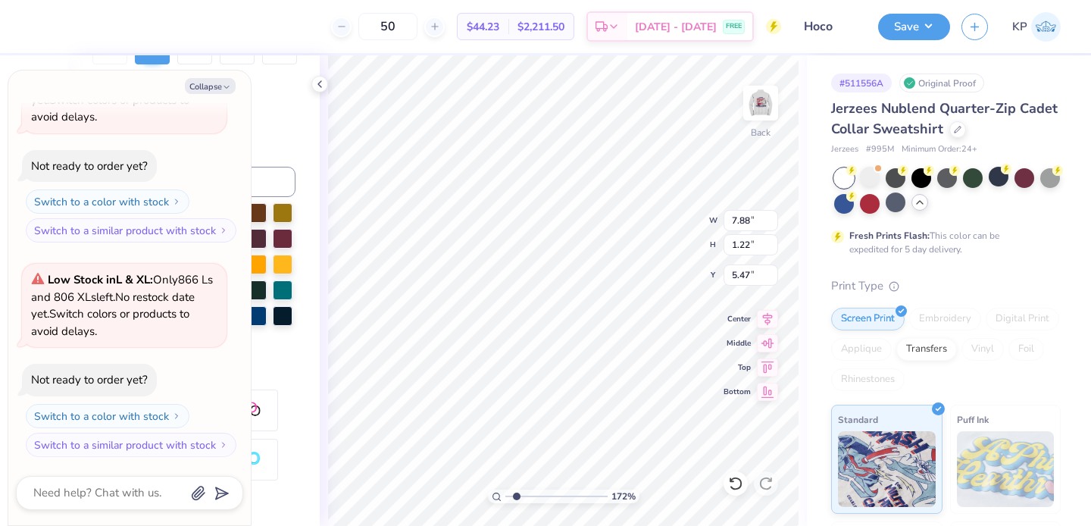
type textarea "x"
type textarea "Zeta x"
type textarea "x"
type textarea "Zeta x B"
type textarea "x"
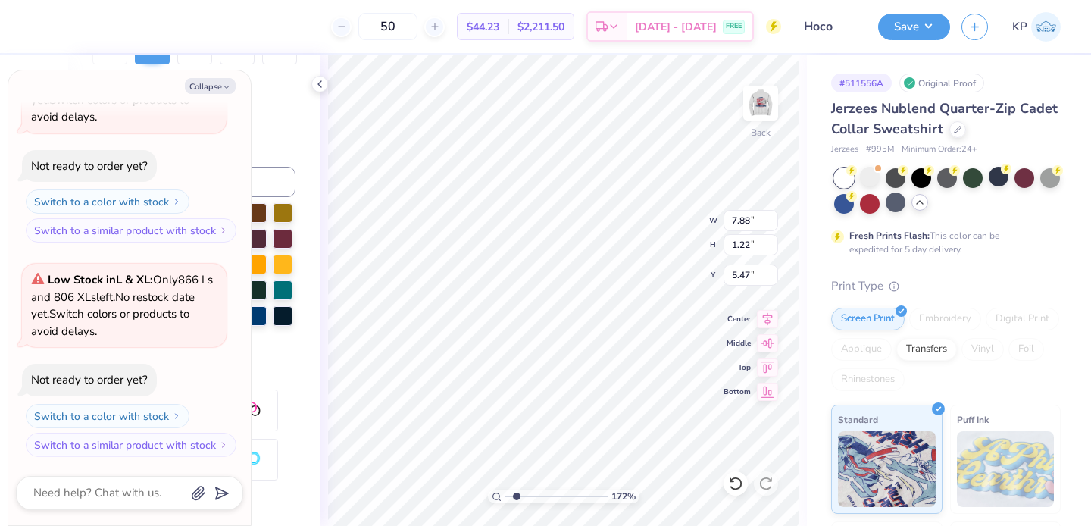
type textarea "Zeta x Be"
type textarea "x"
type textarea "Zeta x Bet"
type textarea "x"
type textarea "Zeta x Beta"
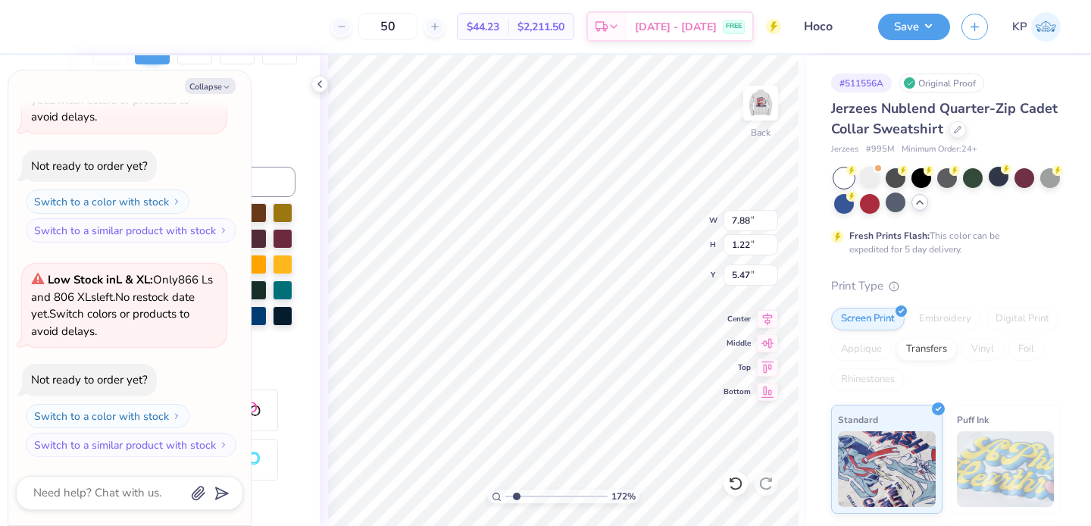
scroll to position [12, 5]
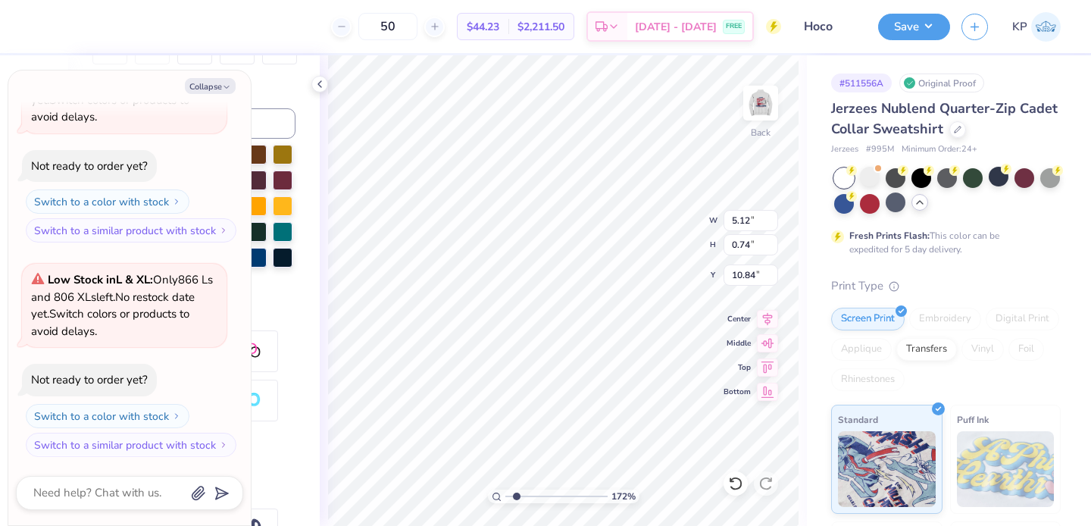
type textarea "x"
type textarea "GAMEDHAY"
type textarea "x"
type textarea "GAMEDAY"
type textarea "x"
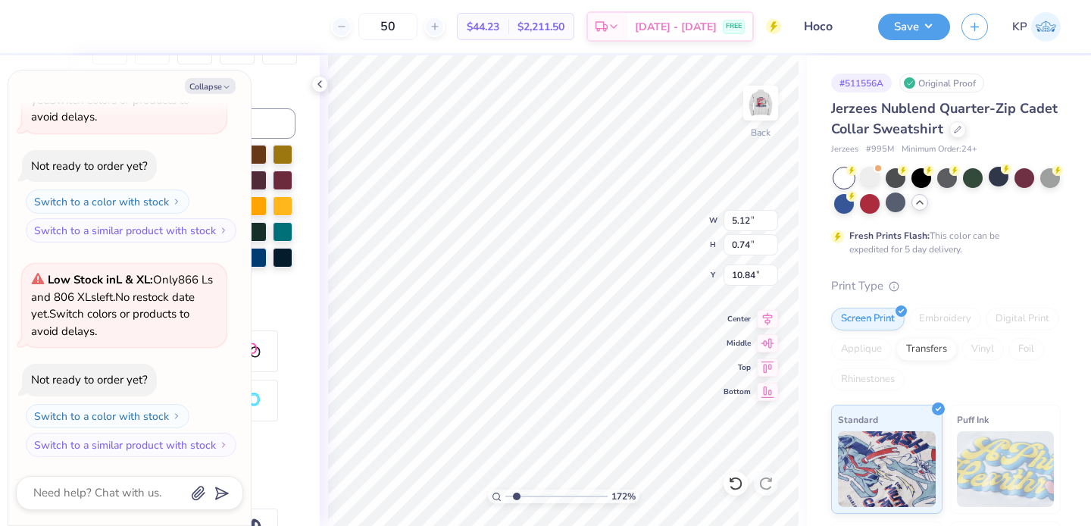
scroll to position [12, 4]
type textarea "GAMEAY"
type textarea "x"
type textarea "GAAY"
type textarea "x"
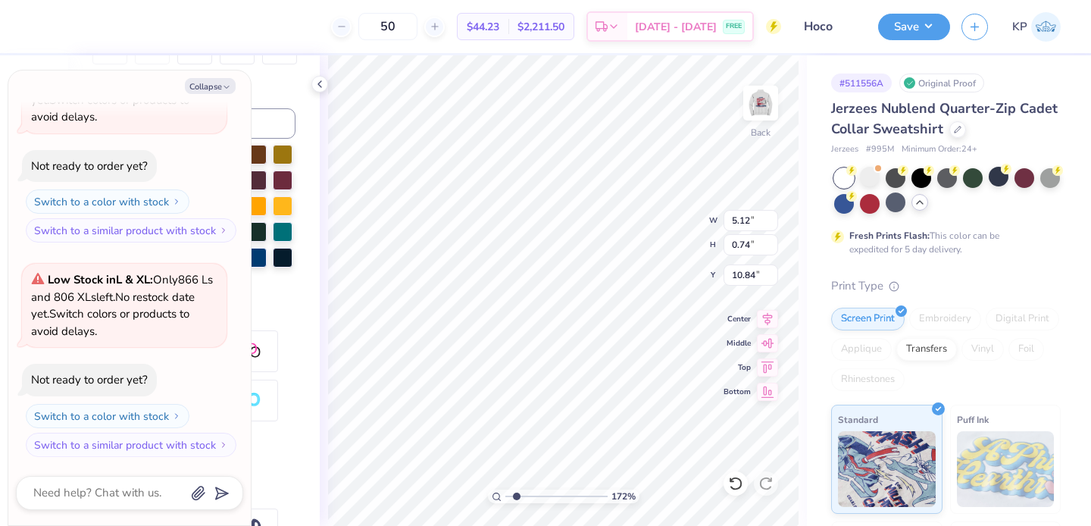
scroll to position [12, 3]
type textarea "GAAY"
type textarea "x"
type textarea "GA"
type textarea "x"
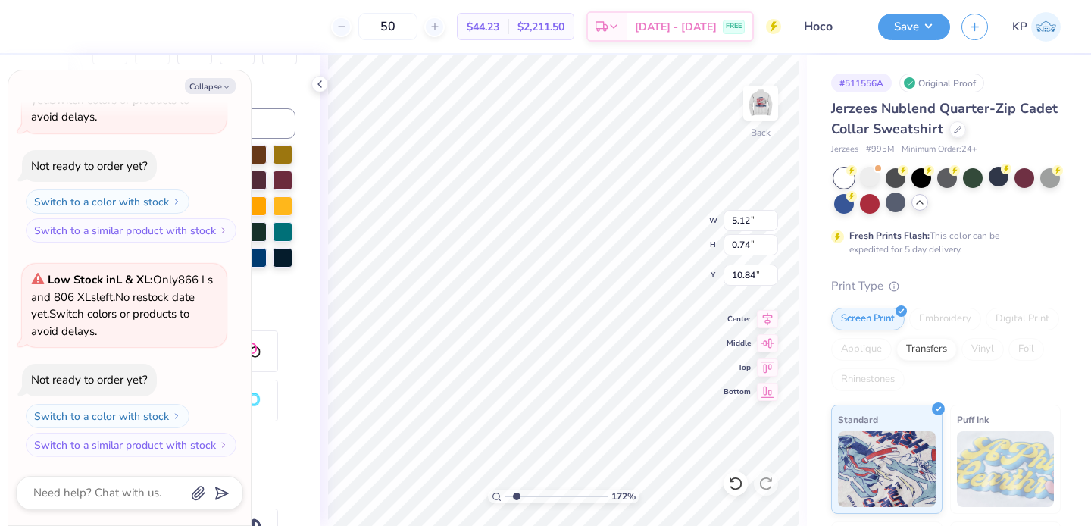
type textarea "G"
type textarea "x"
type textarea "H"
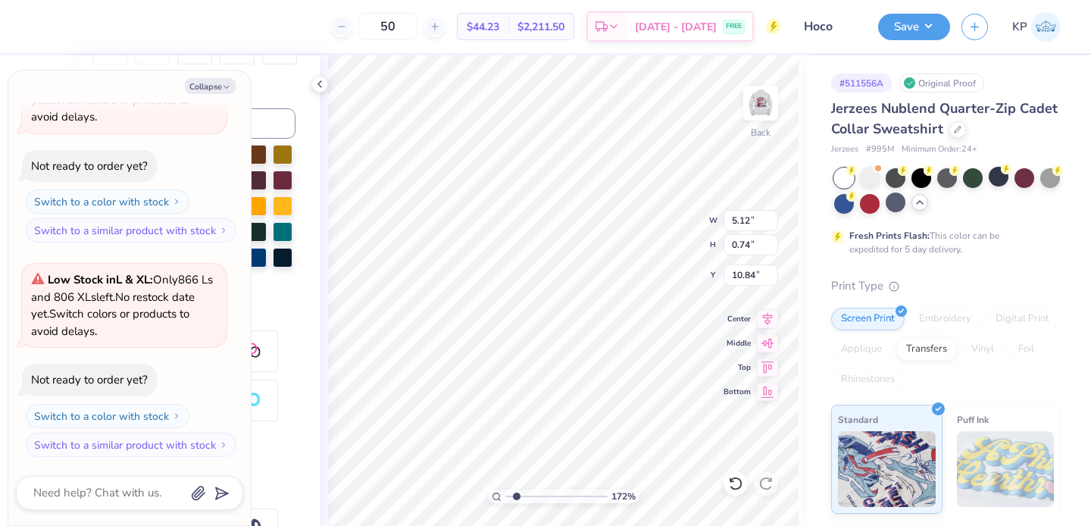
type textarea "x"
type textarea "HO"
type textarea "x"
type textarea "HOME"
type textarea "x"
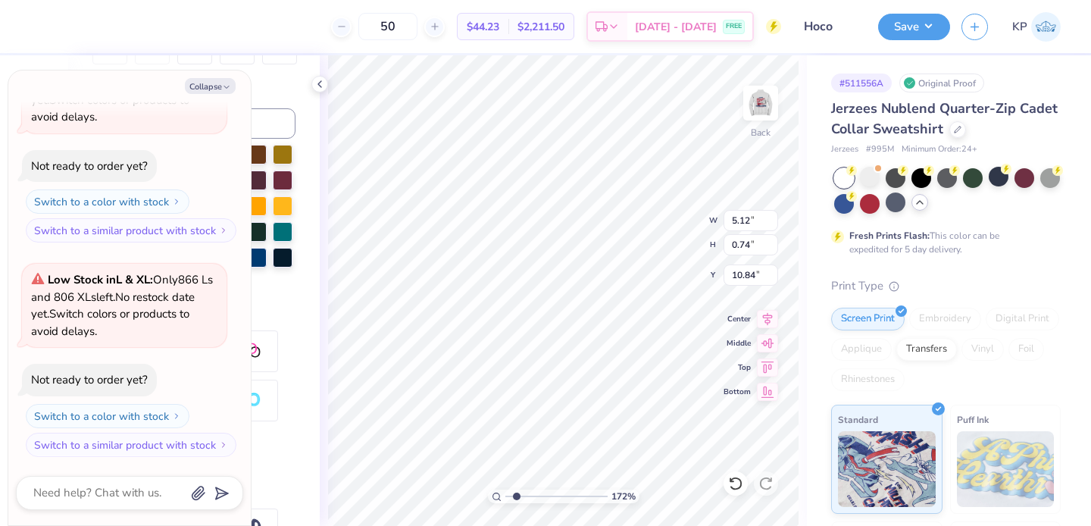
type textarea "HOMEC"
type textarea "x"
type textarea "HOMECOM"
type textarea "x"
type textarea "HOMECOMI"
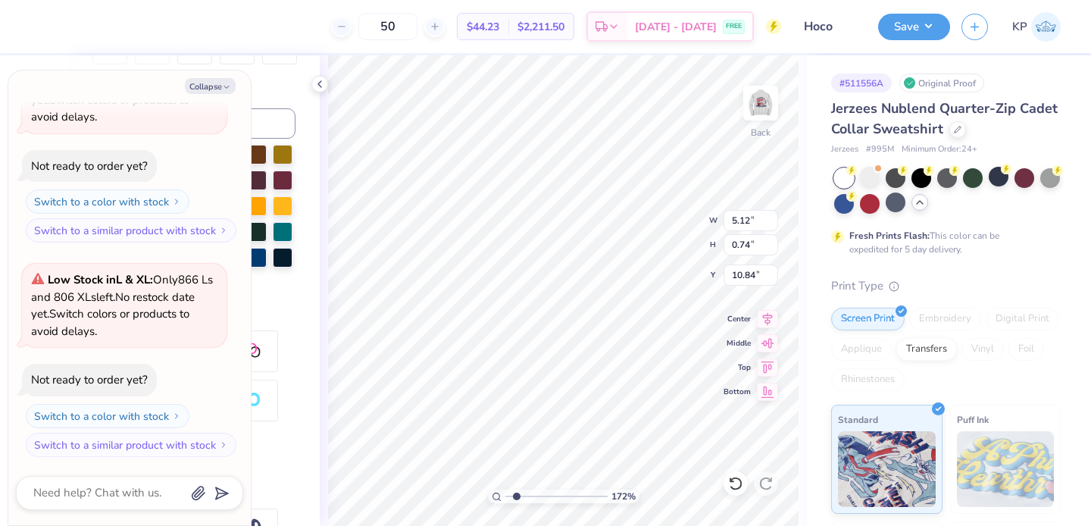
type textarea "x"
type textarea "HOMECOMING"
click at [221, 84] on button "Collapse" at bounding box center [210, 86] width 51 height 16
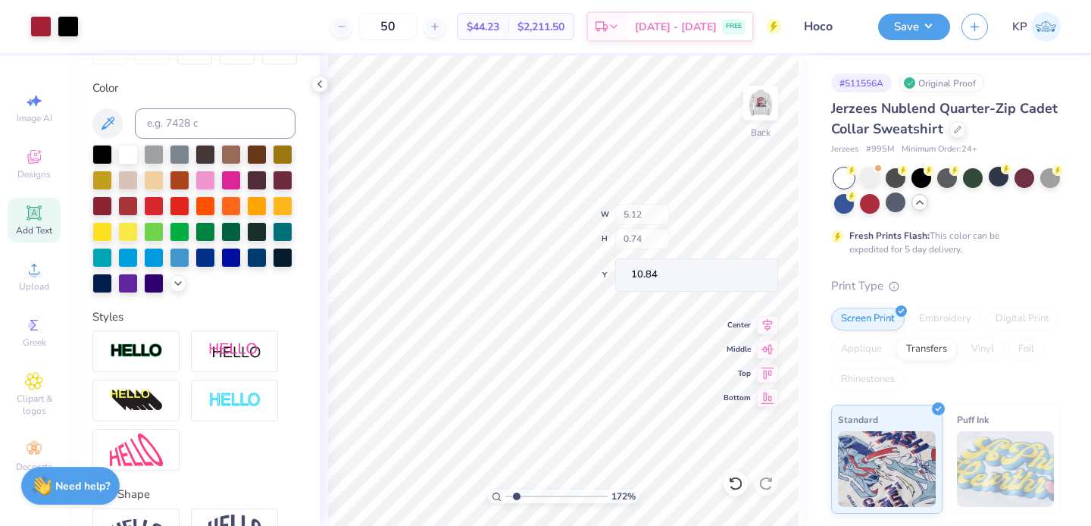
type textarea "x"
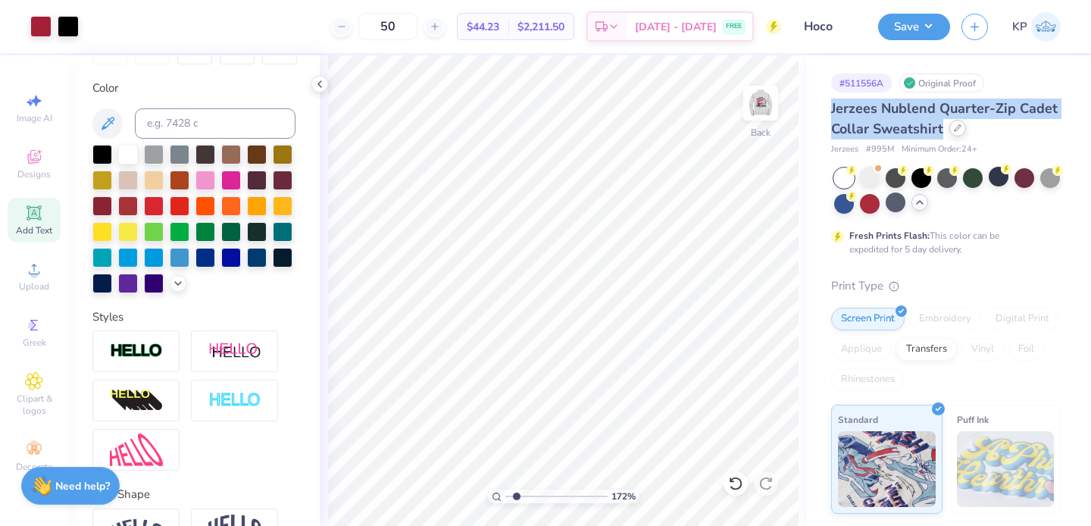
drag, startPoint x: 831, startPoint y: 106, endPoint x: 995, endPoint y: 126, distance: 164.9
click at [995, 127] on div "Jerzees Nublend Quarter-Zip Cadet Collar Sweatshirt" at bounding box center [946, 119] width 230 height 41
copy span "Jerzees Nublend Quarter-Zip Cadet Collar Sweatshirt"
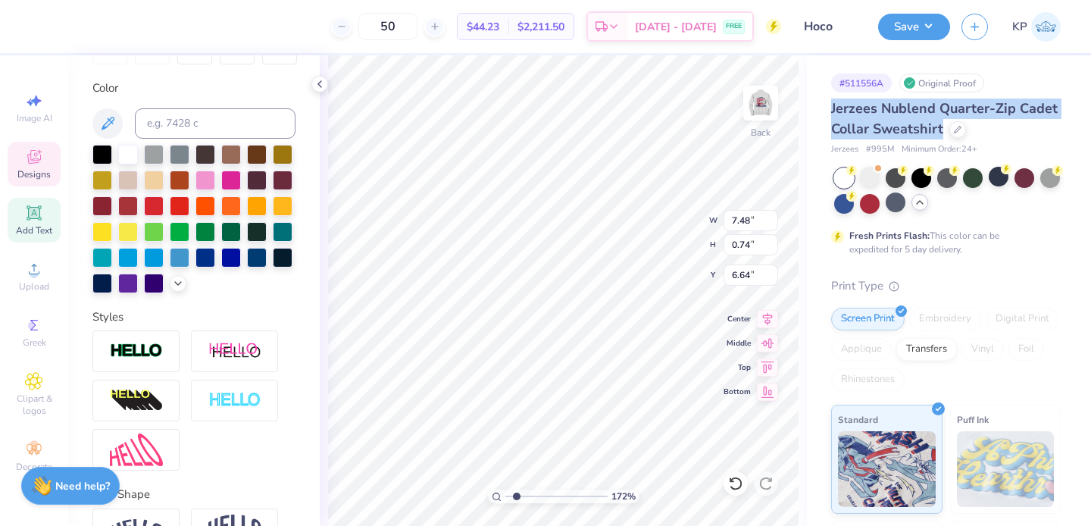
type input "6.64"
type input "5.14"
type input "0.27"
type input "11.73"
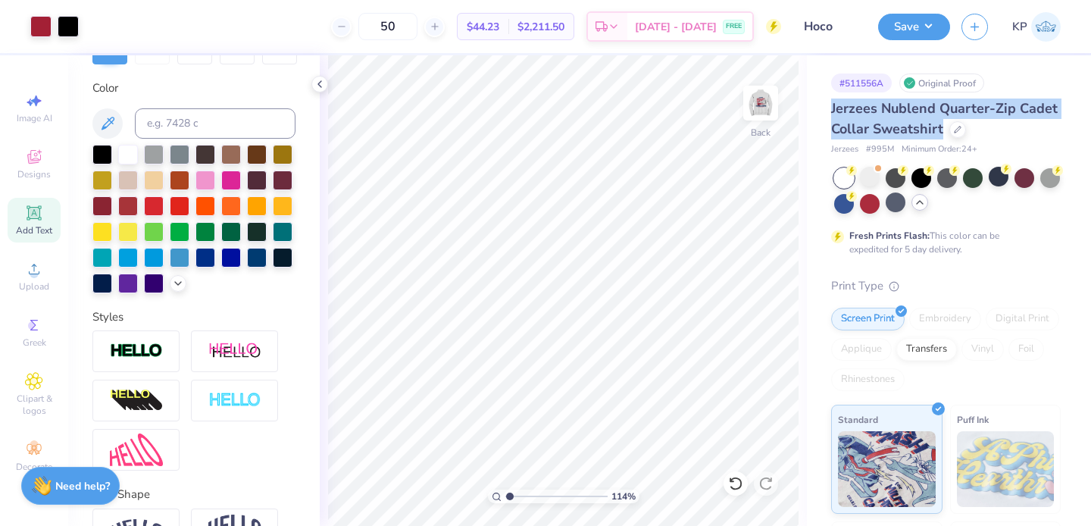
type input "1.14"
click at [510, 497] on input "range" at bounding box center [556, 497] width 102 height 14
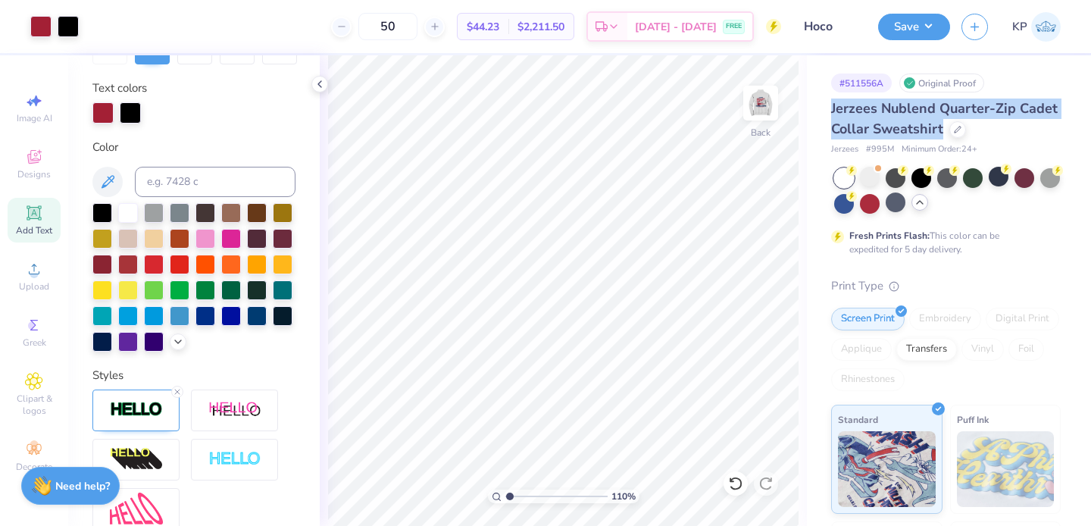
click at [509, 493] on input "range" at bounding box center [556, 497] width 102 height 14
click at [932, 26] on button "Save" at bounding box center [914, 24] width 72 height 27
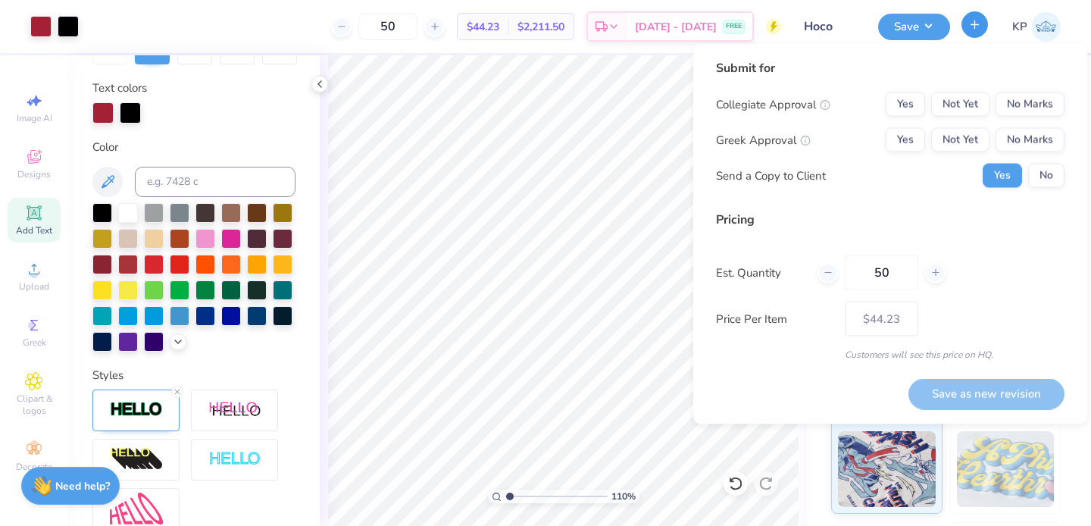
click at [974, 28] on icon "button" at bounding box center [974, 24] width 13 height 13
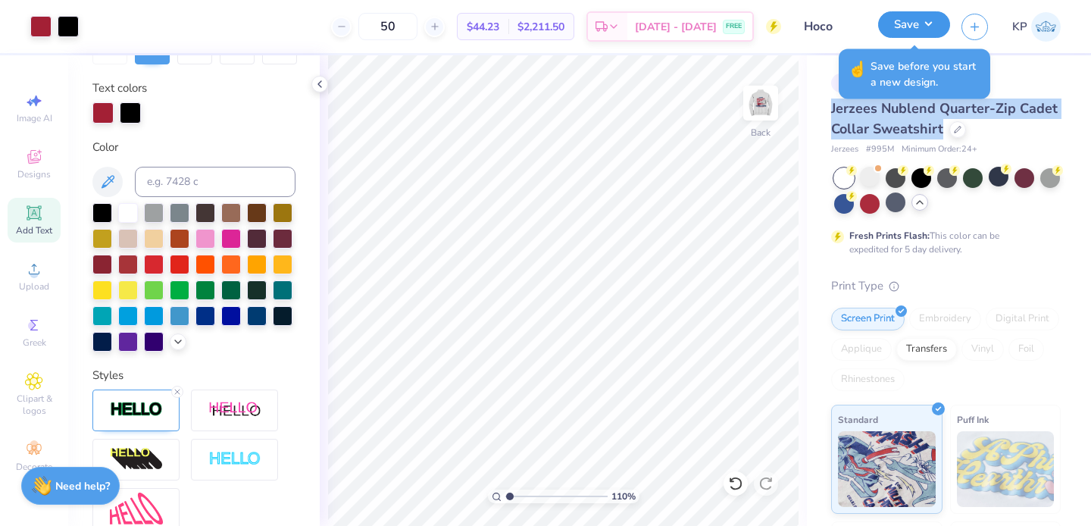
click at [911, 23] on button "Save" at bounding box center [914, 24] width 72 height 27
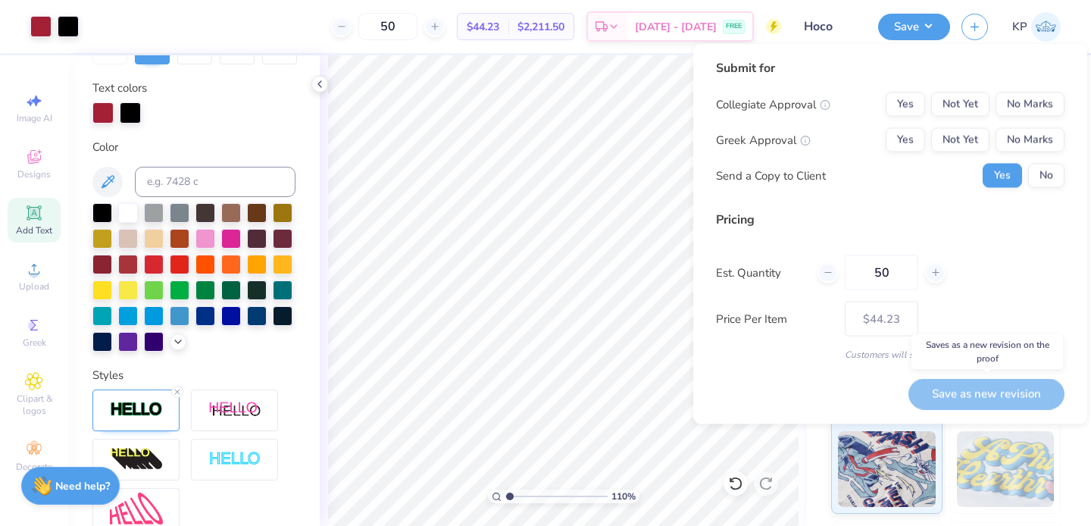
click at [961, 391] on div "Save as new revision" at bounding box center [987, 393] width 156 height 31
click at [961, 99] on button "Not Yet" at bounding box center [960, 104] width 58 height 24
click at [961, 133] on button "Not Yet" at bounding box center [960, 140] width 58 height 24
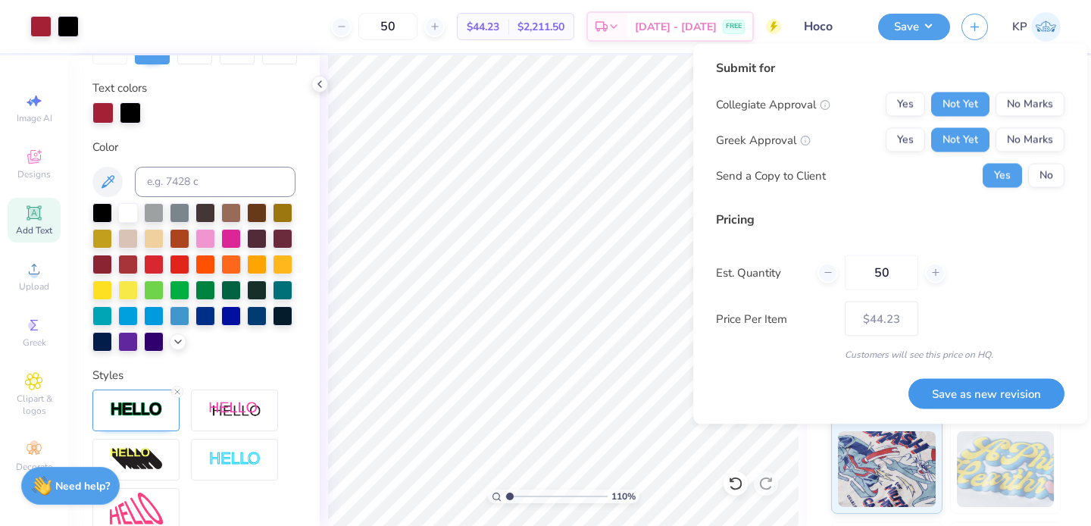
click at [975, 396] on button "Save as new revision" at bounding box center [987, 393] width 156 height 31
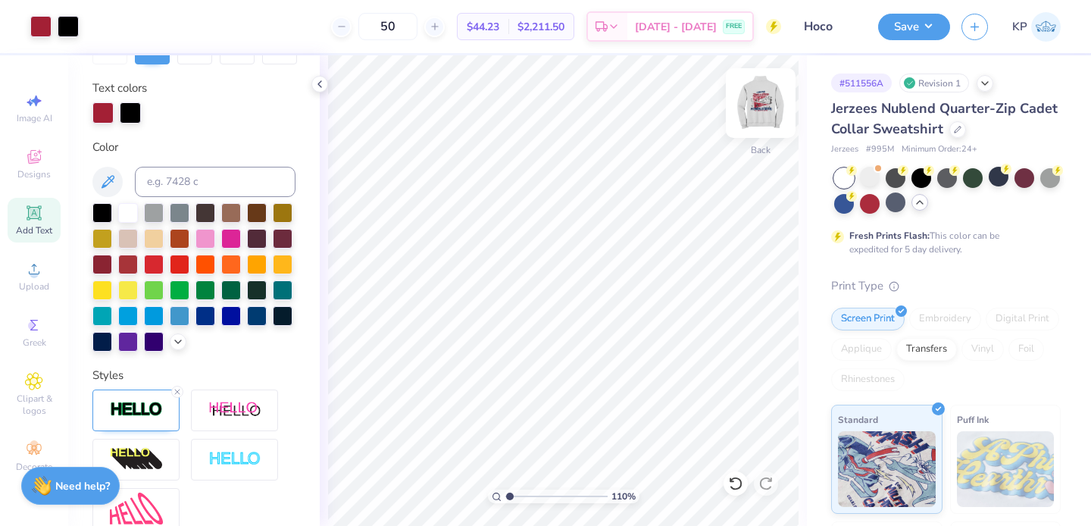
click at [764, 114] on img at bounding box center [760, 103] width 61 height 61
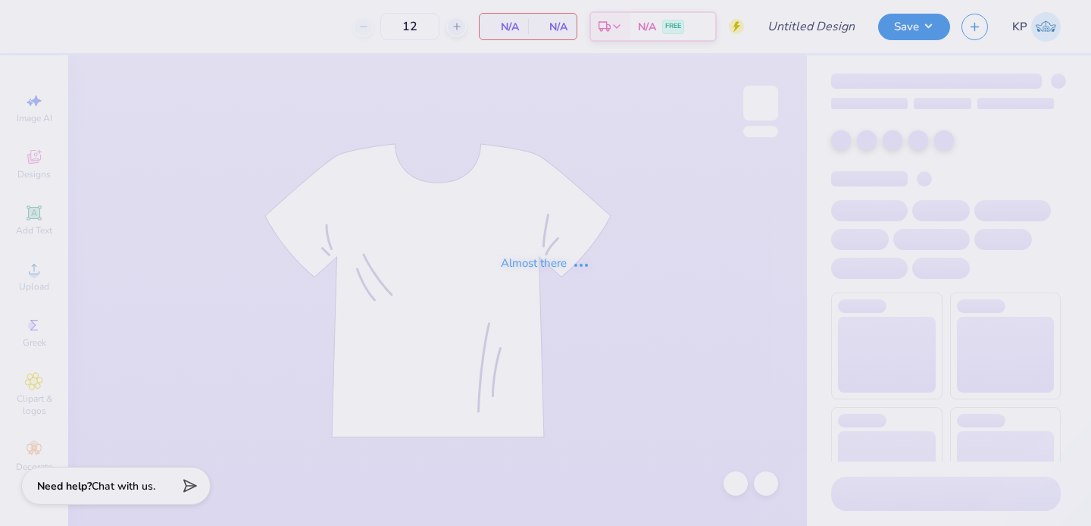
type input "Hoco"
type input "50"
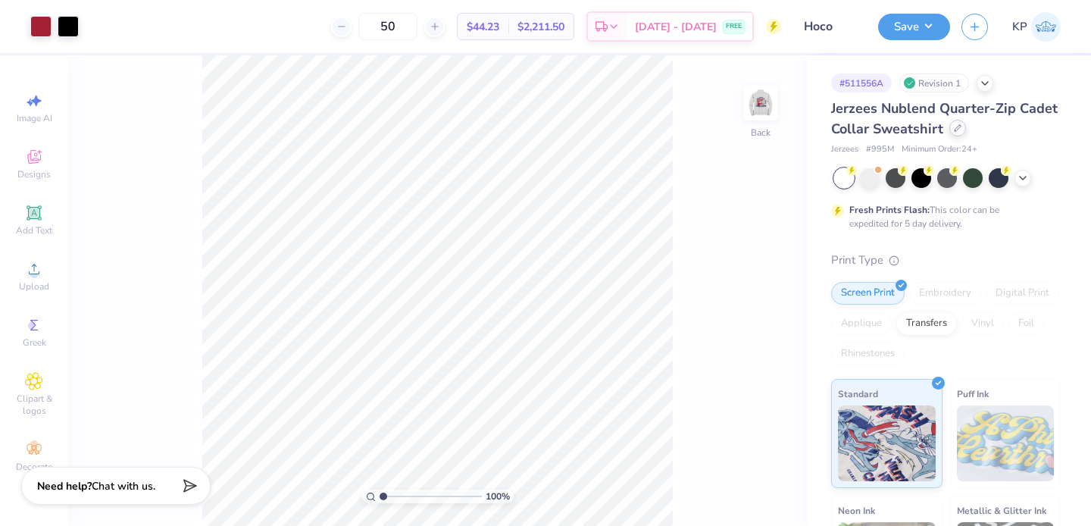
click at [962, 130] on icon at bounding box center [958, 128] width 8 height 8
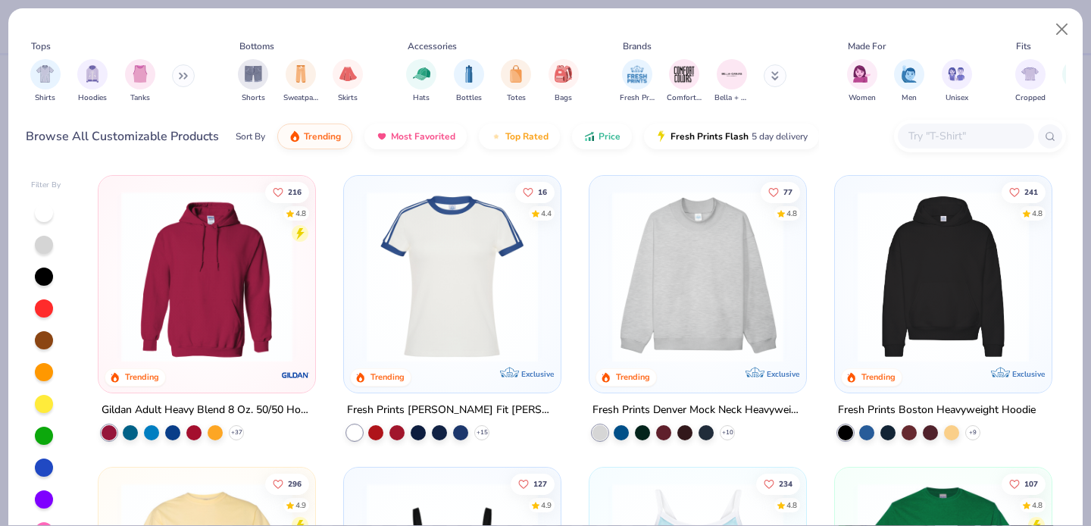
click at [642, 235] on img at bounding box center [698, 276] width 186 height 171
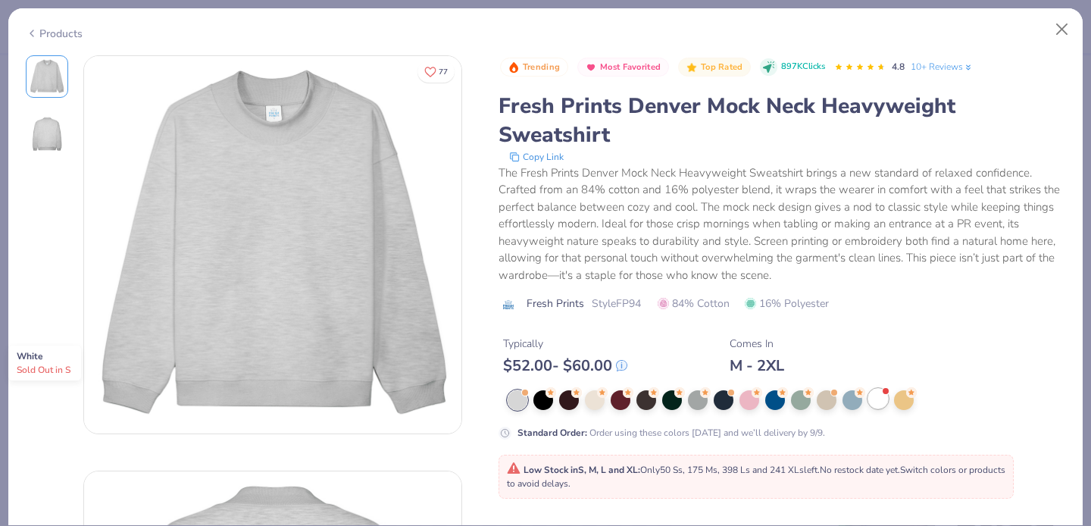
click at [877, 401] on div at bounding box center [878, 399] width 20 height 20
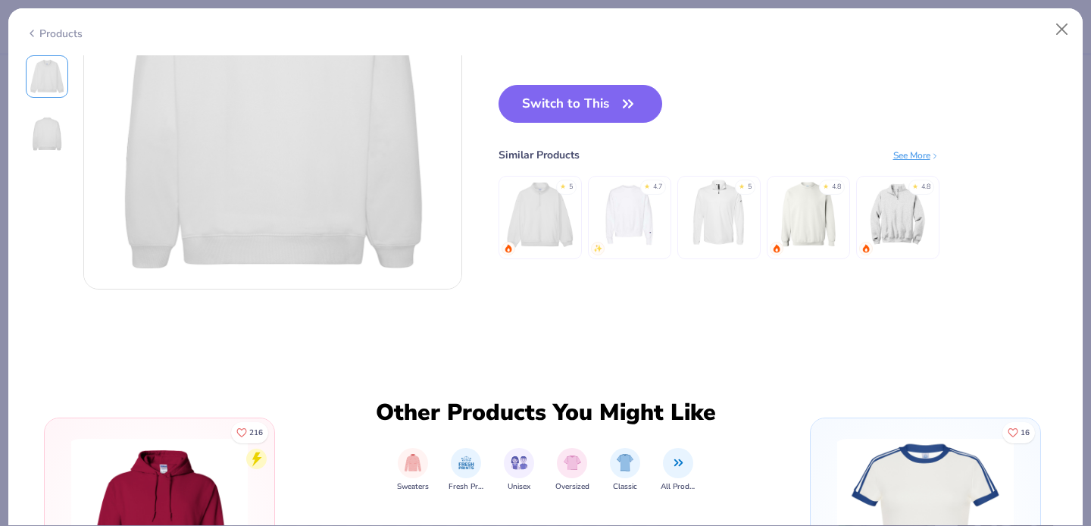
scroll to position [495, 0]
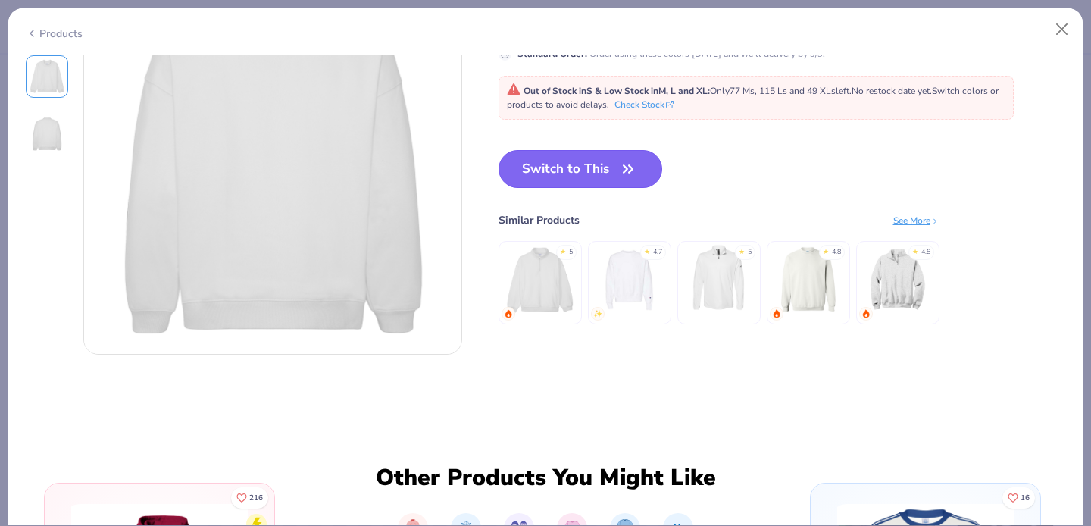
click at [648, 164] on button "Switch to This" at bounding box center [581, 169] width 164 height 38
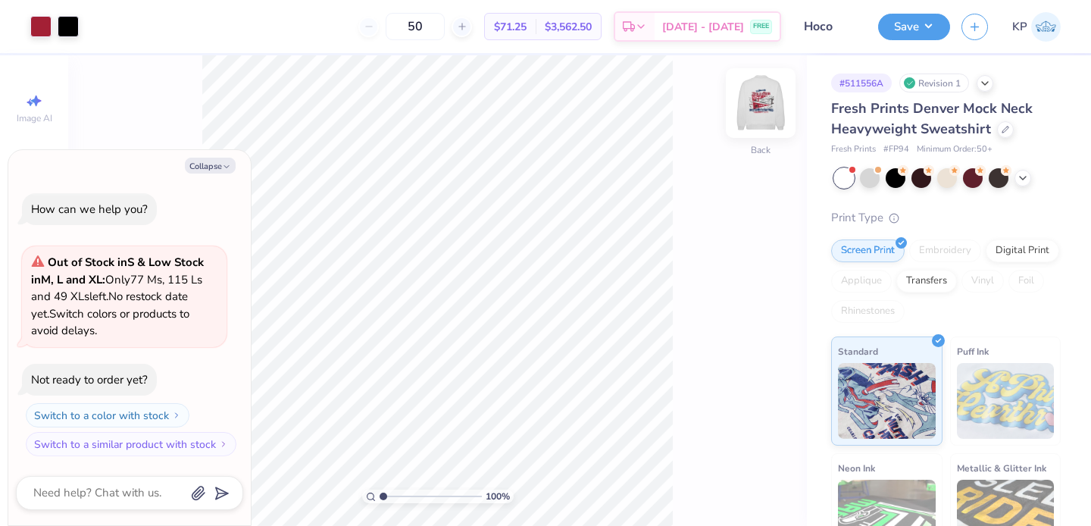
click at [755, 108] on img at bounding box center [760, 103] width 61 height 61
click at [754, 92] on img at bounding box center [760, 103] width 61 height 61
click at [214, 167] on button "Collapse" at bounding box center [210, 166] width 51 height 16
type textarea "x"
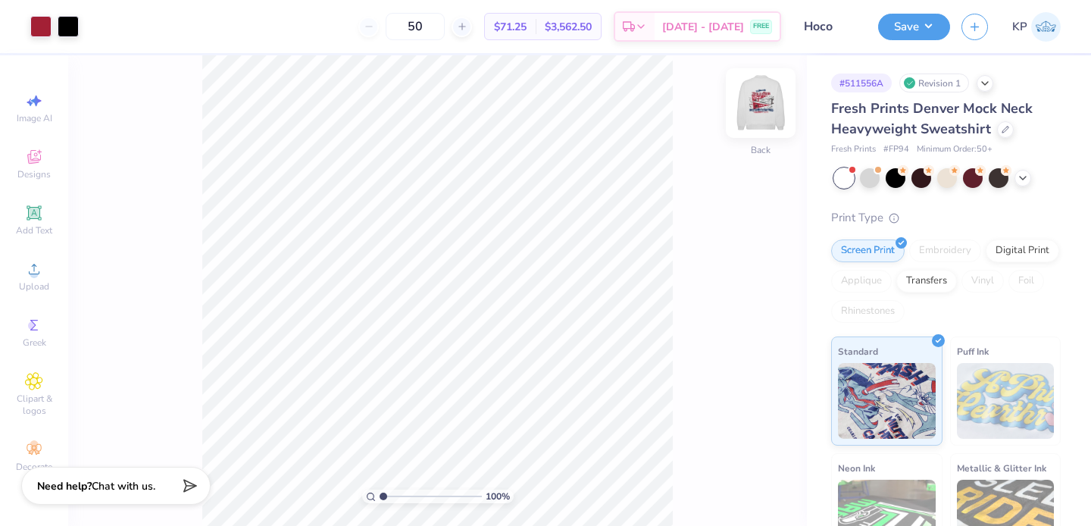
click at [756, 93] on img at bounding box center [760, 103] width 61 height 61
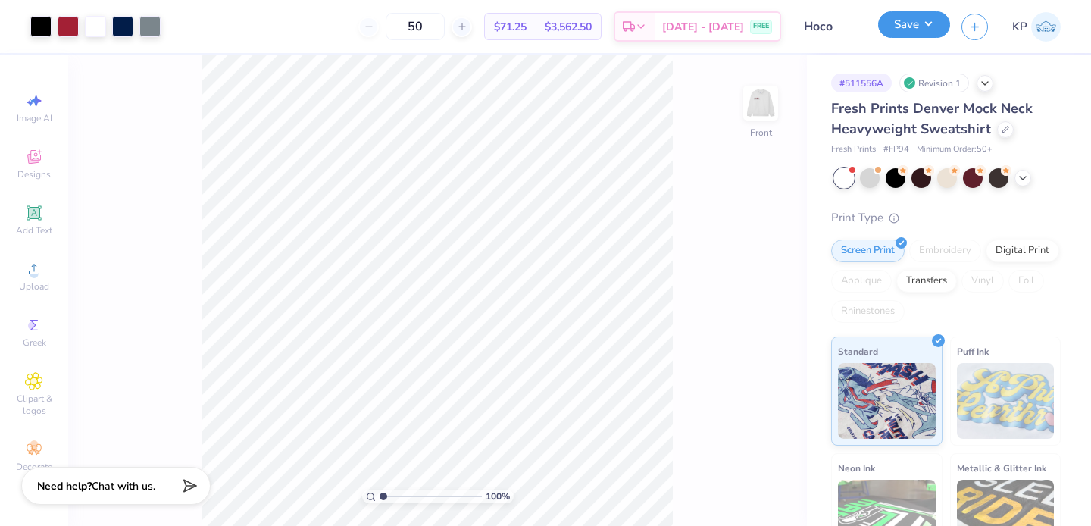
click at [928, 27] on button "Save" at bounding box center [914, 24] width 72 height 27
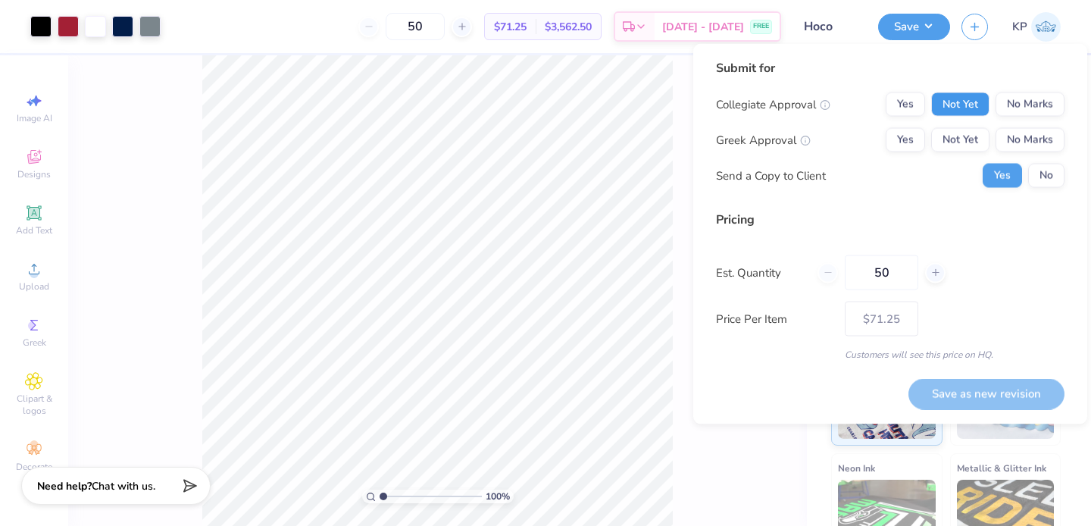
click at [965, 104] on button "Not Yet" at bounding box center [960, 104] width 58 height 24
click at [963, 138] on button "Not Yet" at bounding box center [960, 140] width 58 height 24
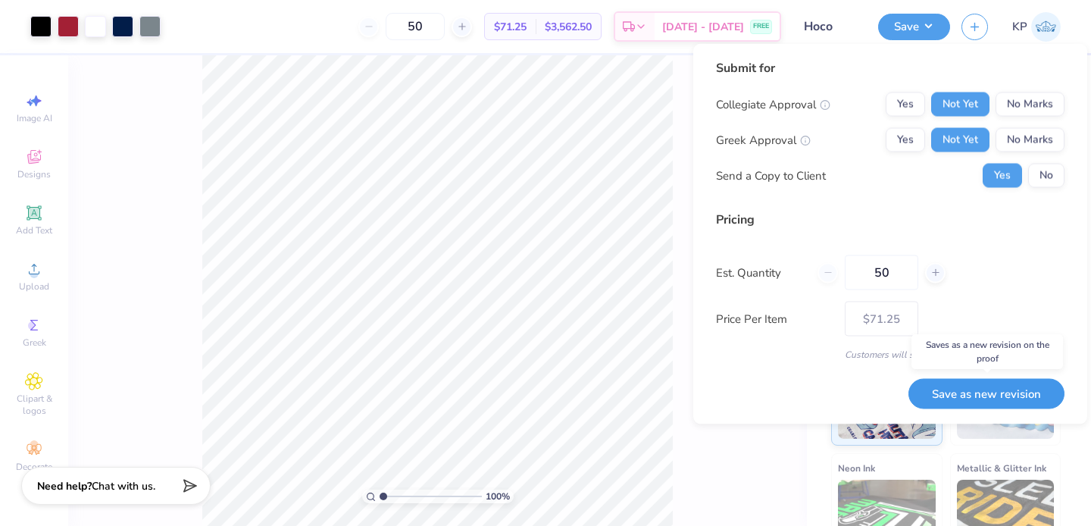
click at [973, 399] on button "Save as new revision" at bounding box center [987, 393] width 156 height 31
type input "$71.25"
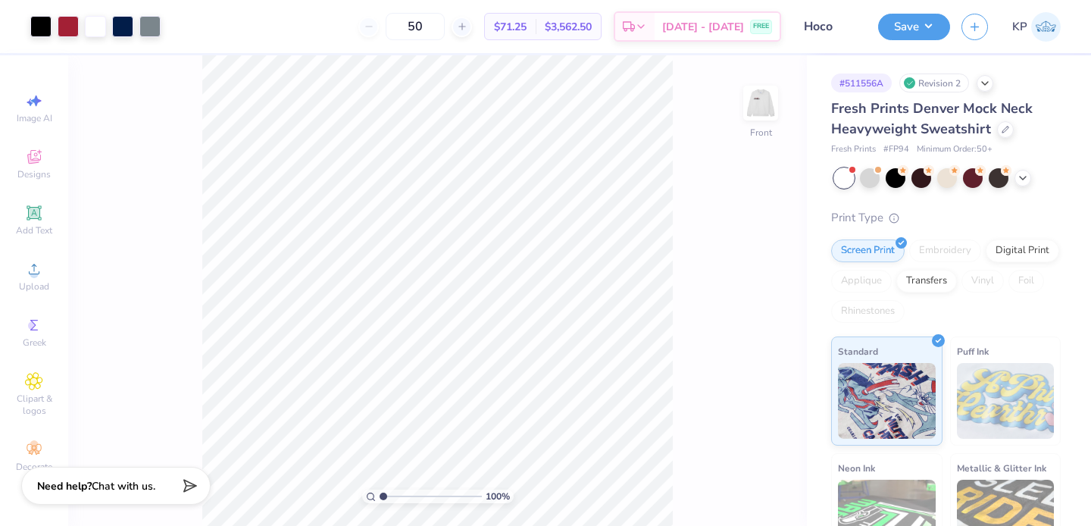
click at [1060, 42] on div "Design Saved" at bounding box center [944, 46] width 269 height 69
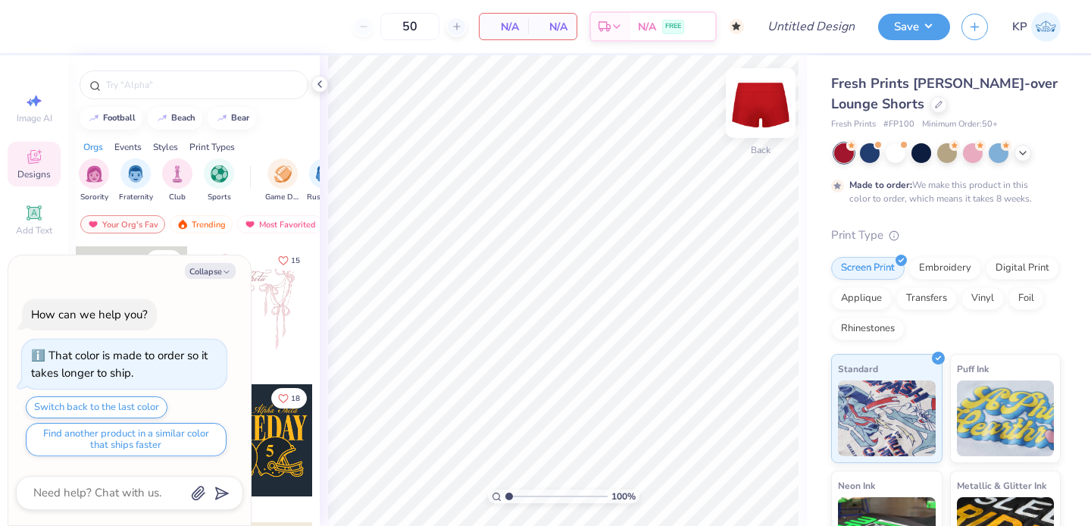
click at [758, 108] on img at bounding box center [760, 103] width 61 height 61
click at [217, 270] on button "Collapse" at bounding box center [210, 271] width 51 height 16
type textarea "x"
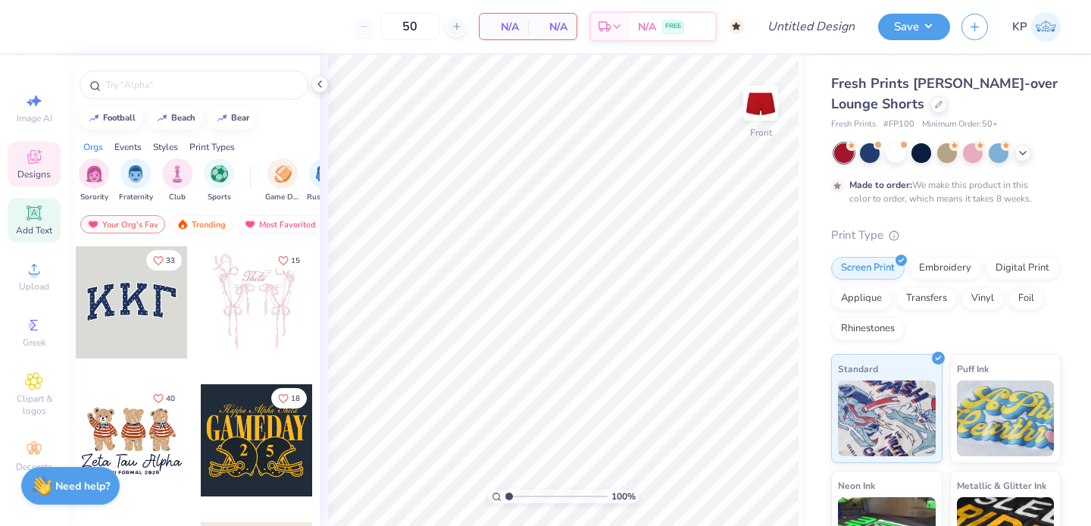
click at [48, 208] on div "Add Text" at bounding box center [34, 220] width 53 height 45
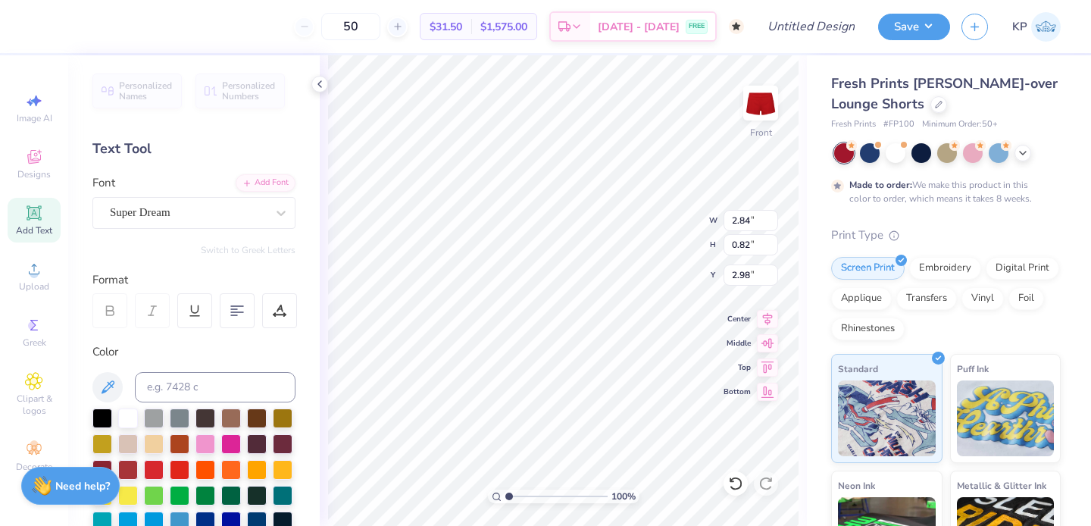
type input "1.82"
type textarea "HO"
click at [169, 211] on div "Super Dream" at bounding box center [187, 212] width 159 height 23
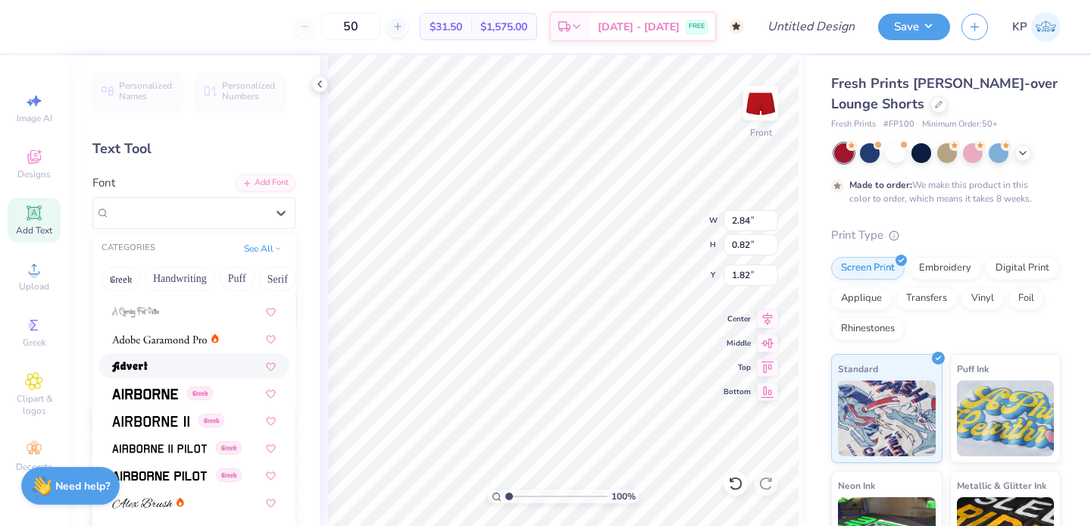
scroll to position [187, 0]
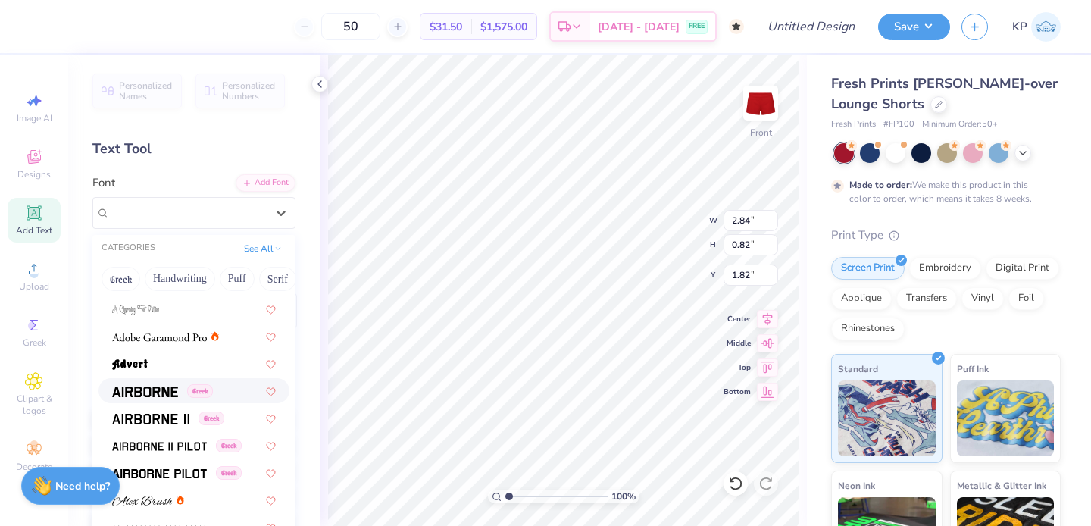
click at [154, 392] on img at bounding box center [145, 391] width 66 height 11
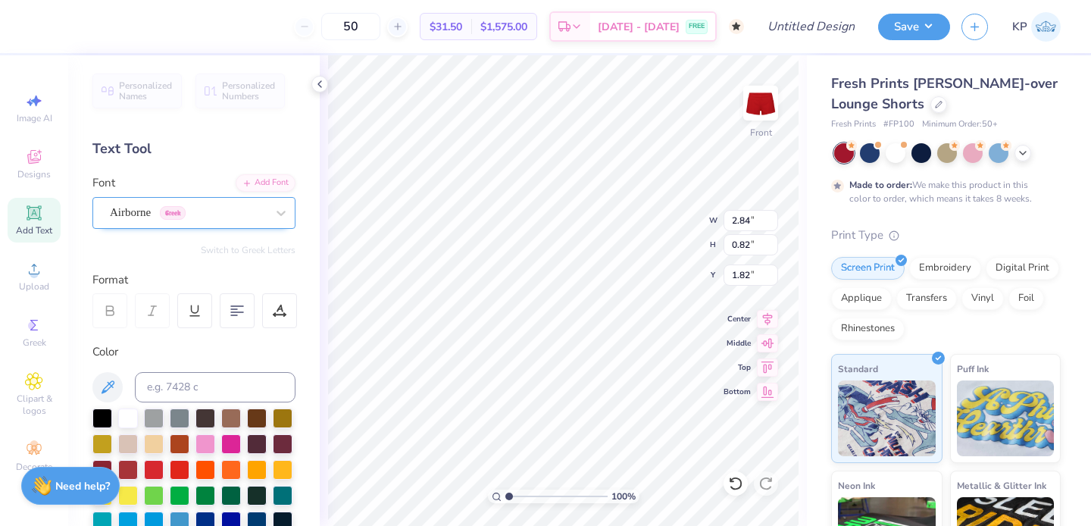
click at [246, 202] on div at bounding box center [188, 212] width 156 height 20
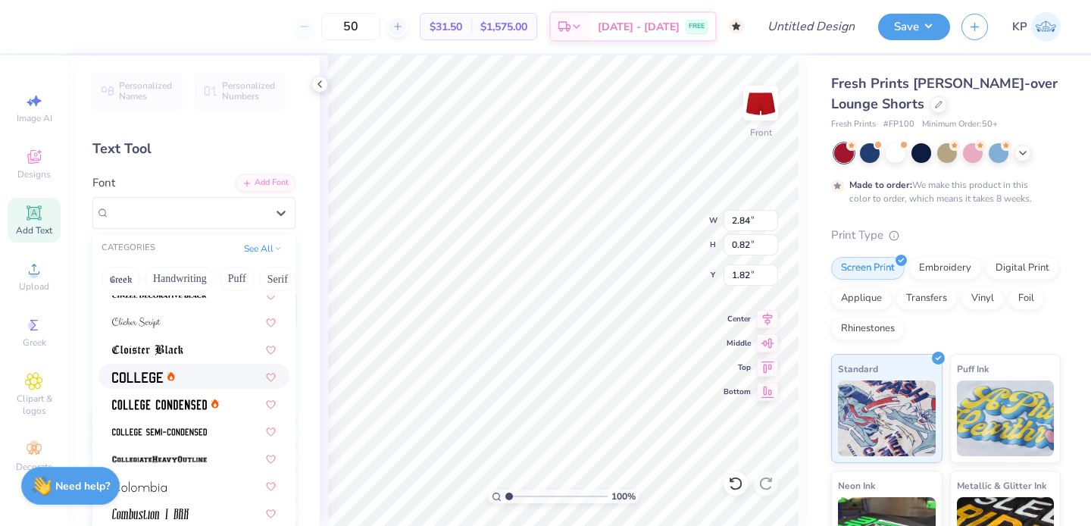
scroll to position [1921, 0]
click at [192, 373] on div at bounding box center [194, 376] width 164 height 16
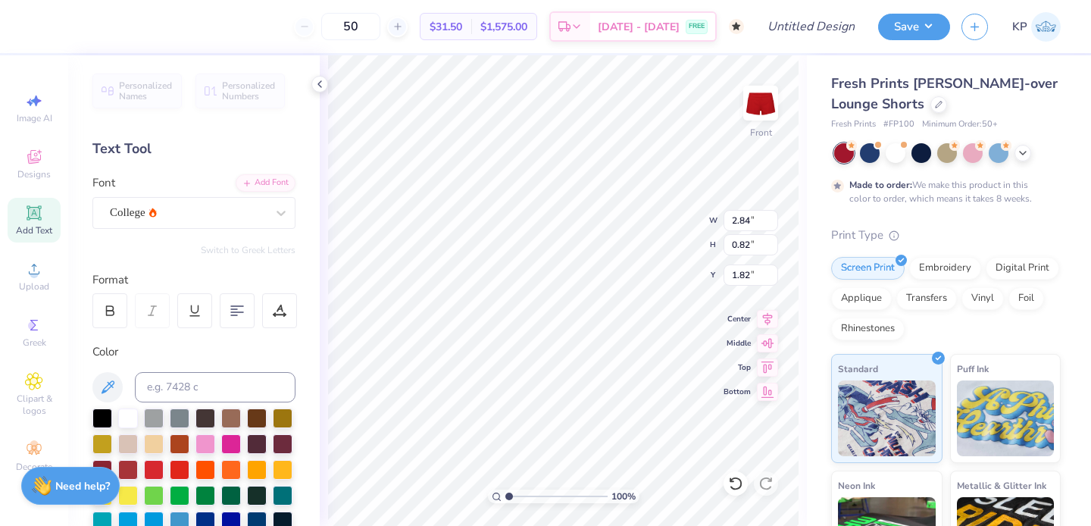
click at [287, 215] on div "Personalized Names Personalized Numbers Text Tool Add Font Font College Switch …" at bounding box center [194, 290] width 252 height 471
click at [274, 215] on icon at bounding box center [281, 212] width 15 height 15
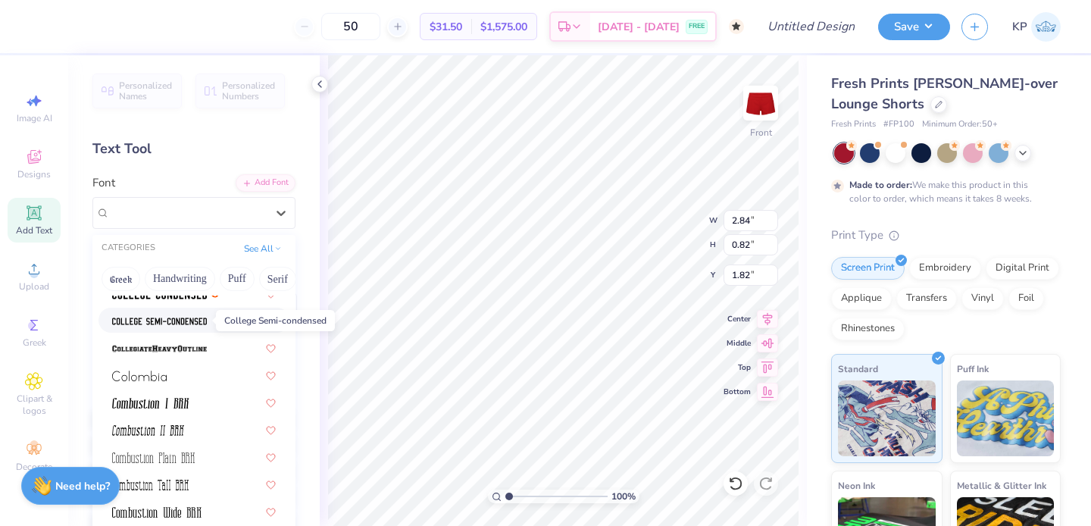
scroll to position [2034, 0]
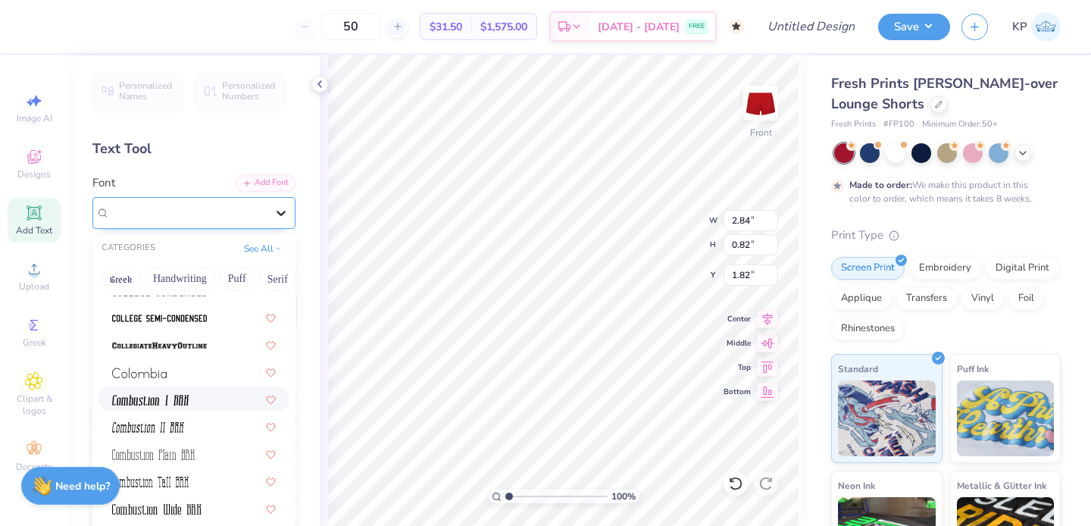
click at [274, 208] on icon at bounding box center [281, 212] width 15 height 15
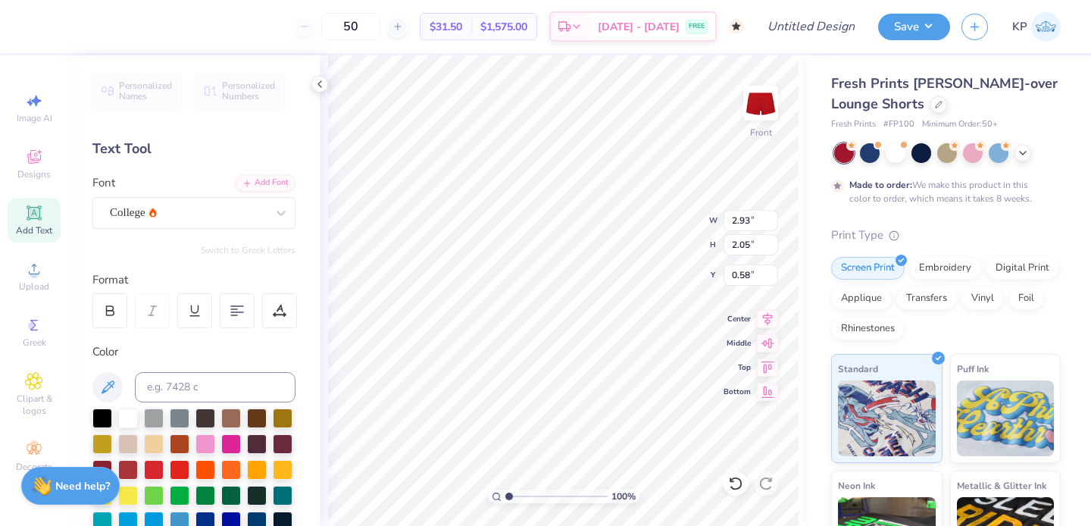
type input "2.93"
type input "2.05"
type input "1.18"
type textarea "CO"
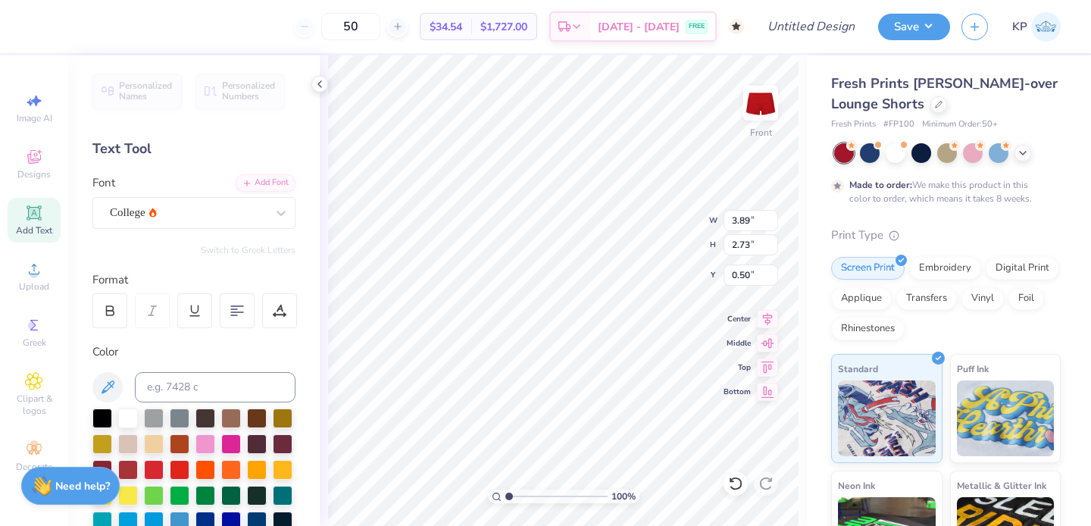
type input "3.89"
type input "2.73"
type input "0.50"
type input "2.64"
type input "2.05"
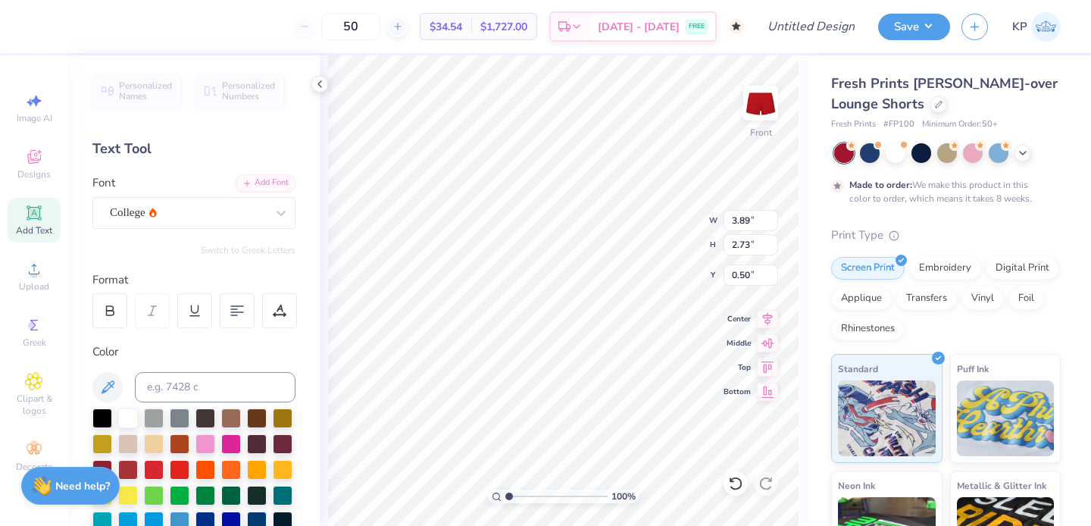
type input "1.18"
type input "3.41"
type input "2.66"
type input "0.58"
type input "3.89"
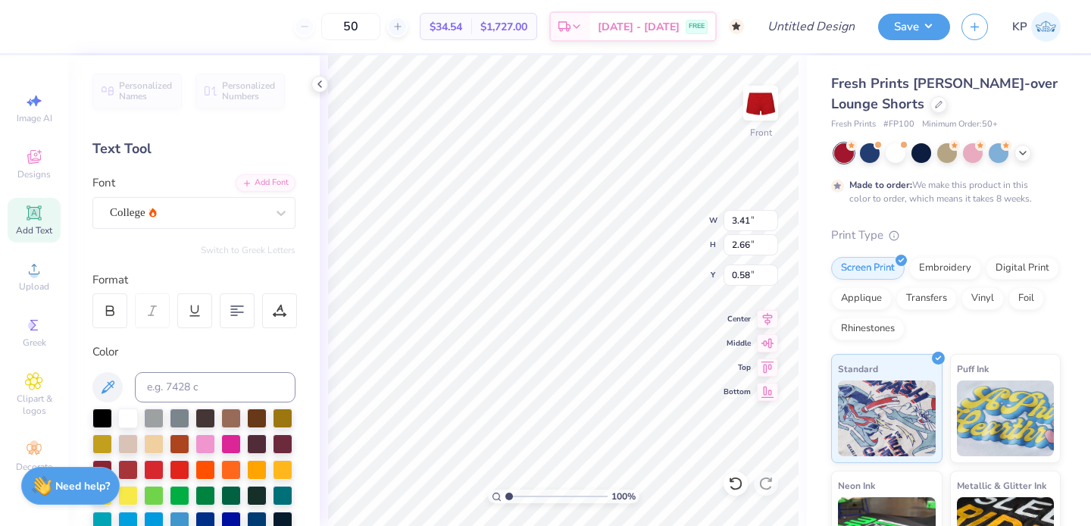
type input "2.73"
type input "0.50"
type input "3.75"
type input "2.62"
type input "0.60"
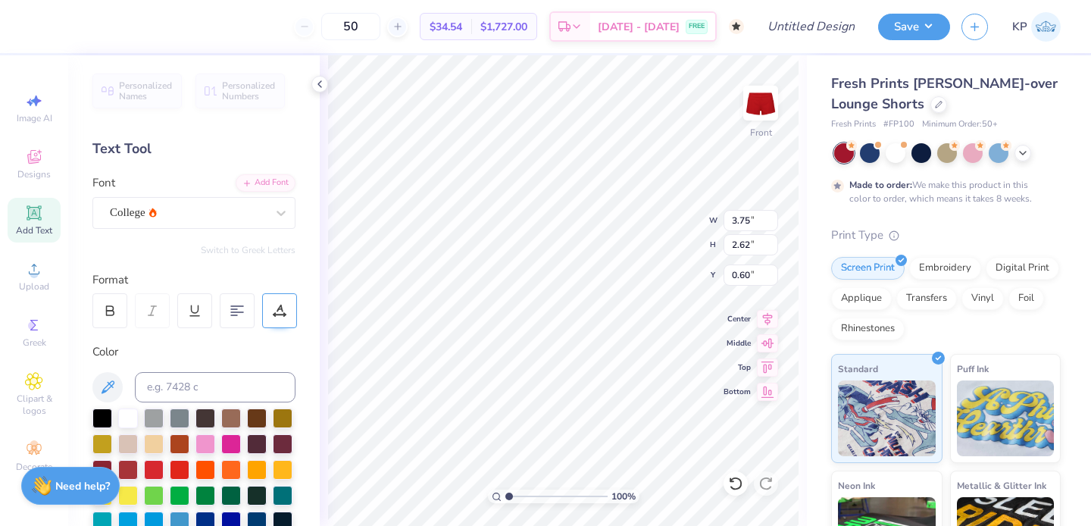
click at [292, 312] on div at bounding box center [279, 310] width 35 height 35
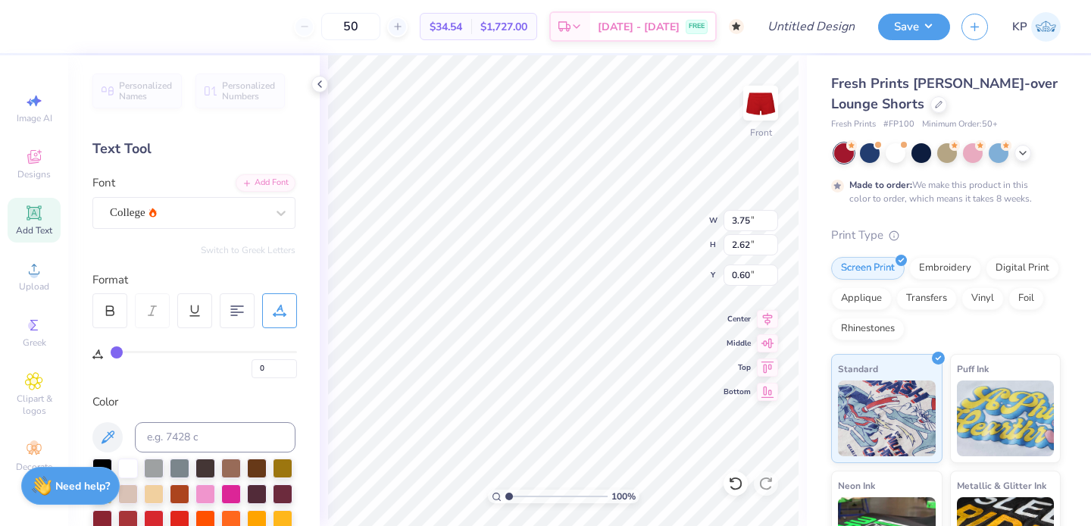
type input "1"
type input "3.79"
type input "2"
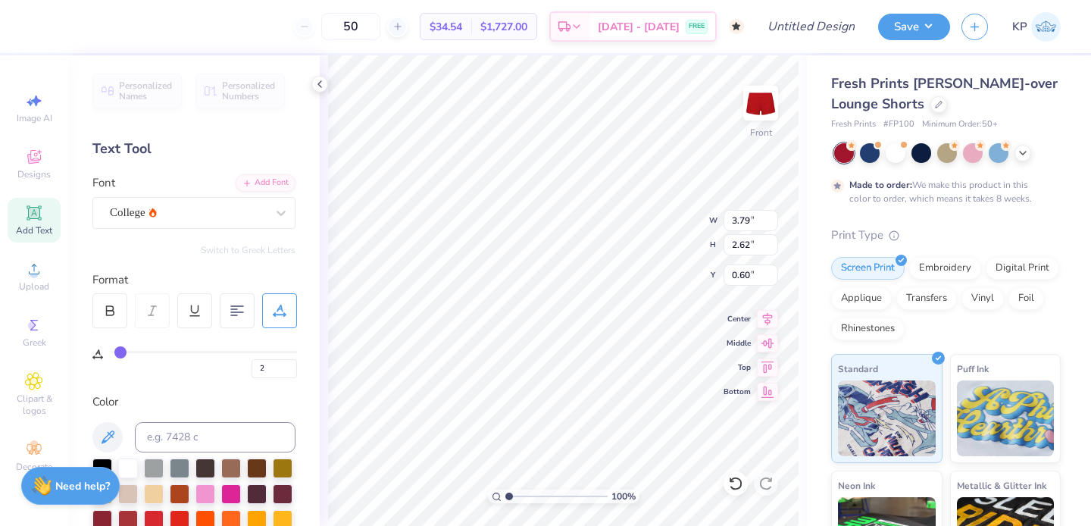
type input "3"
type input "4"
type input "5"
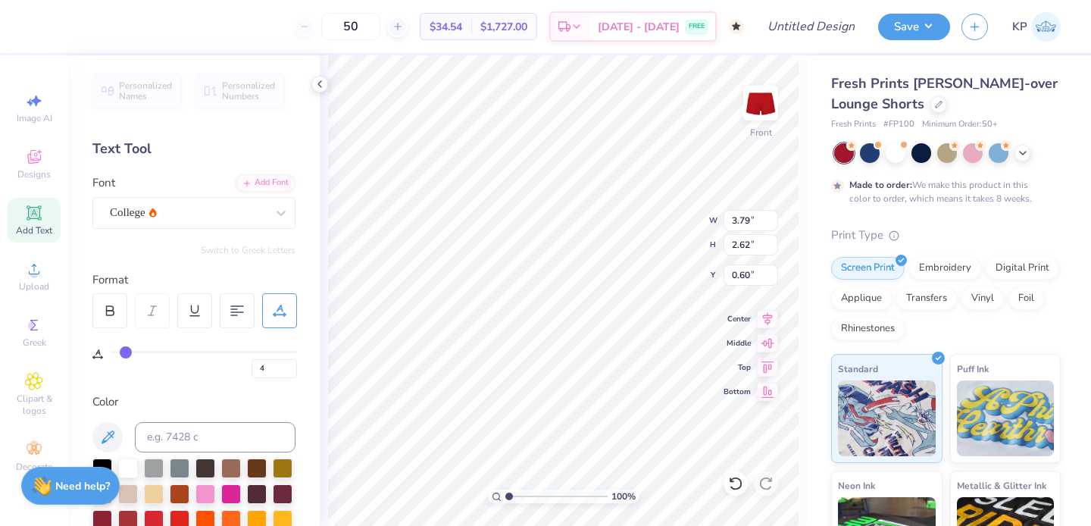
type input "5"
type input "6"
type input "7"
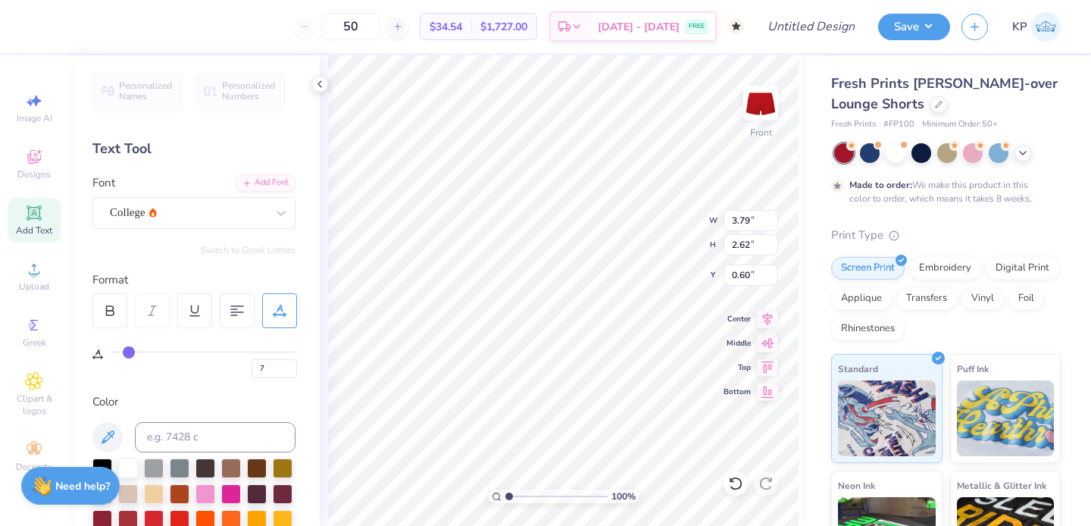
type input "4.02"
type input "6"
type input "5"
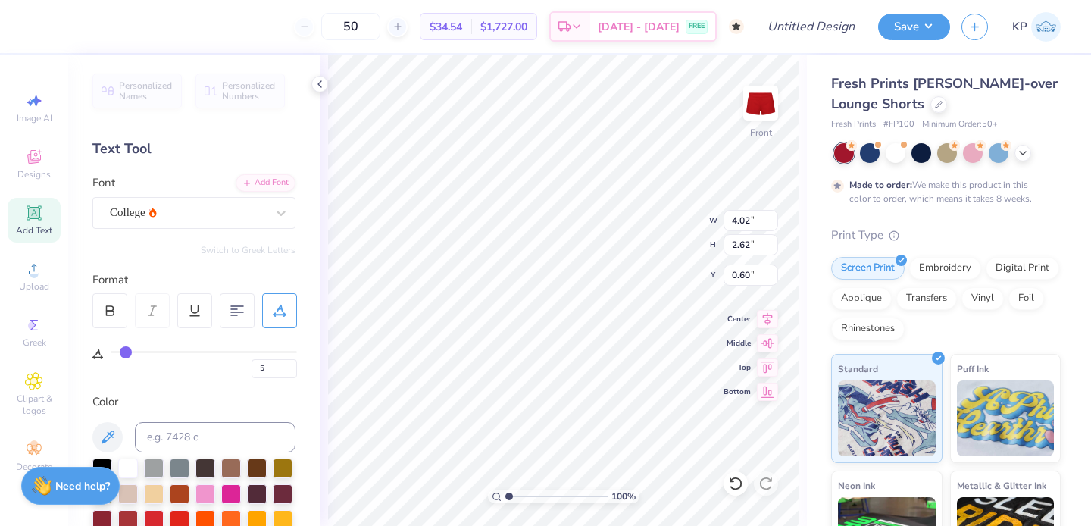
type input "4"
type input "3"
type input "2"
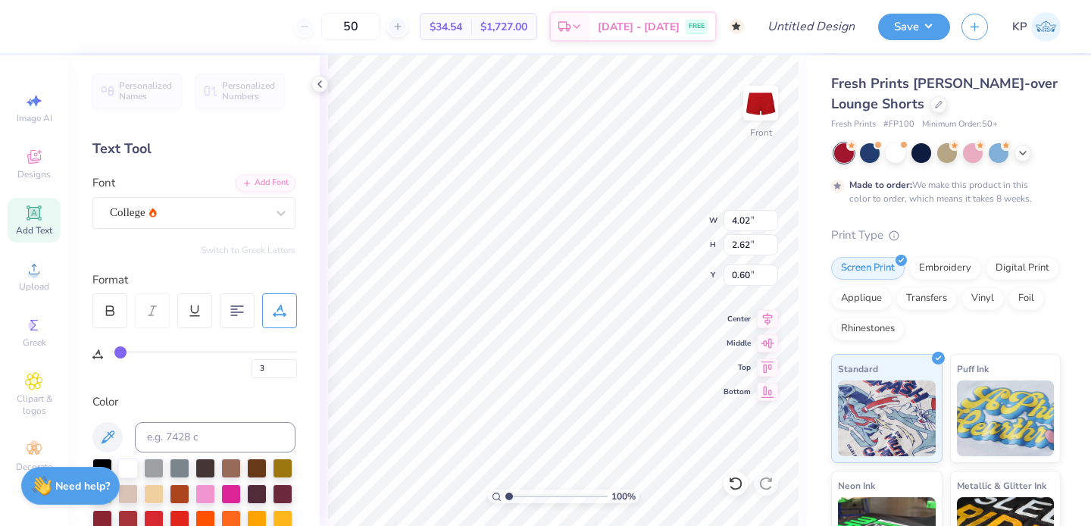
type input "2"
type input "3"
type input "5"
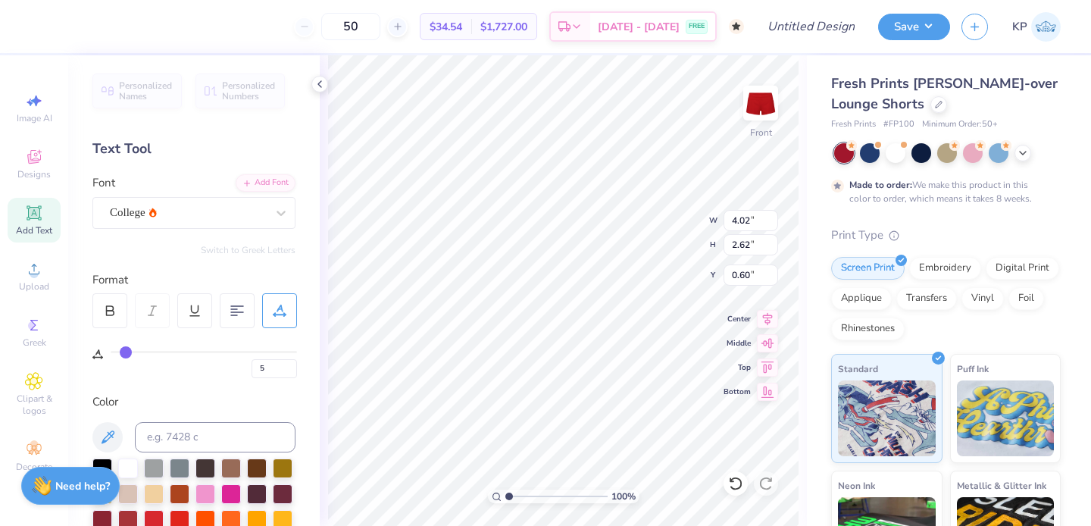
type input "10"
type input "14"
type input "19"
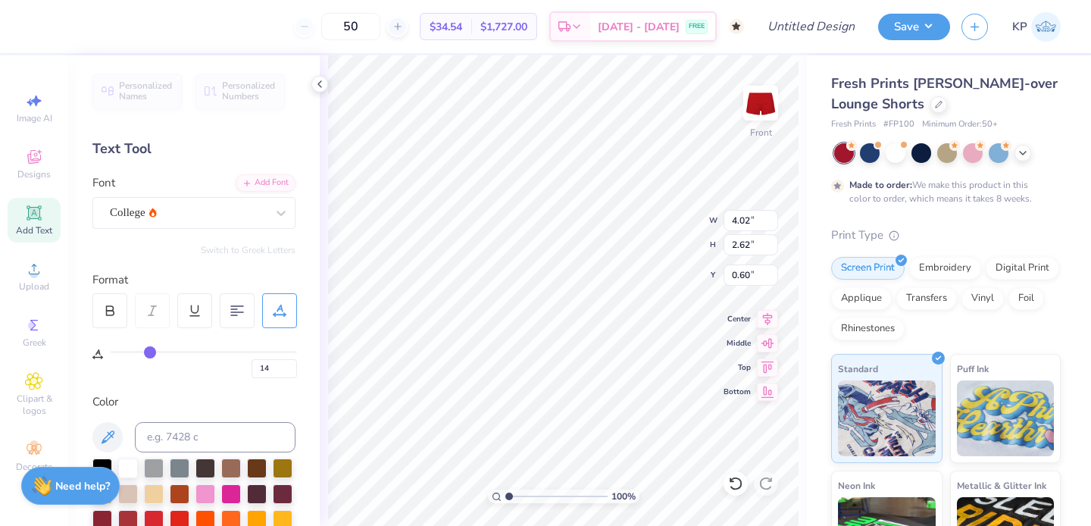
type input "19"
type input "26"
type input "33"
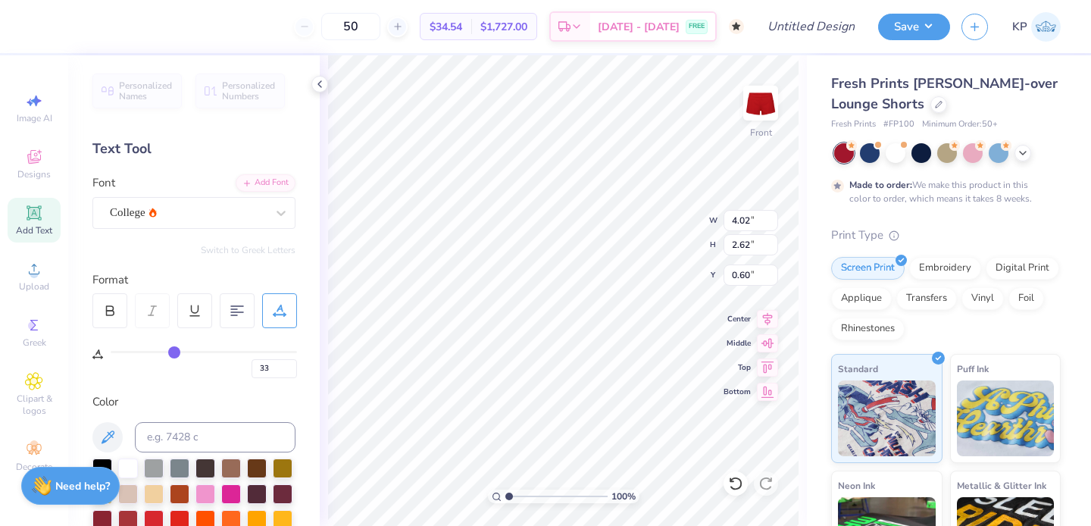
type input "38"
type input "42"
type input "45"
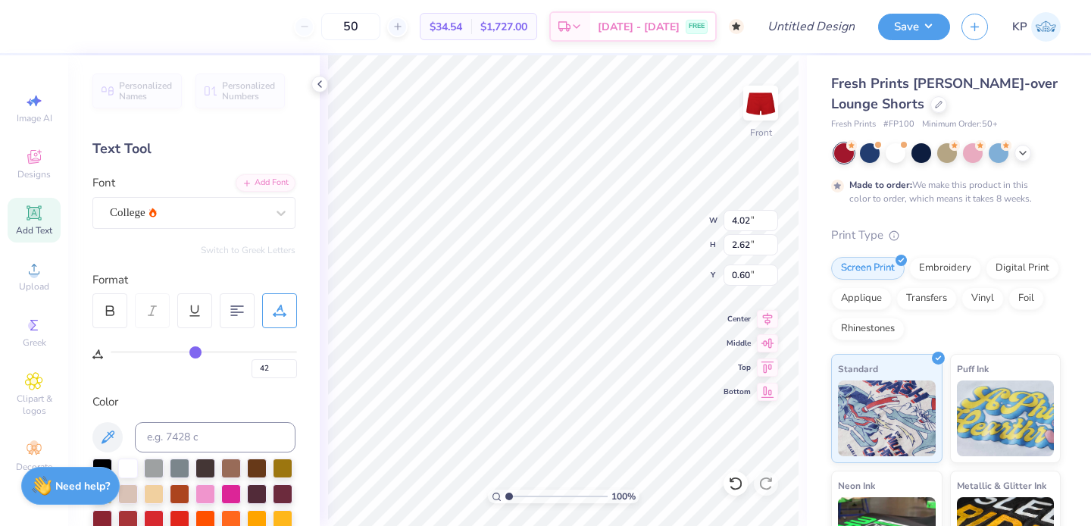
type input "45"
type input "47"
type input "50"
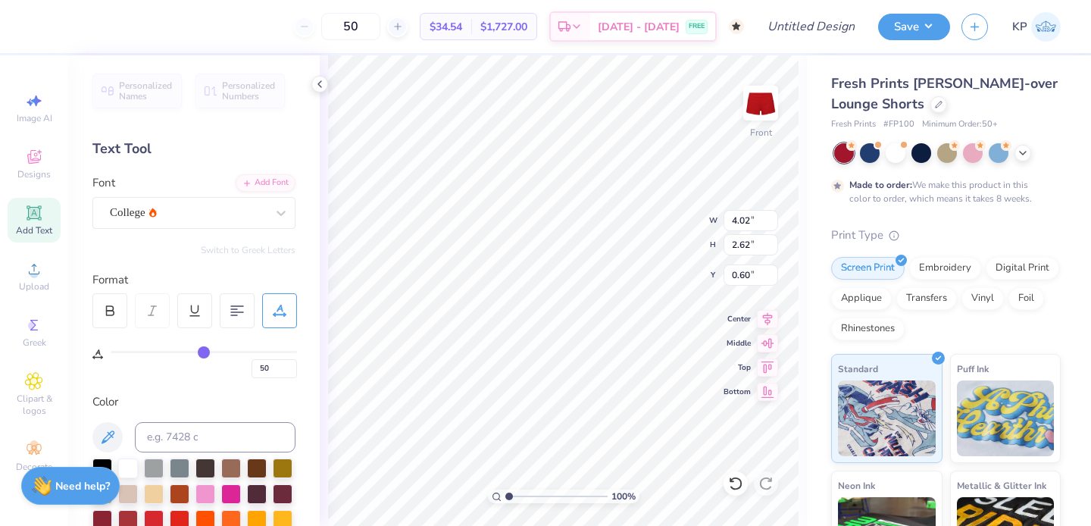
type input "52"
type input "54"
type input "56"
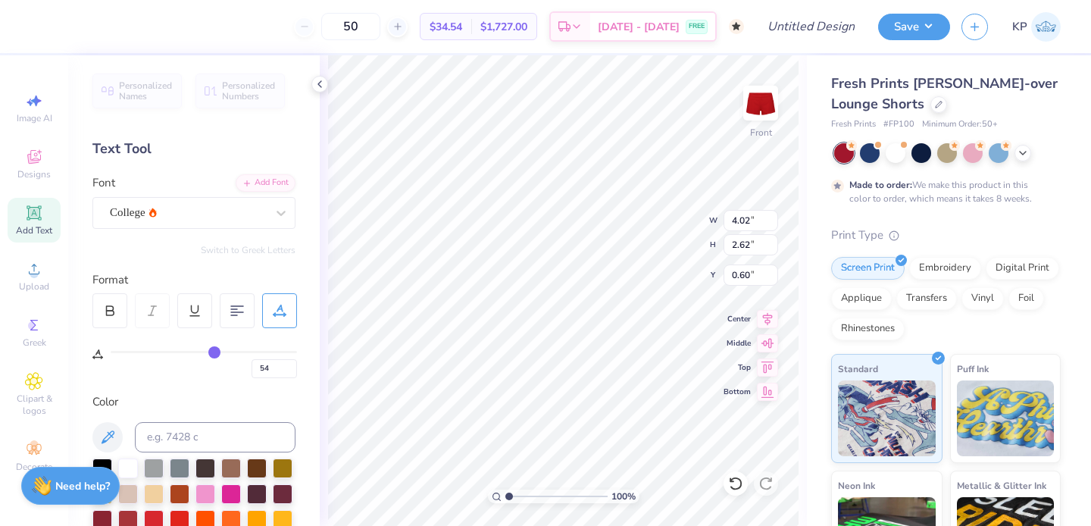
type input "56"
type input "57"
type input "59"
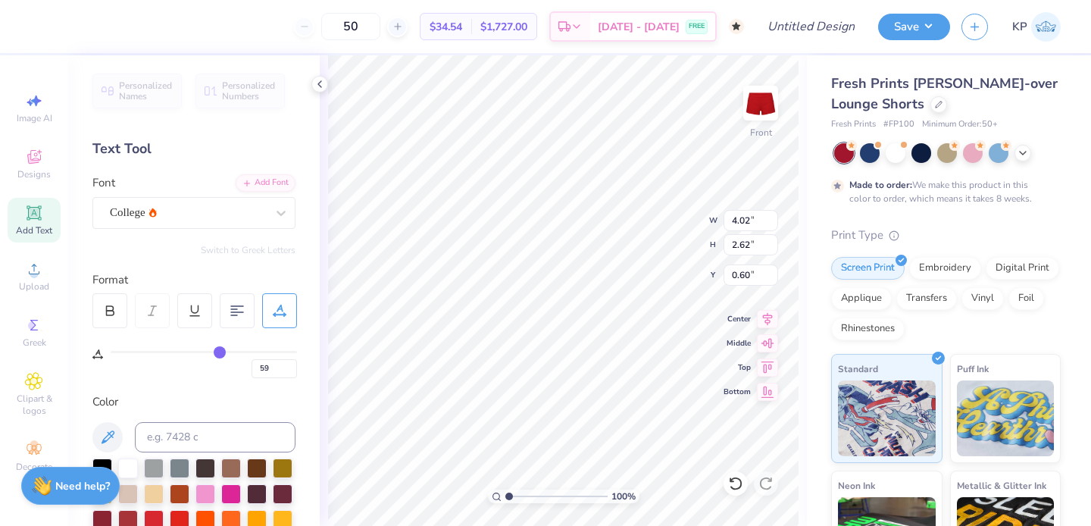
type input "61"
type input "62"
type input "64"
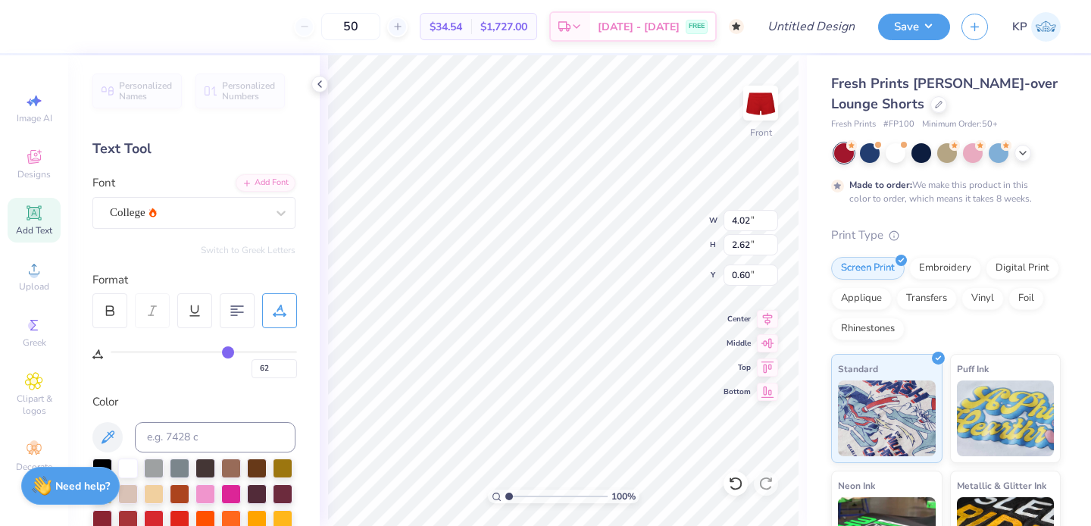
type input "64"
type input "65"
type input "66"
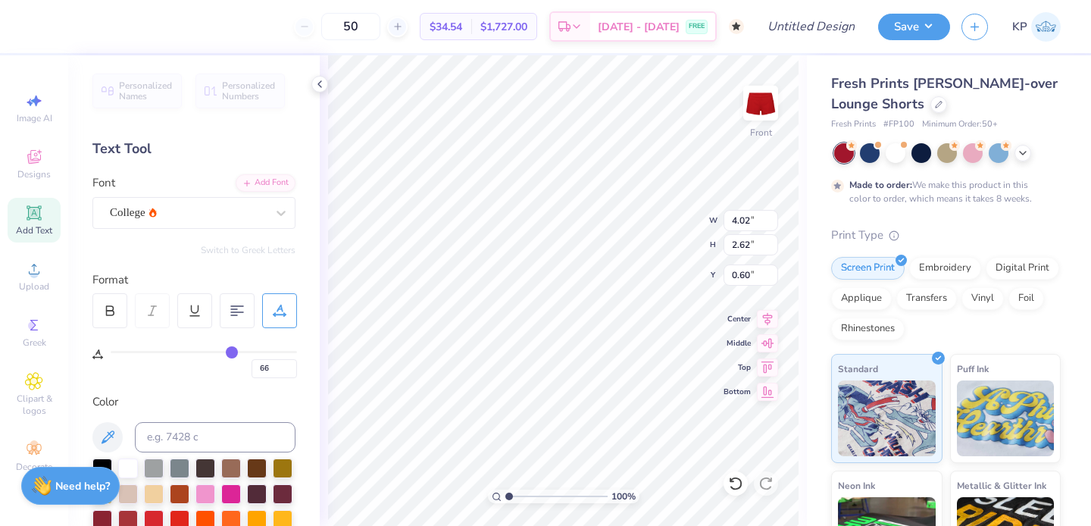
type input "67"
type input "66"
type input "65"
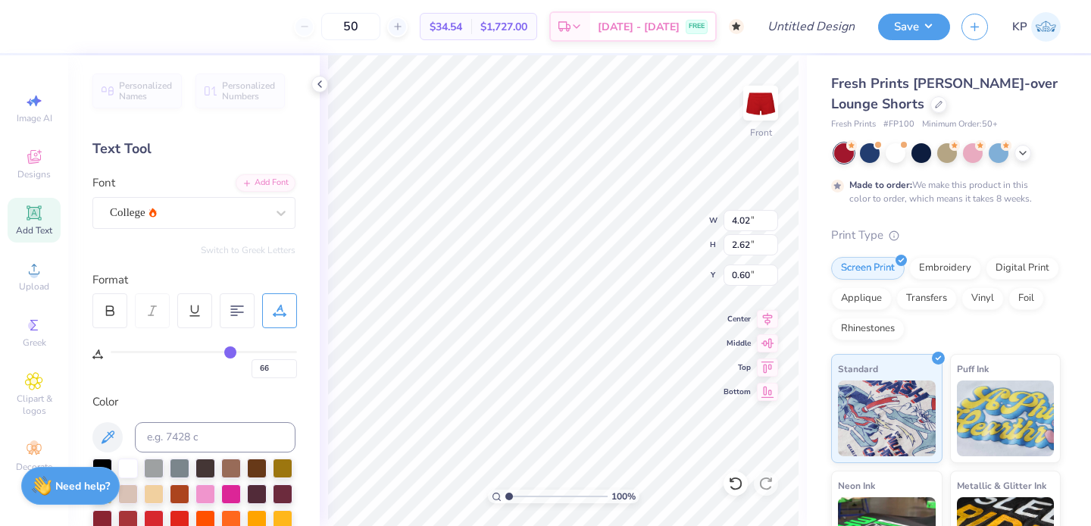
type input "65"
type input "64"
type input "63"
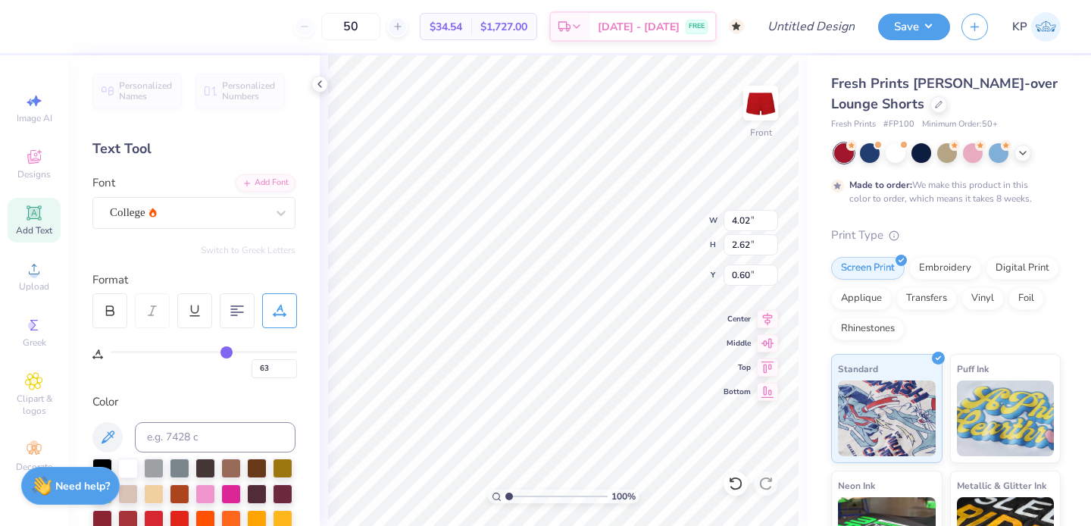
type input "61"
type input "59"
type input "56"
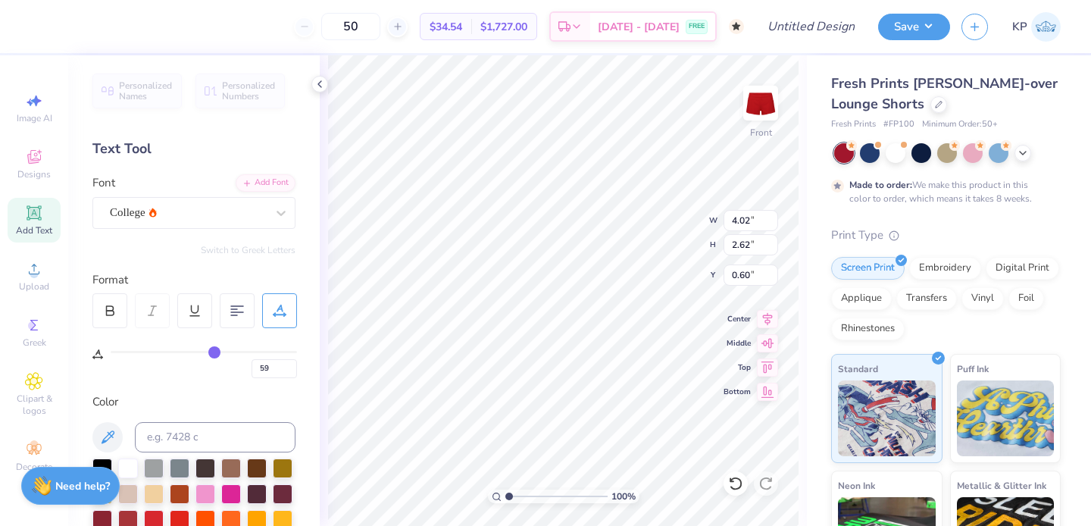
type input "56"
type input "54"
type input "51"
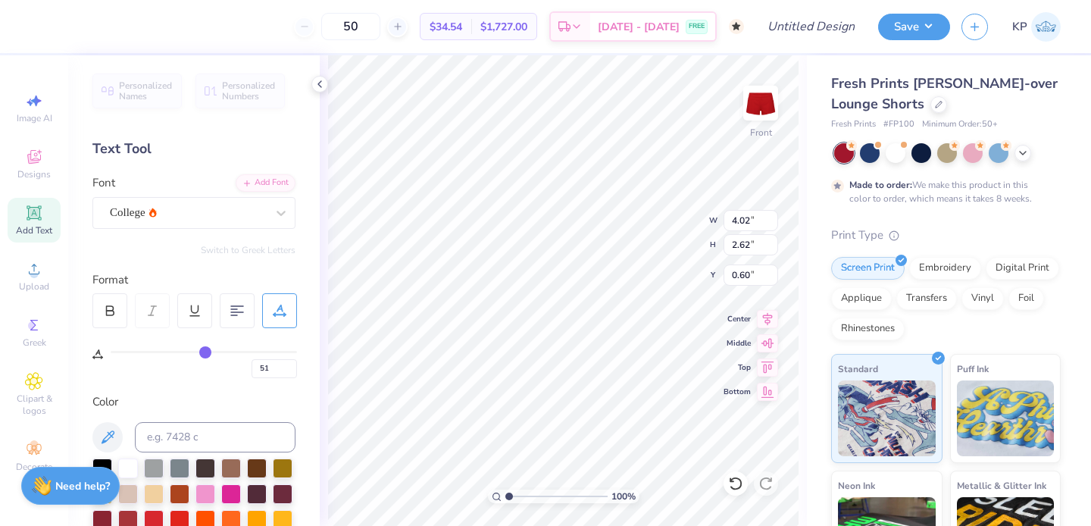
type input "49"
type input "47"
type input "44"
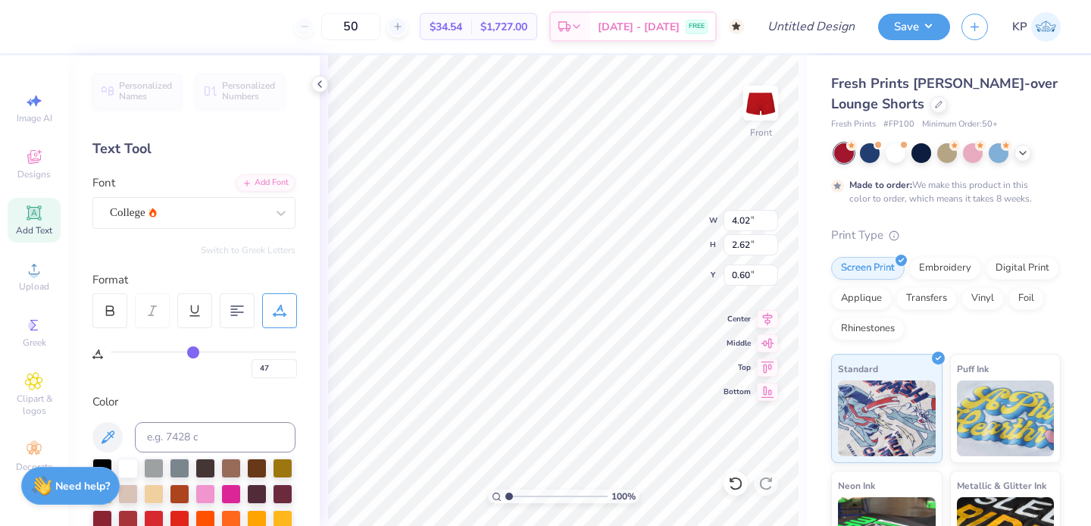
type input "44"
type input "42"
type input "40"
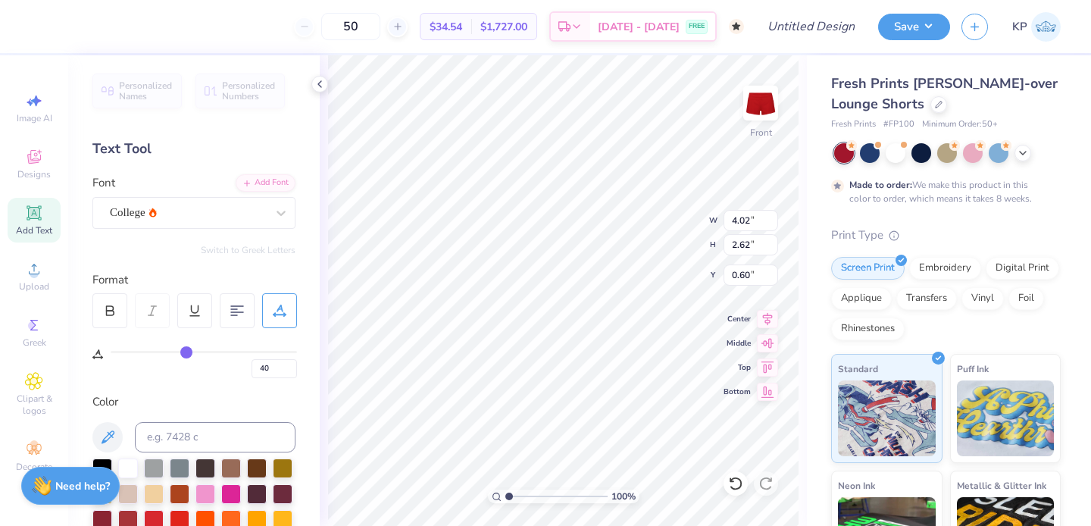
type input "38"
type input "36"
type input "34"
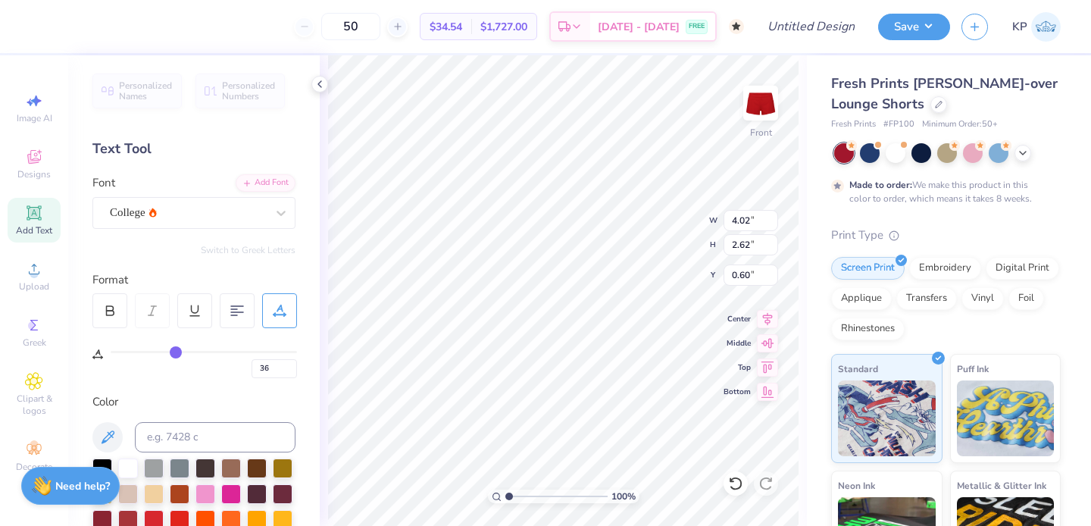
type input "34"
type input "32"
type input "31"
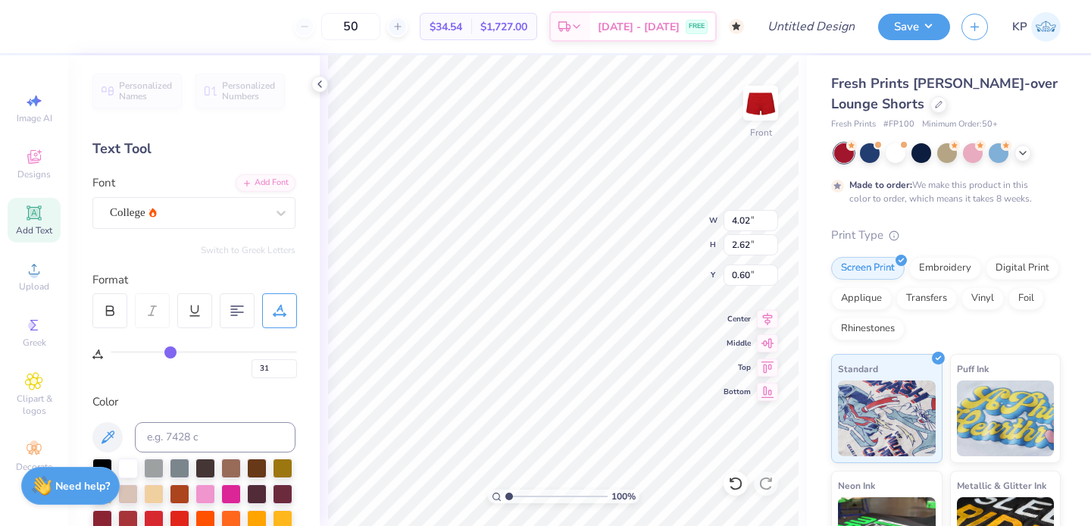
type input "29"
type input "28"
type input "27"
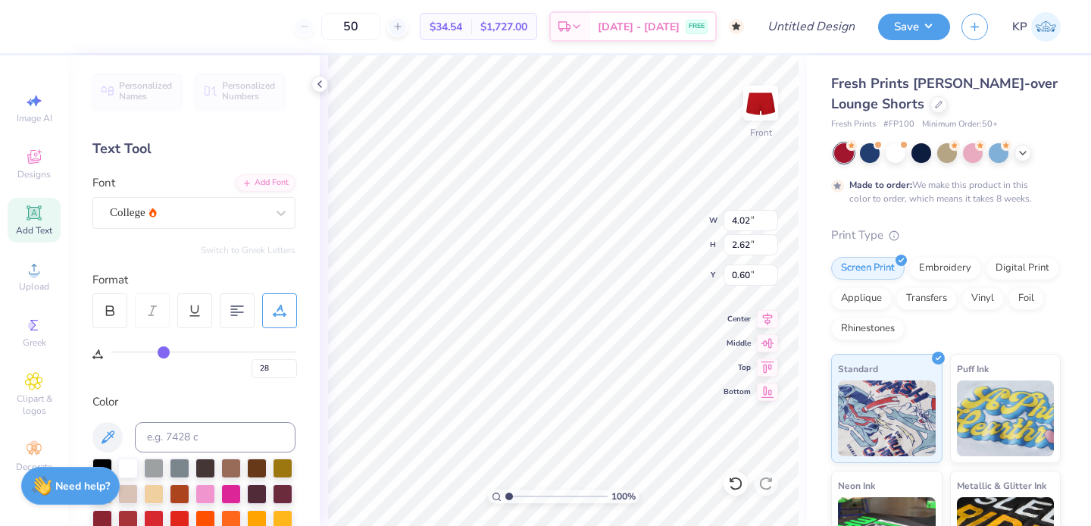
type input "27"
type input "26"
type input "25"
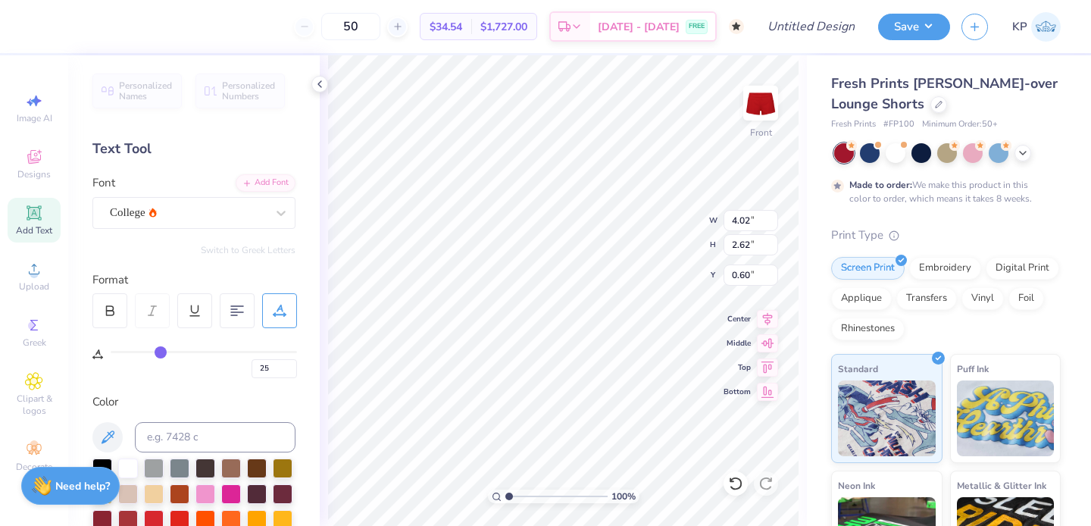
type input "24"
type input "23"
type input "22"
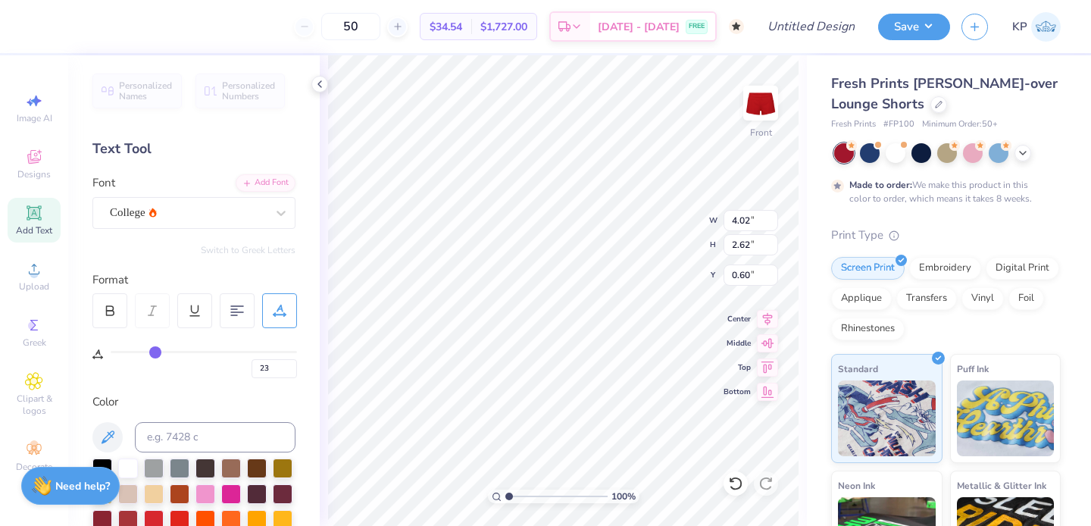
type input "22"
type input "21"
type input "20"
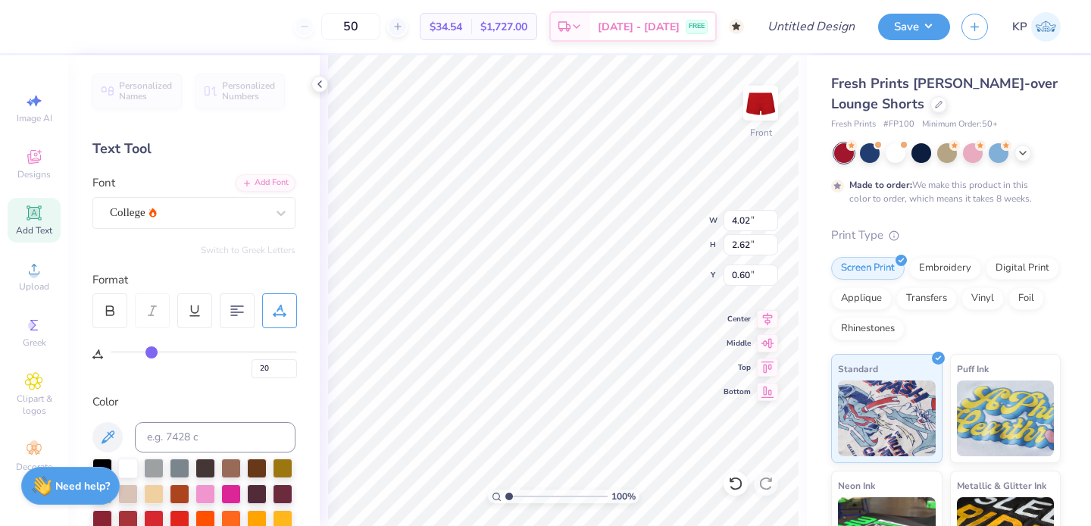
type input "19"
type input "18"
type input "17"
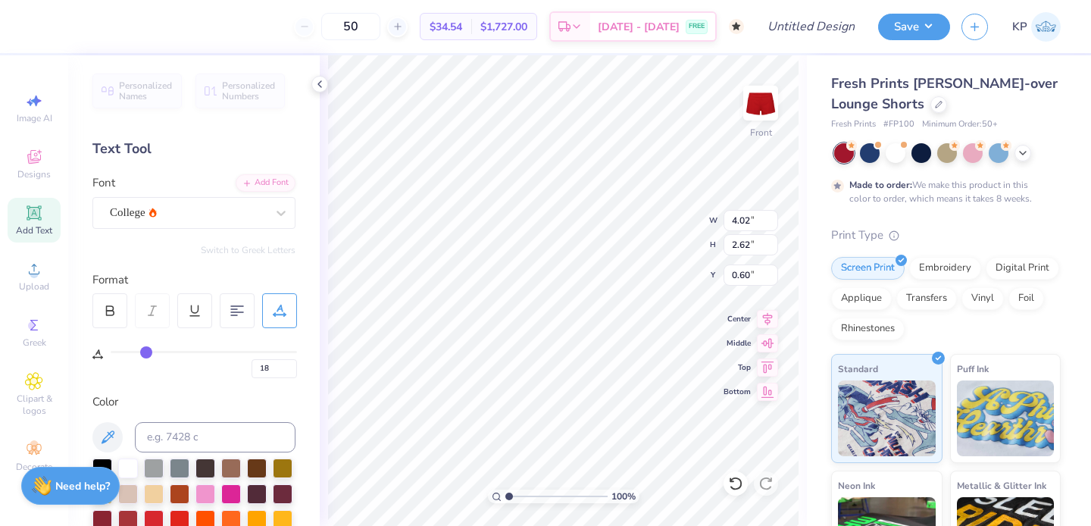
type input "17"
type input "16"
type input "15"
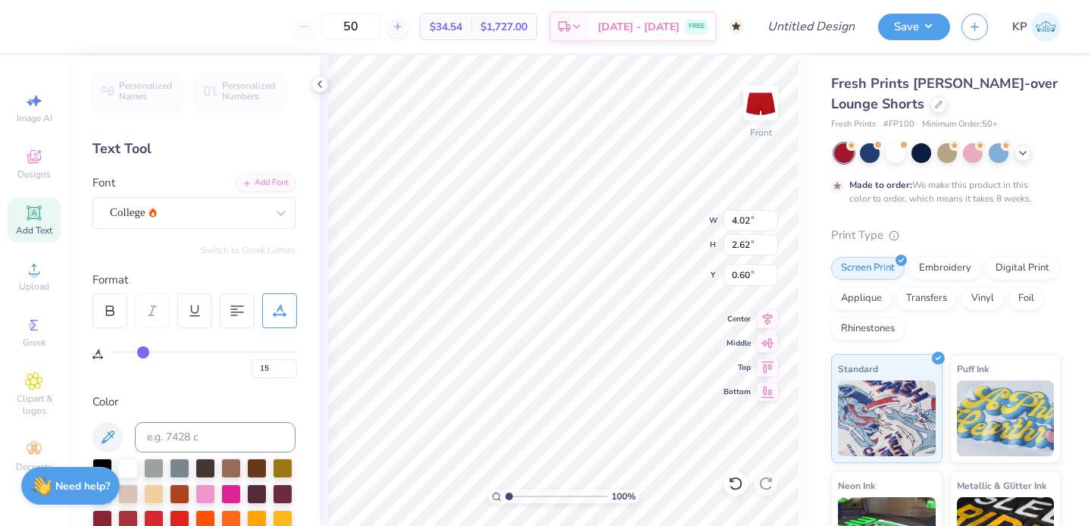
type input "14"
type input "13"
type input "12"
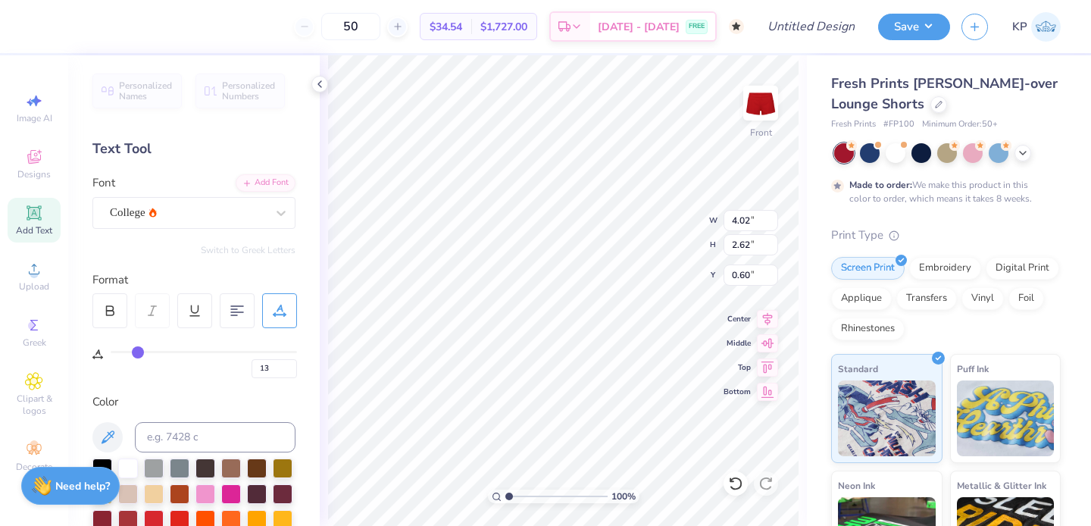
type input "12"
type input "11"
type input "10"
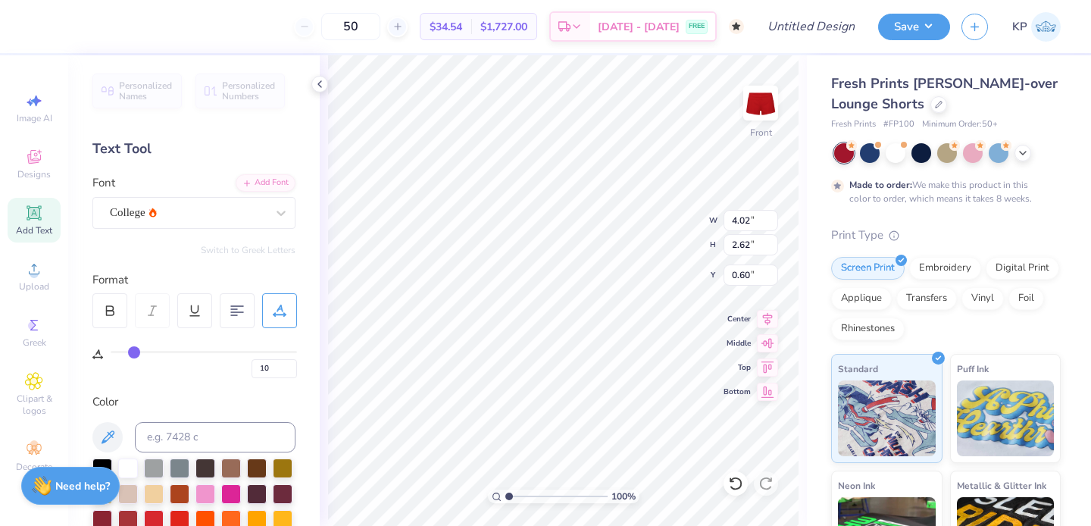
type input "9"
type input "8"
drag, startPoint x: 114, startPoint y: 351, endPoint x: 130, endPoint y: 344, distance: 17.3
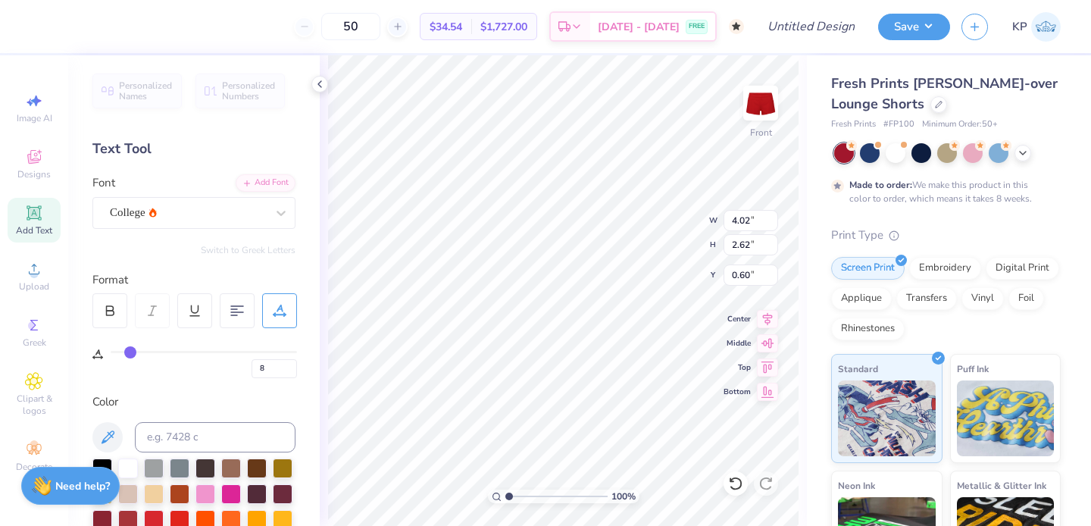
type input "8"
click at [130, 351] on input "range" at bounding box center [204, 352] width 186 height 2
type input "4.06"
click at [151, 346] on div "8" at bounding box center [204, 360] width 186 height 35
click at [149, 355] on div "8" at bounding box center [204, 364] width 186 height 27
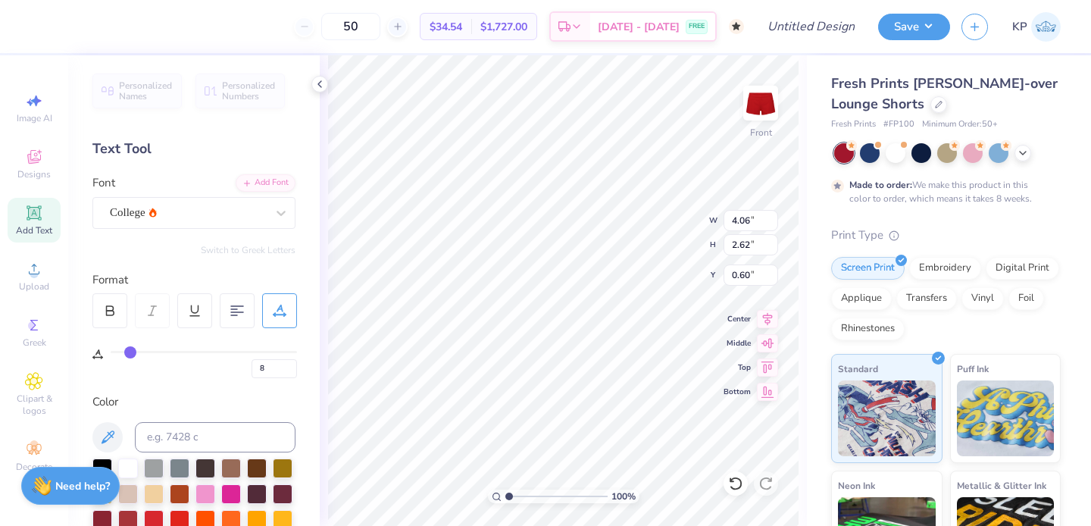
type input "20"
click at [152, 352] on input "range" at bounding box center [204, 352] width 186 height 2
type input "4.52"
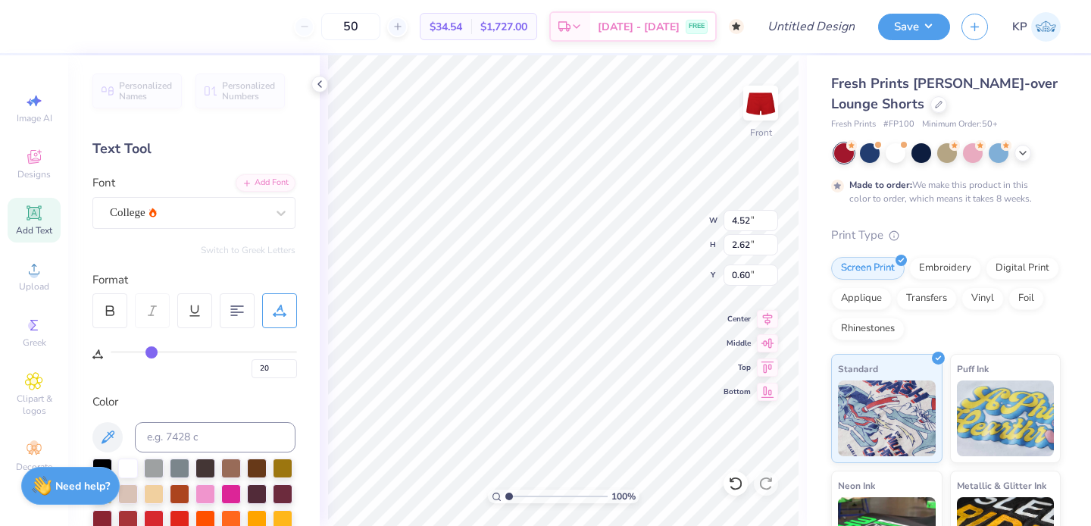
type input "11"
click at [135, 351] on input "range" at bounding box center [204, 352] width 186 height 2
type input "3.41"
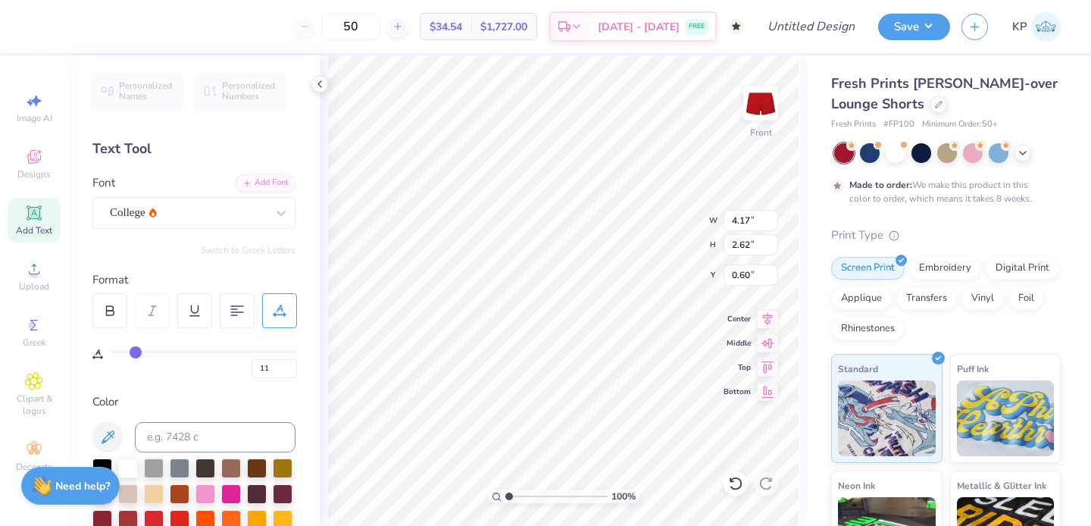
type input "2.66"
type input "0.58"
type input "0"
click at [271, 359] on input "0" at bounding box center [274, 368] width 45 height 19
type input "11"
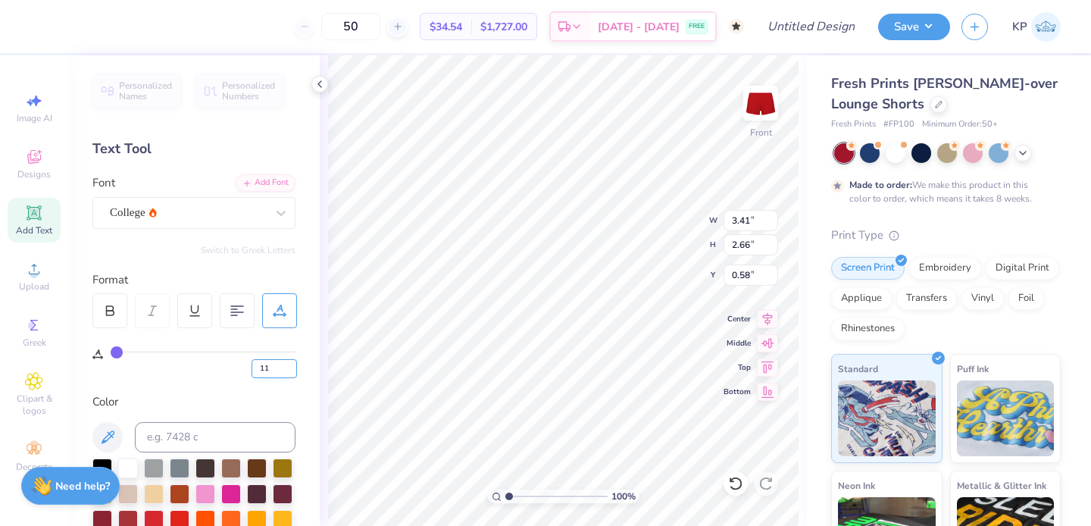
type input "11"
type input "3.84"
type input "0.50"
type input "3.84"
type input "2.66"
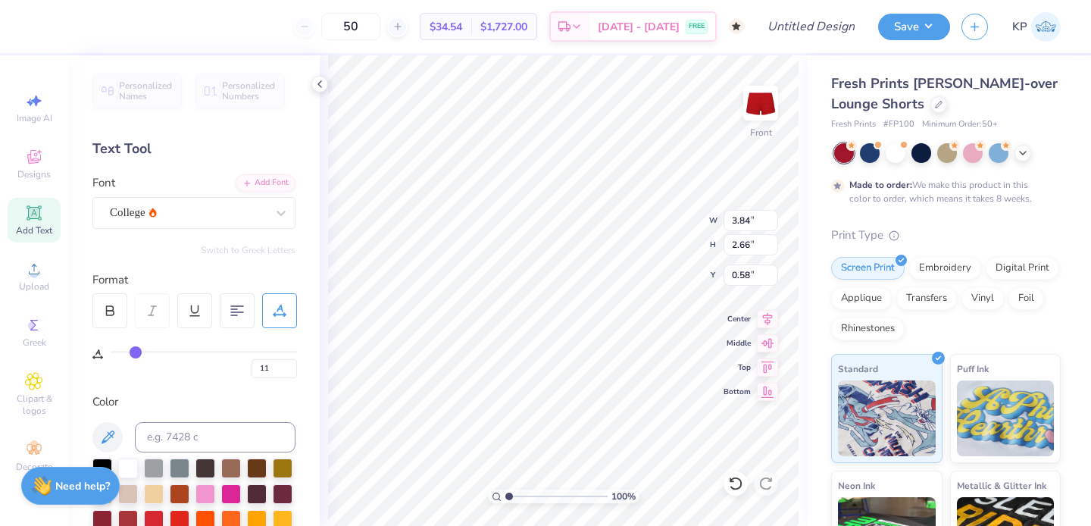
type input "0.50"
type input "4.17"
type input "2.62"
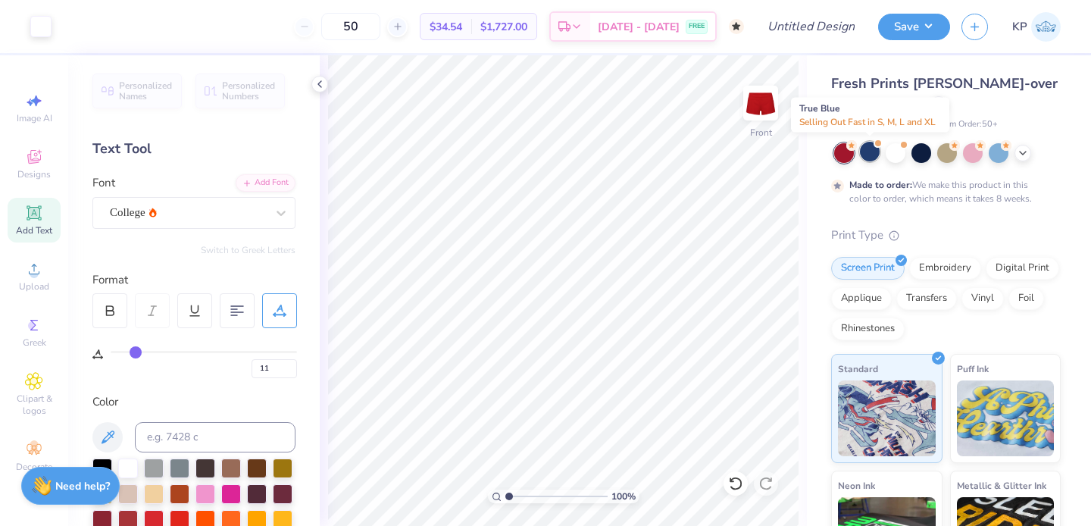
click at [868, 152] on div at bounding box center [870, 152] width 20 height 20
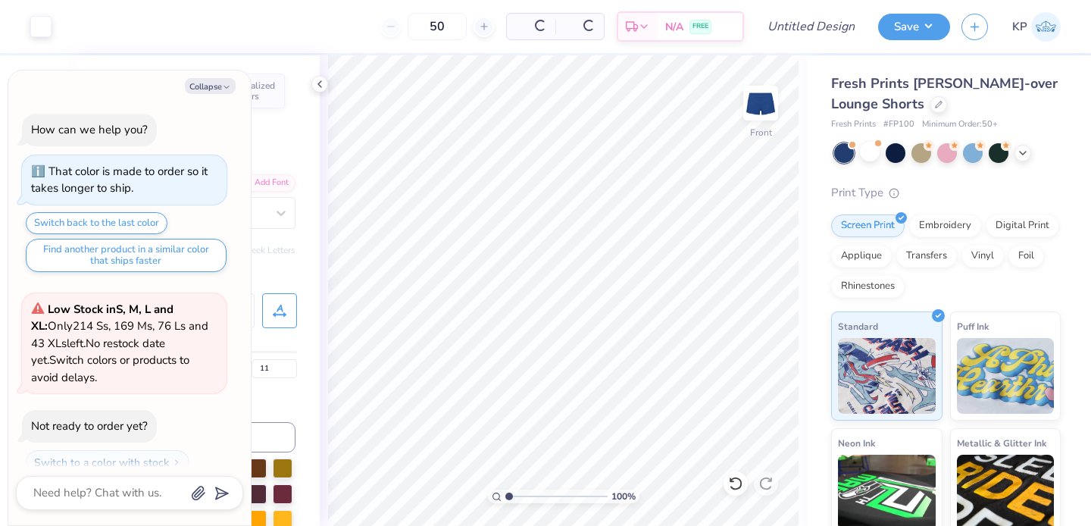
scroll to position [370, 0]
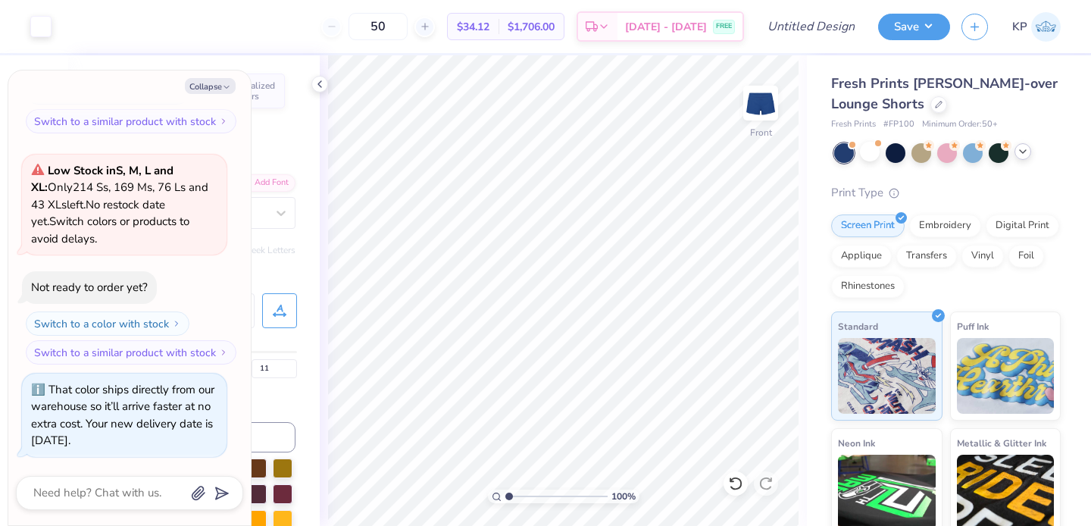
click at [1023, 154] on icon at bounding box center [1023, 151] width 12 height 12
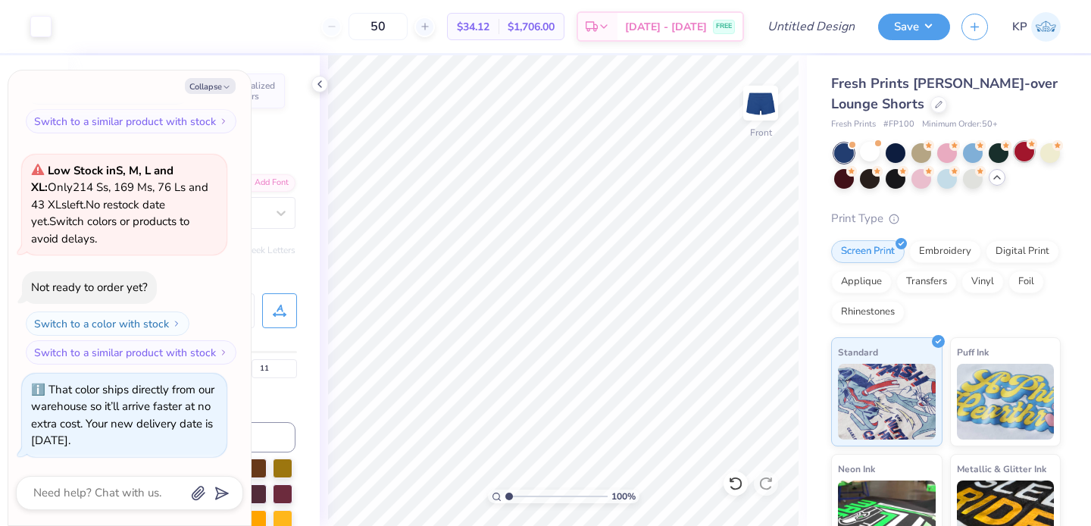
click at [1028, 149] on div at bounding box center [1025, 152] width 20 height 20
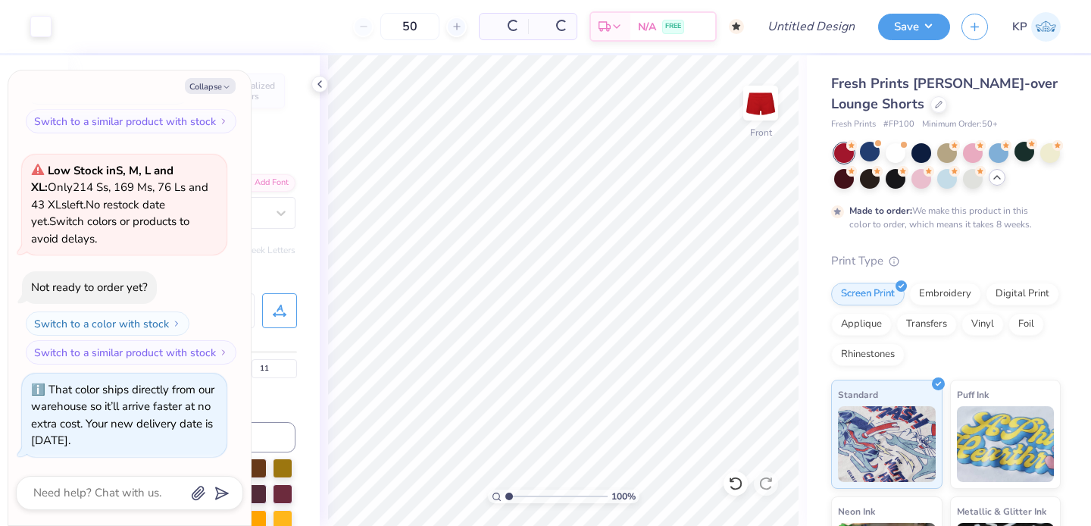
scroll to position [513, 0]
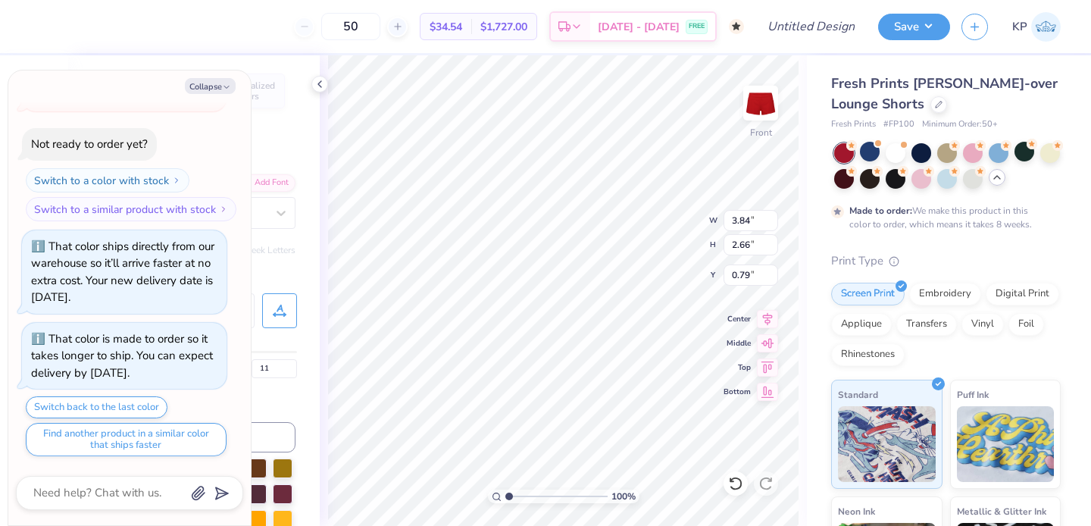
type textarea "x"
type input "4.17"
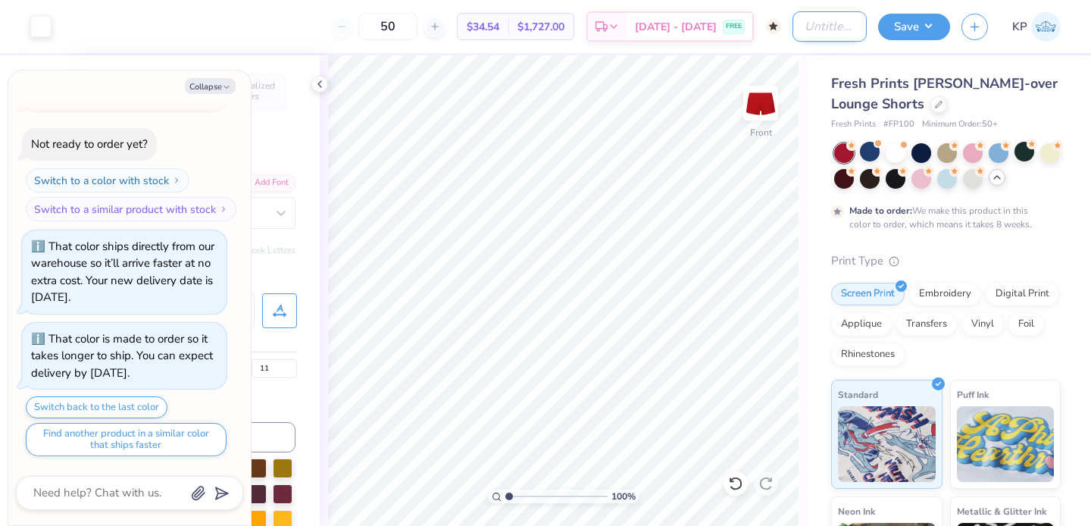
click at [828, 27] on input "Design Title" at bounding box center [830, 26] width 74 height 30
click at [917, 33] on button "Save" at bounding box center [914, 24] width 72 height 27
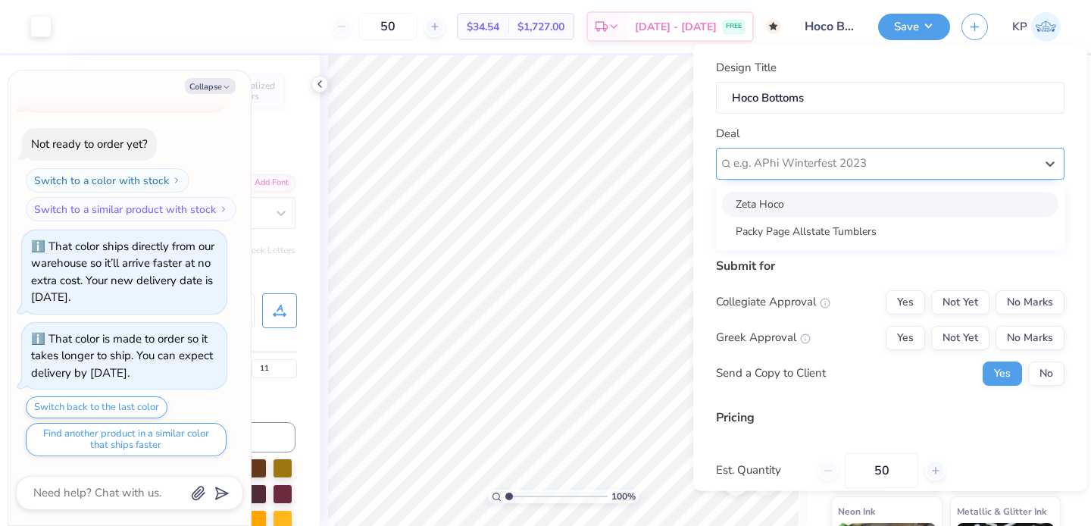
click at [799, 167] on div at bounding box center [885, 163] width 302 height 20
click at [784, 201] on div "Zeta Hoco" at bounding box center [890, 203] width 336 height 25
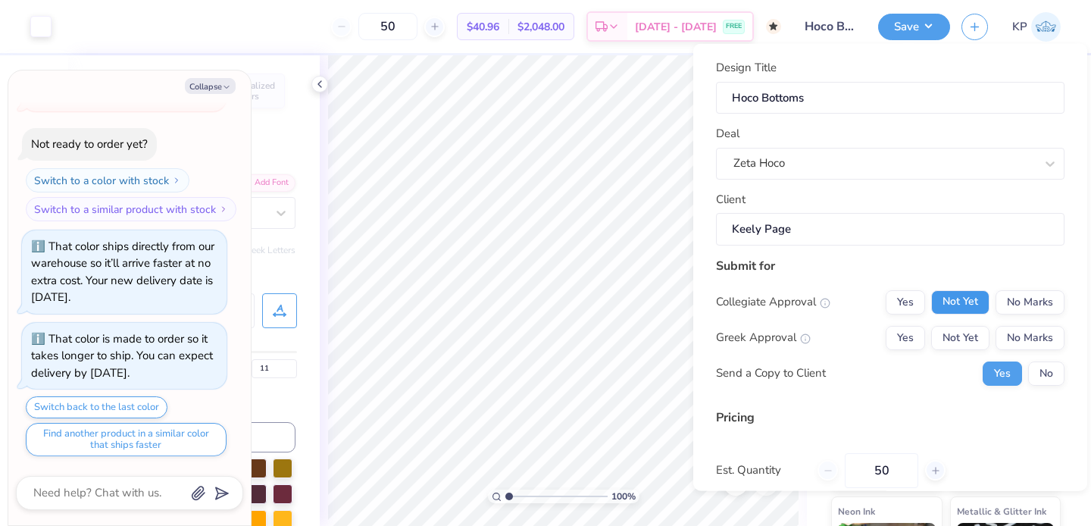
click at [952, 301] on button "Not Yet" at bounding box center [960, 301] width 58 height 24
click at [952, 332] on button "Not Yet" at bounding box center [960, 337] width 58 height 24
click at [834, 465] on div "50" at bounding box center [882, 469] width 128 height 35
drag, startPoint x: 888, startPoint y: 468, endPoint x: 868, endPoint y: 468, distance: 20.5
click at [868, 468] on input "50" at bounding box center [882, 469] width 74 height 35
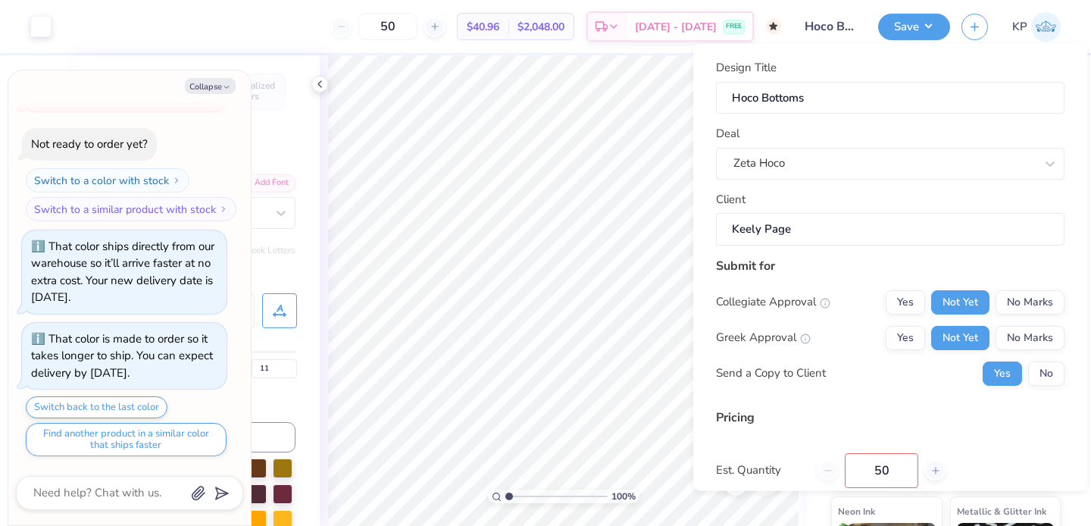
drag, startPoint x: 910, startPoint y: 468, endPoint x: 865, endPoint y: 468, distance: 44.7
click at [865, 468] on input "50" at bounding box center [882, 469] width 74 height 35
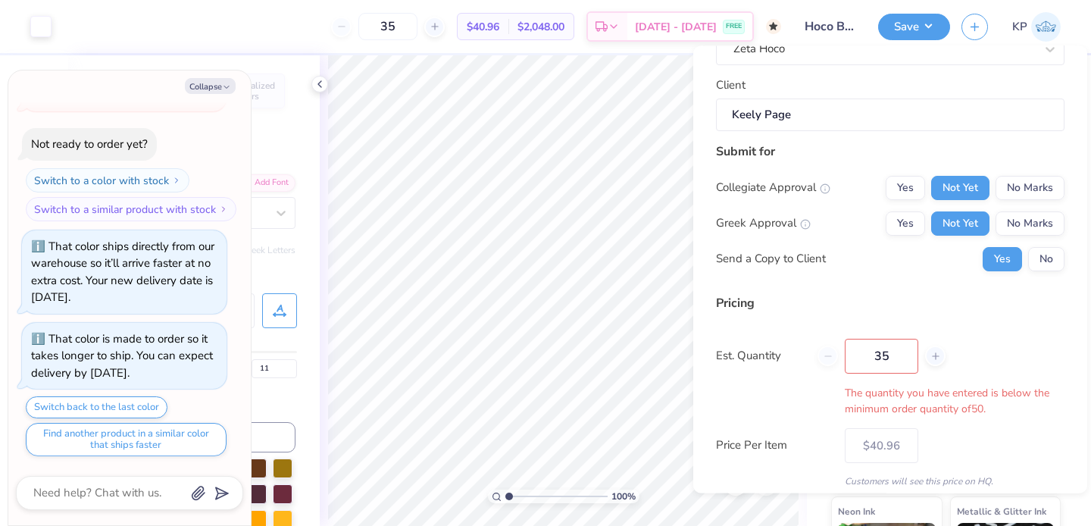
scroll to position [127, 0]
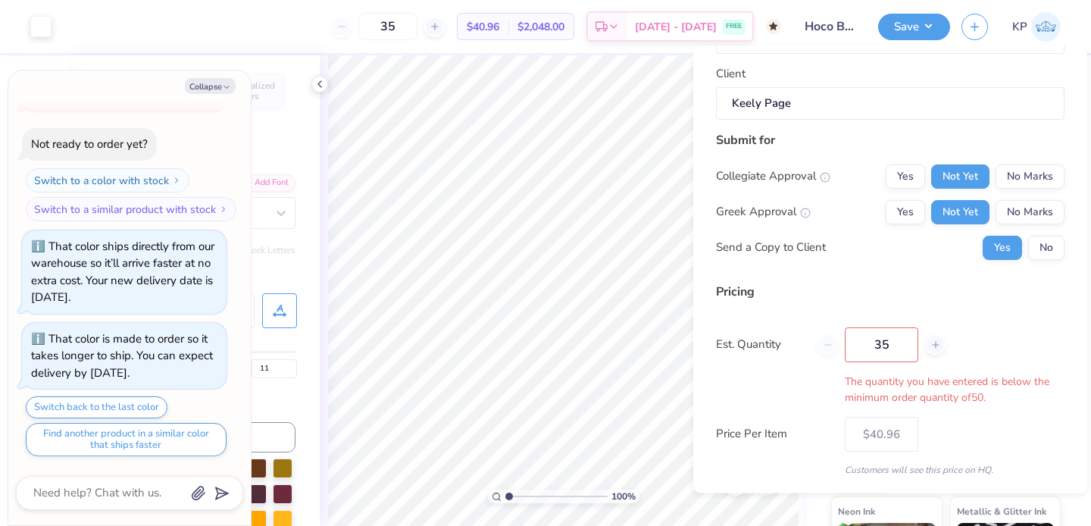
click at [914, 334] on input "35" at bounding box center [882, 344] width 74 height 35
click at [901, 339] on input "35" at bounding box center [882, 344] width 74 height 35
click at [900, 339] on input "35" at bounding box center [882, 344] width 74 height 35
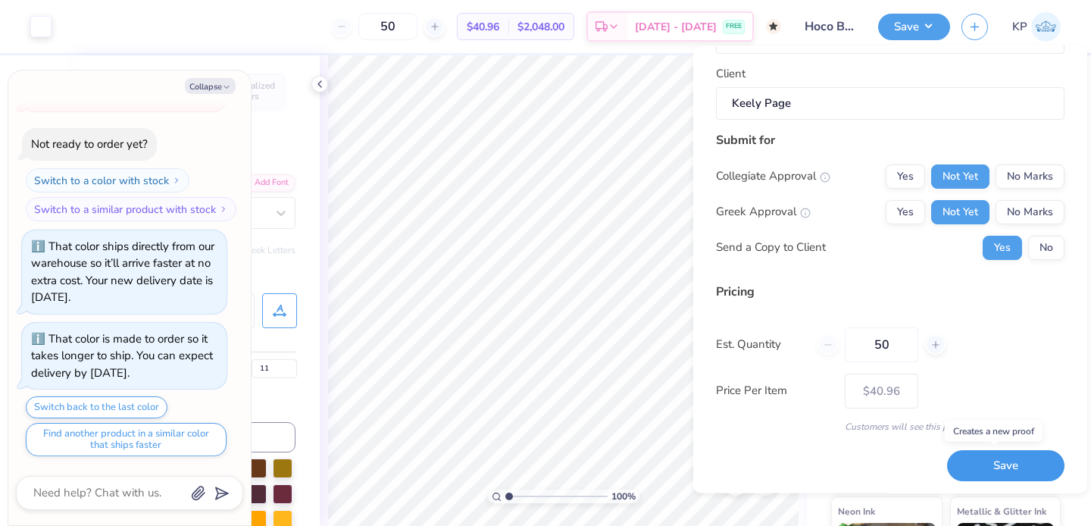
click at [961, 469] on button "Save" at bounding box center [1005, 466] width 117 height 31
